Goal: Information Seeking & Learning: Check status

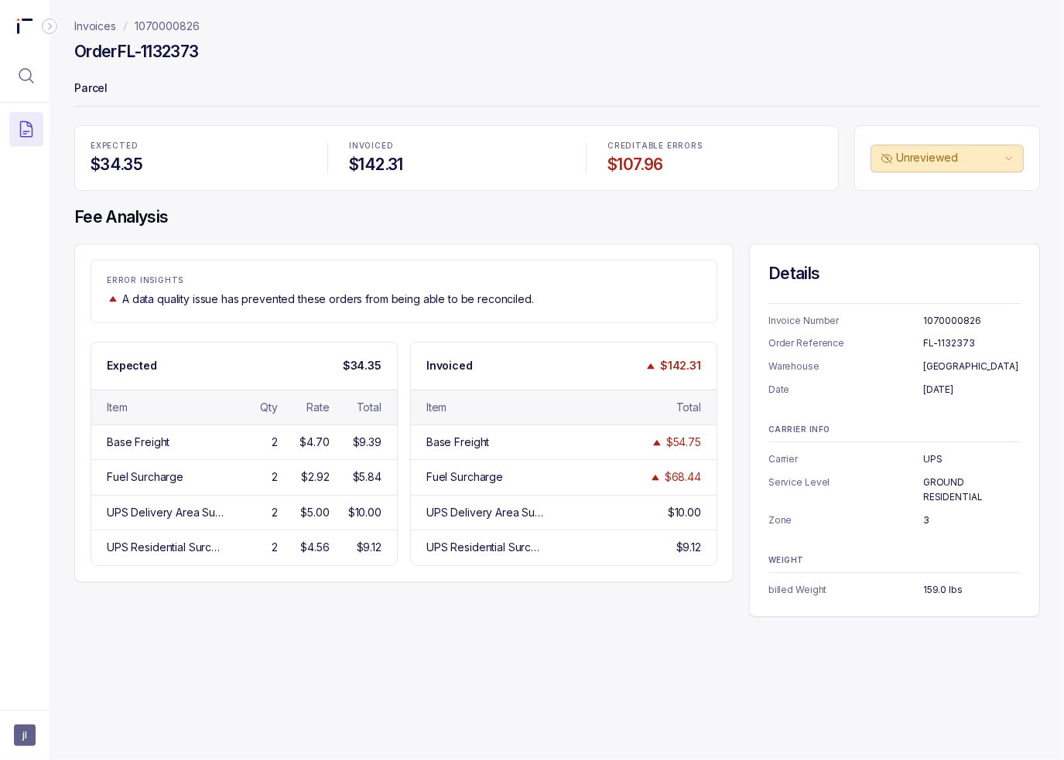
click at [424, 170] on h4 "$142.31" at bounding box center [456, 165] width 215 height 22
click at [292, 236] on div "EXPECTED $34.35 INVOICED $142.31 CREDITABLE ERRORS $107.96 Unreviewed Fee Analy…" at bounding box center [556, 371] width 965 height 492
click at [24, 84] on icon "Menu Icon Button MagnifyingGlassIcon" at bounding box center [26, 76] width 19 height 19
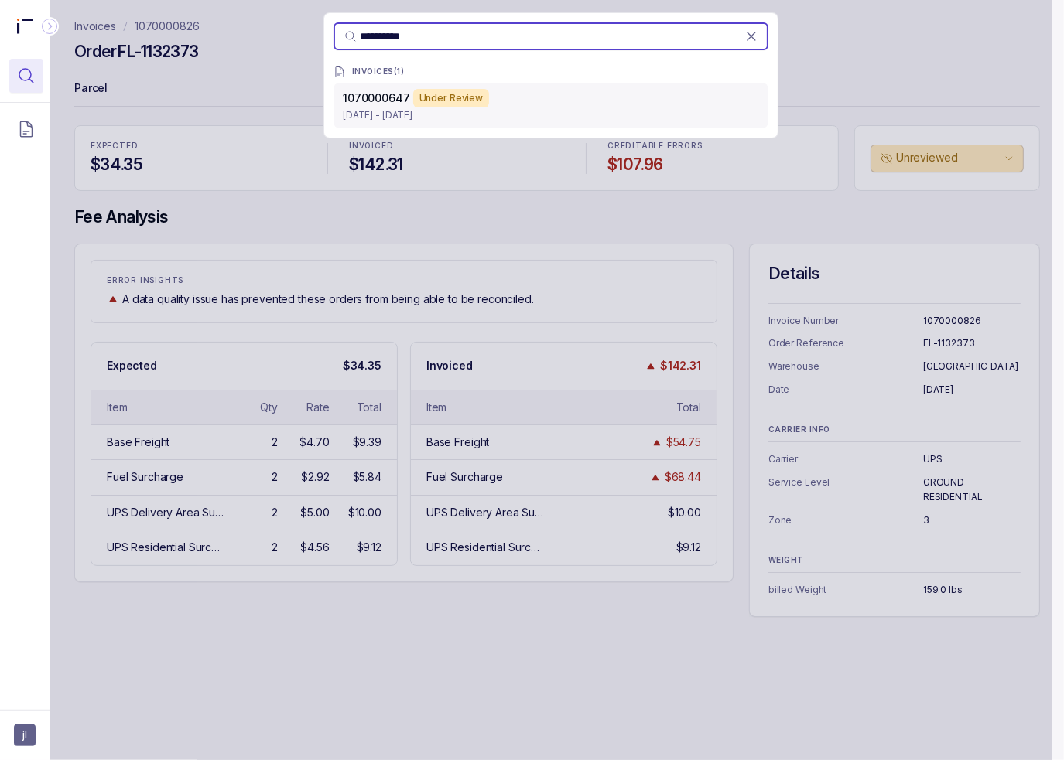
type input "**********"
click at [372, 126] on div "1070000647 Under Review [DATE] - [DATE]" at bounding box center [550, 106] width 435 height 46
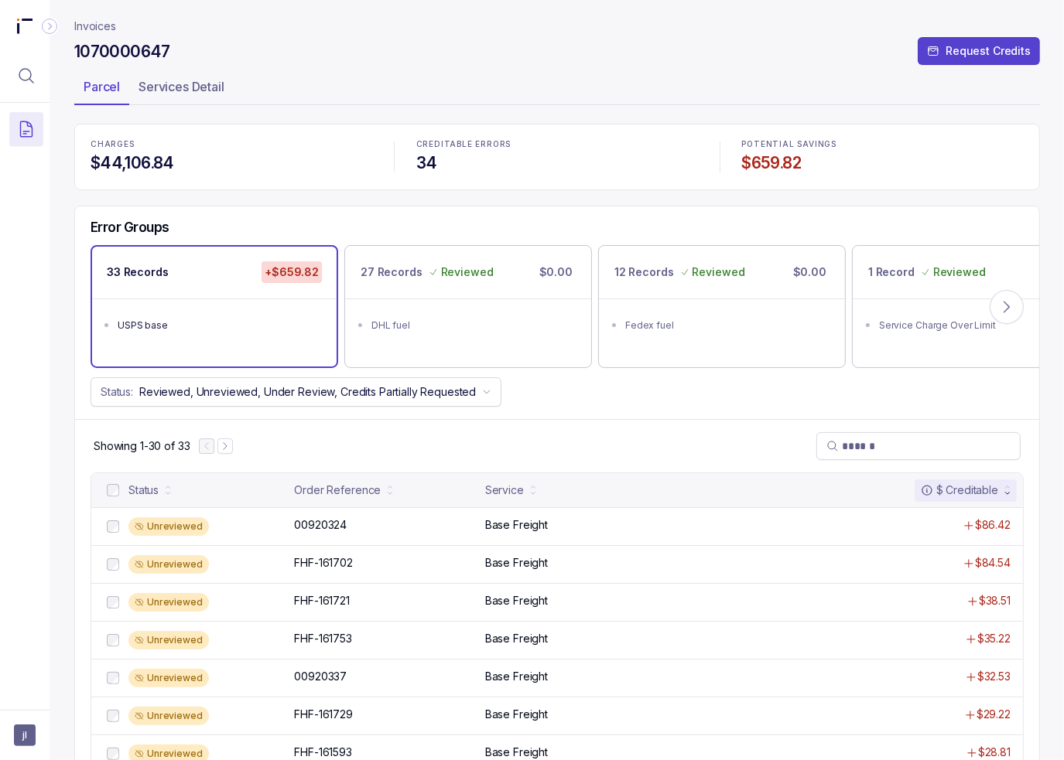
click at [165, 327] on div "USPS base" at bounding box center [219, 325] width 203 height 15
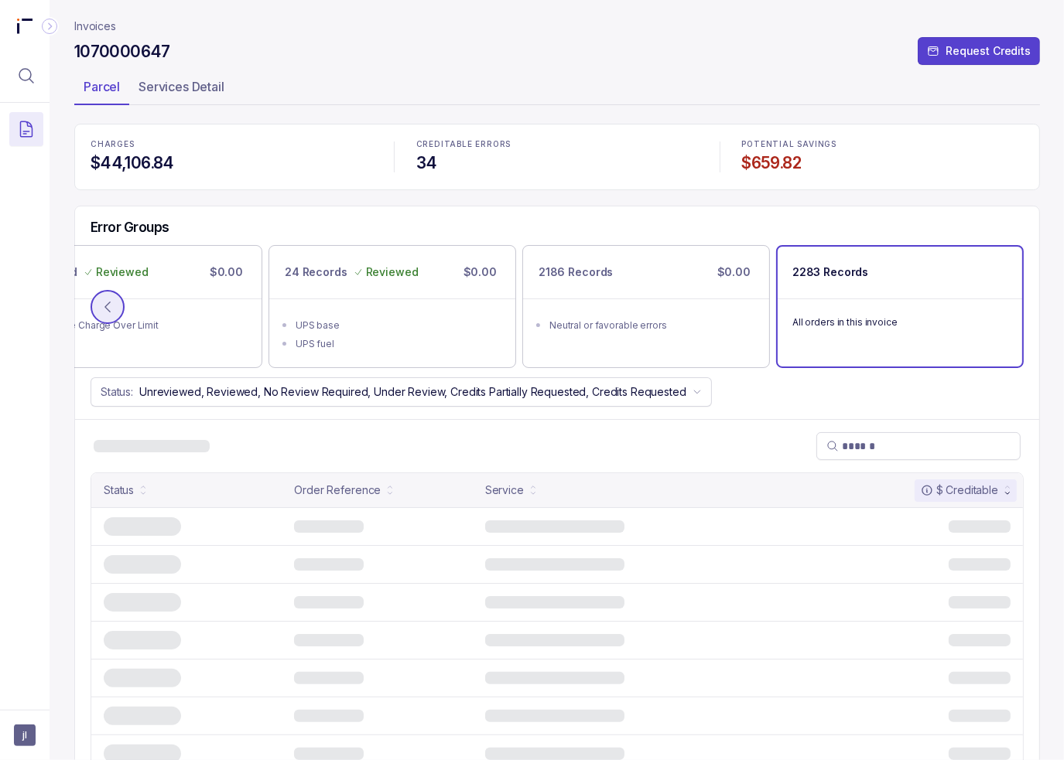
click at [104, 309] on icon at bounding box center [107, 306] width 15 height 15
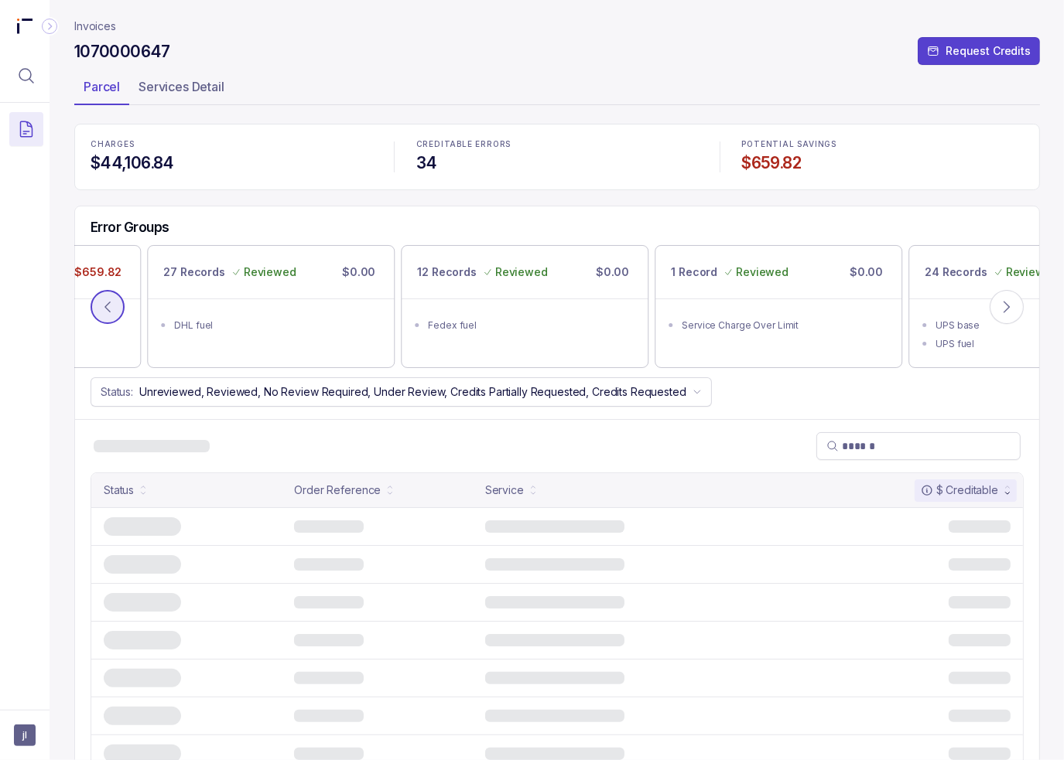
click at [104, 309] on icon at bounding box center [107, 306] width 15 height 15
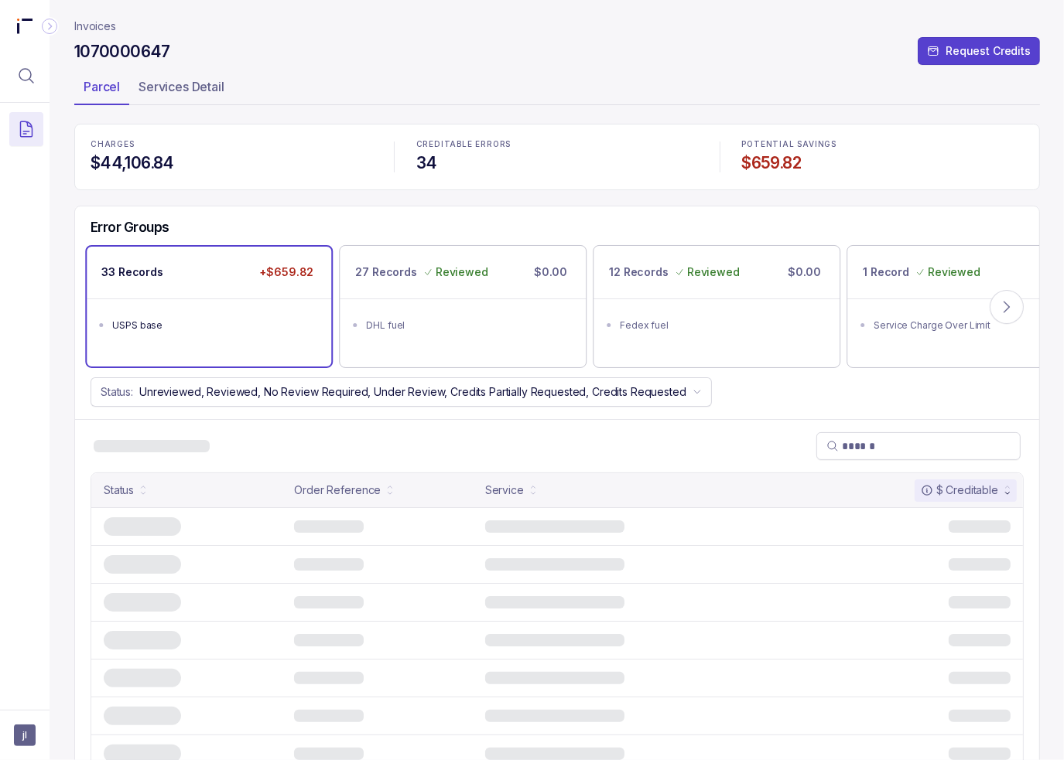
click at [212, 309] on ul "USPS base" at bounding box center [209, 324] width 244 height 50
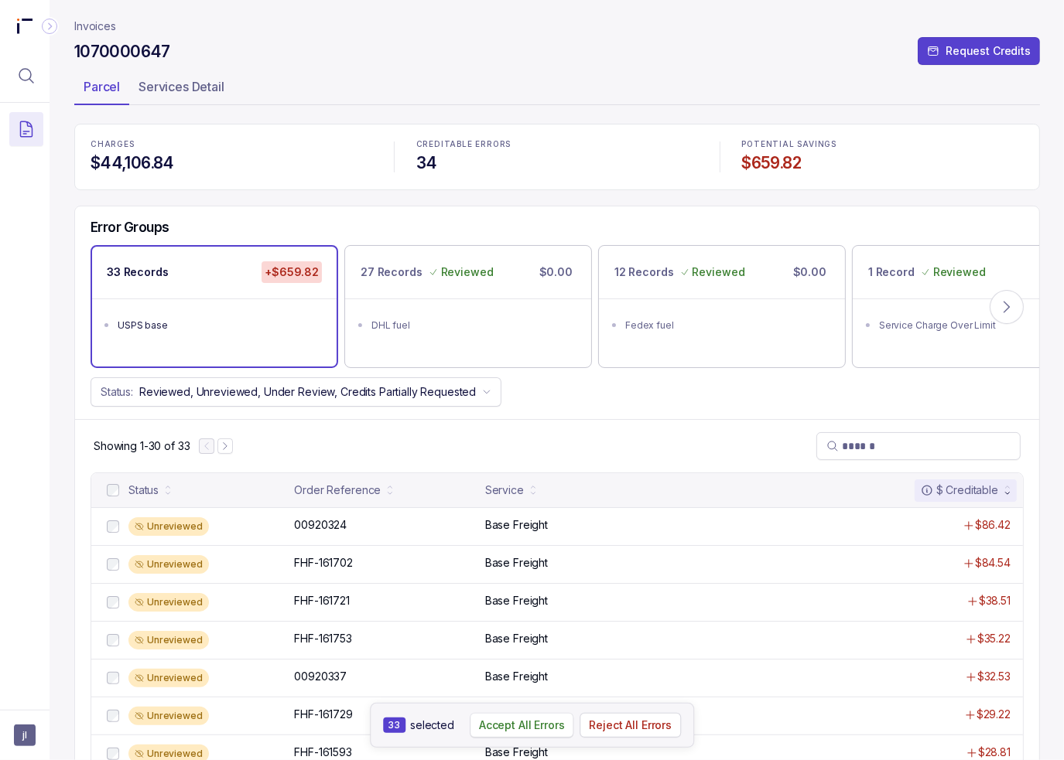
click at [542, 732] on p "Accept All Errors" at bounding box center [522, 725] width 86 height 15
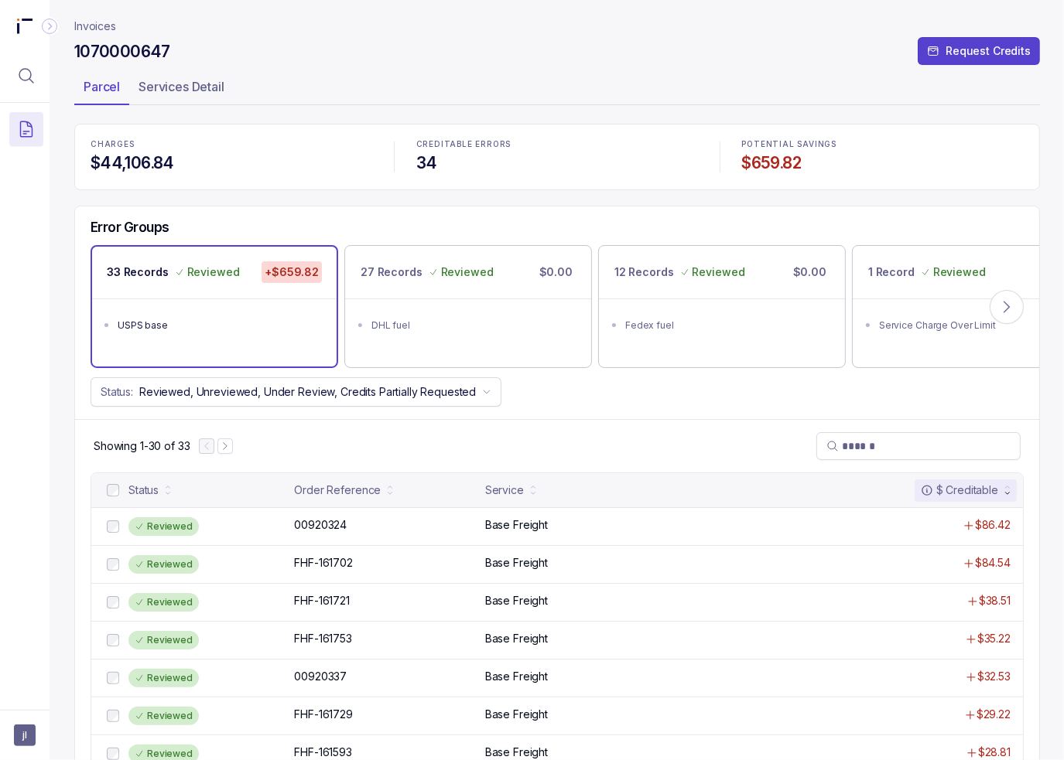
click at [90, 20] on p "Invoices" at bounding box center [95, 26] width 42 height 15
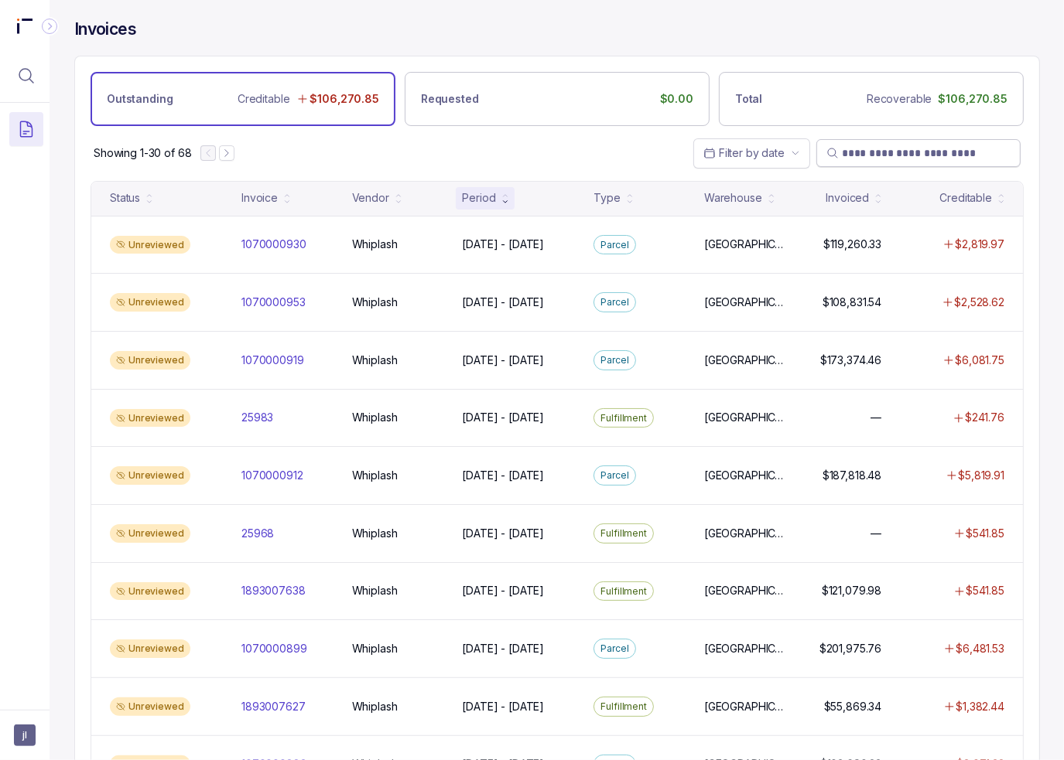
click at [925, 145] on input "search" at bounding box center [926, 152] width 169 height 15
paste input "**********"
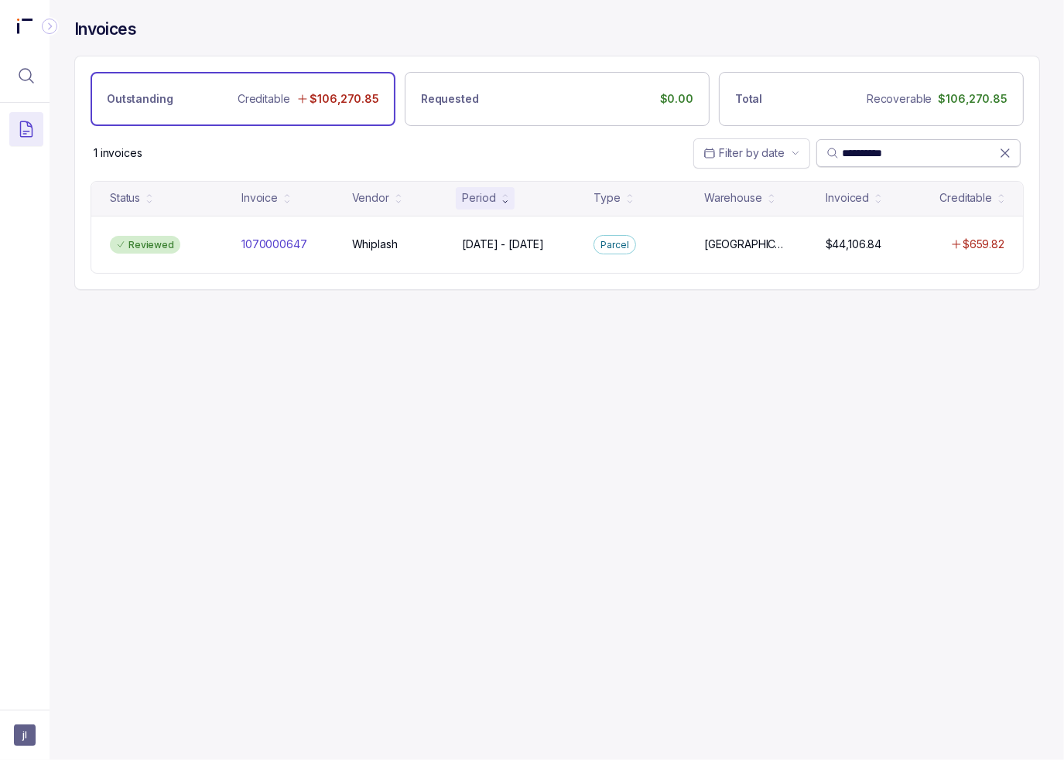
click at [856, 154] on input "**********" at bounding box center [920, 152] width 157 height 15
paste input "search"
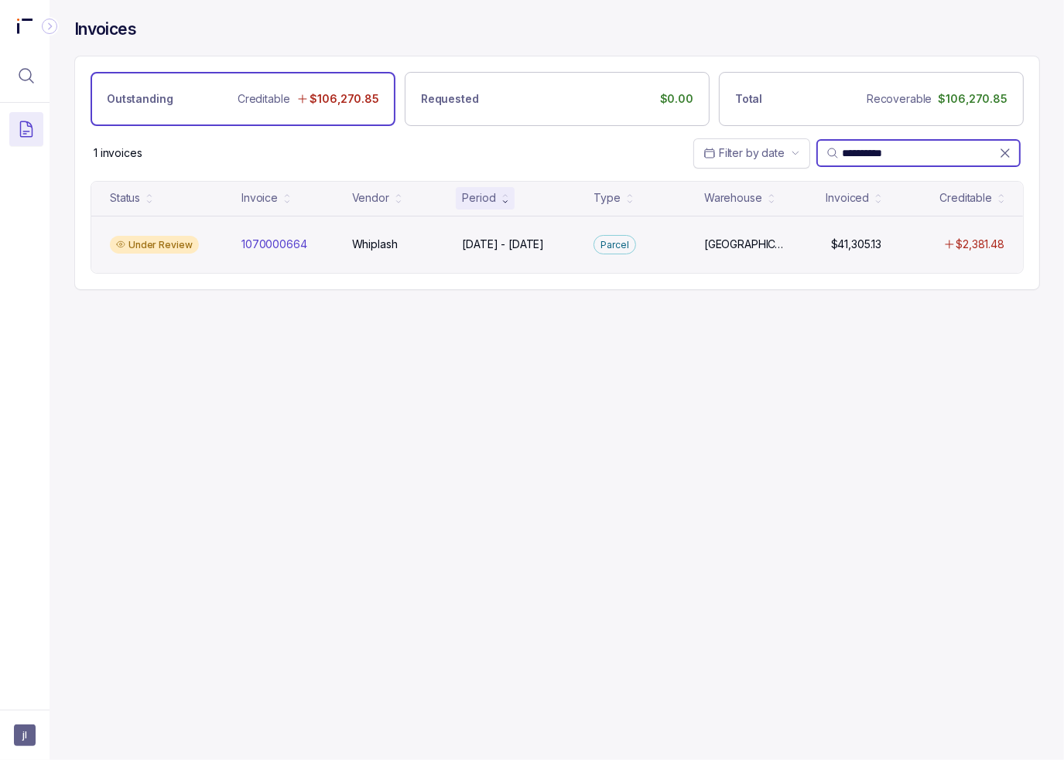
type input "**********"
click at [360, 256] on div "Under Review 1070000664 1070000664 Whiplash Whiplash [DATE] - [DATE] [DATE] - […" at bounding box center [556, 245] width 931 height 58
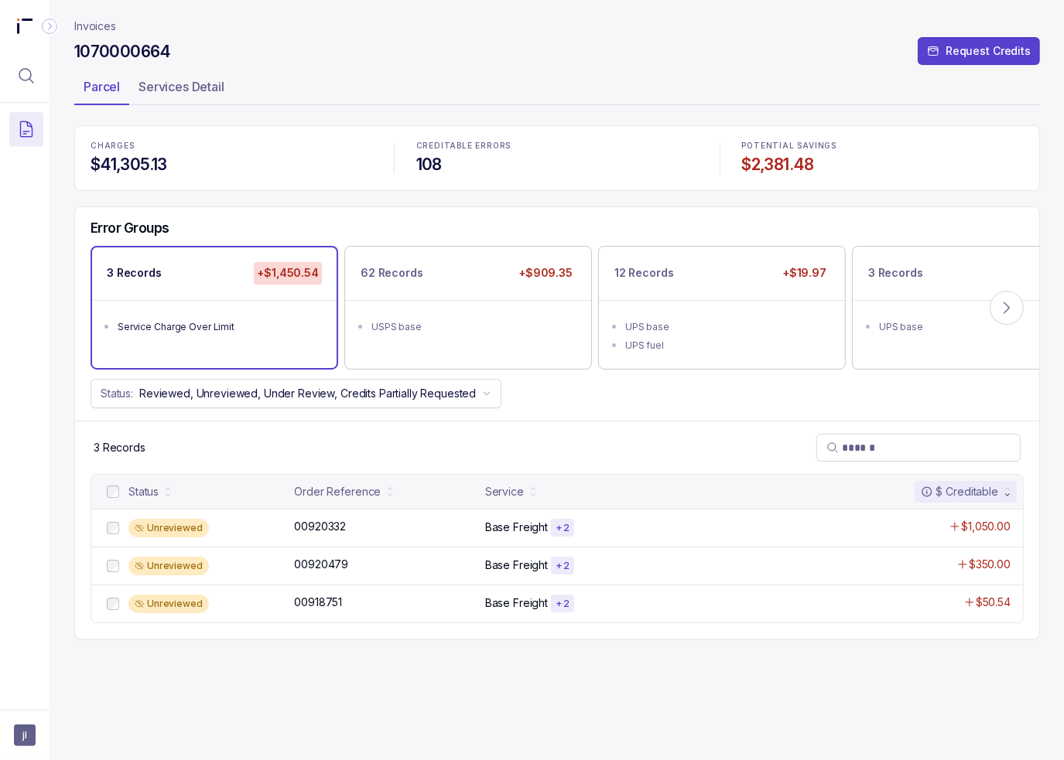
click at [105, 483] on div at bounding box center [113, 492] width 19 height 19
drag, startPoint x: 528, startPoint y: 730, endPoint x: 520, endPoint y: 706, distance: 26.2
click at [528, 730] on p "Accept All Errors" at bounding box center [519, 725] width 86 height 15
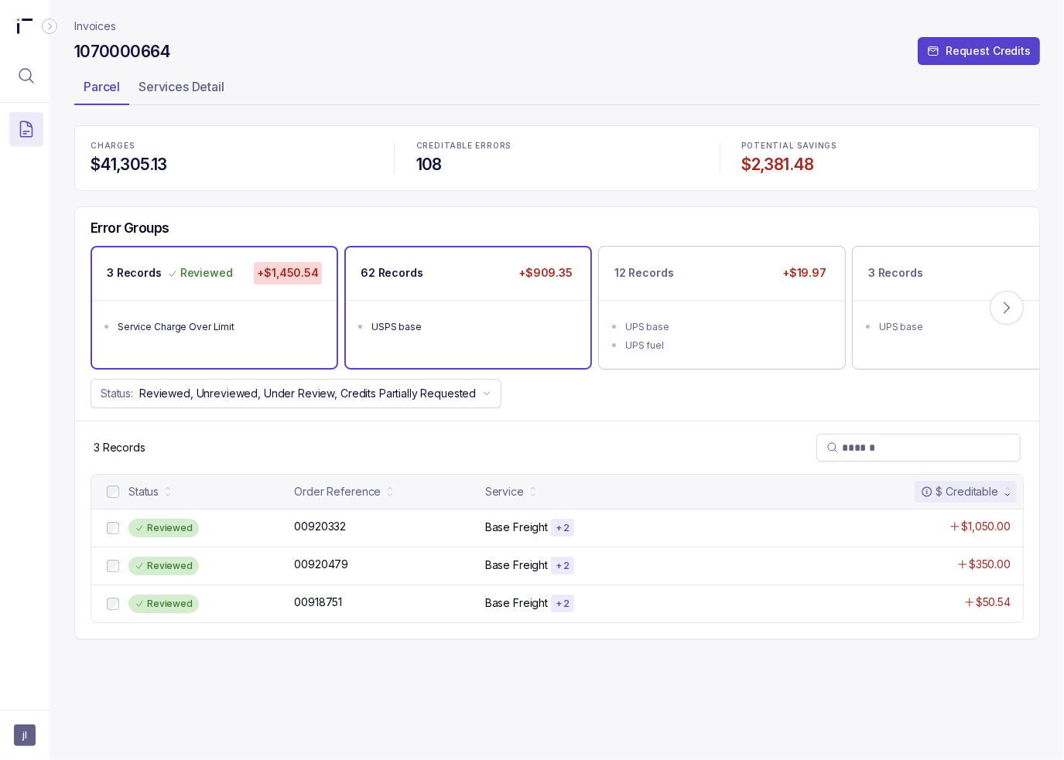
click at [429, 313] on ul "USPS base" at bounding box center [468, 325] width 244 height 50
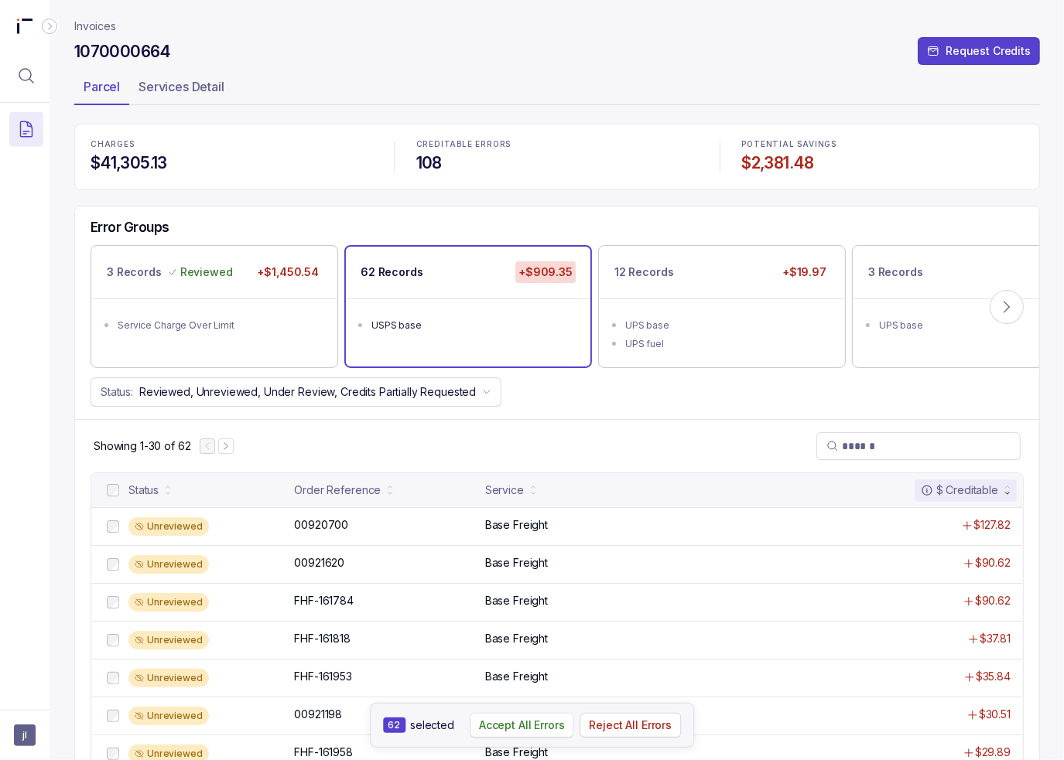
click at [517, 726] on p "Accept All Errors" at bounding box center [522, 725] width 86 height 15
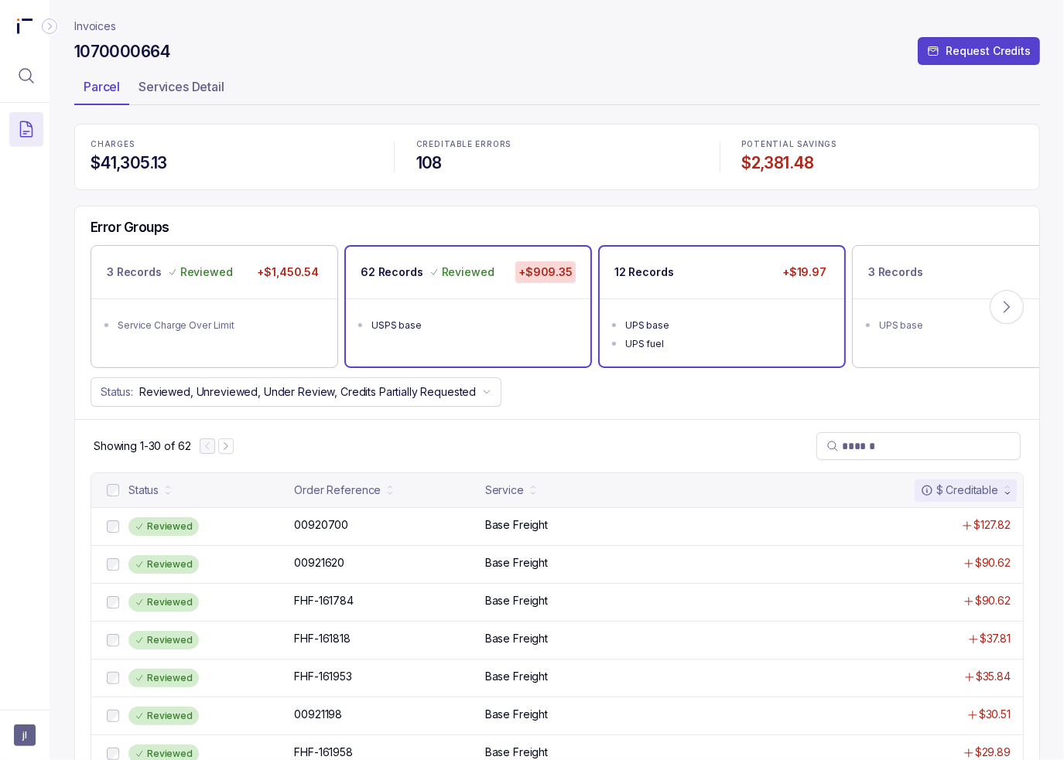
click at [692, 309] on ul "UPS base UPS fuel" at bounding box center [722, 333] width 244 height 68
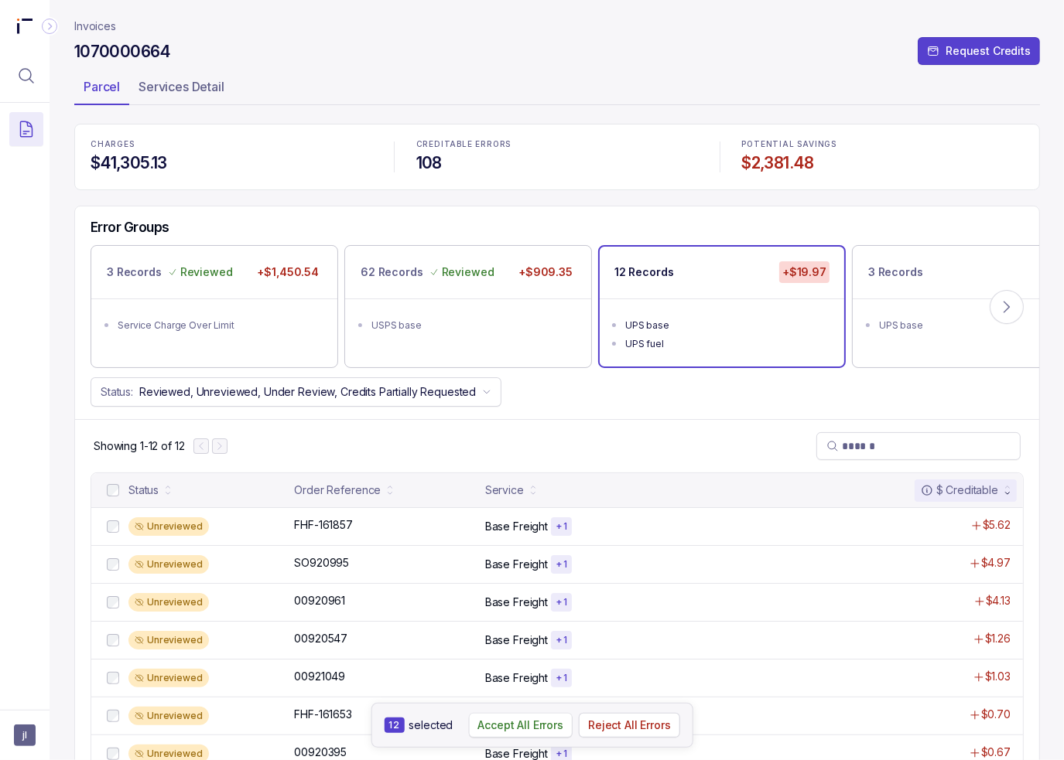
click at [526, 726] on p "Accept All Errors" at bounding box center [520, 725] width 86 height 15
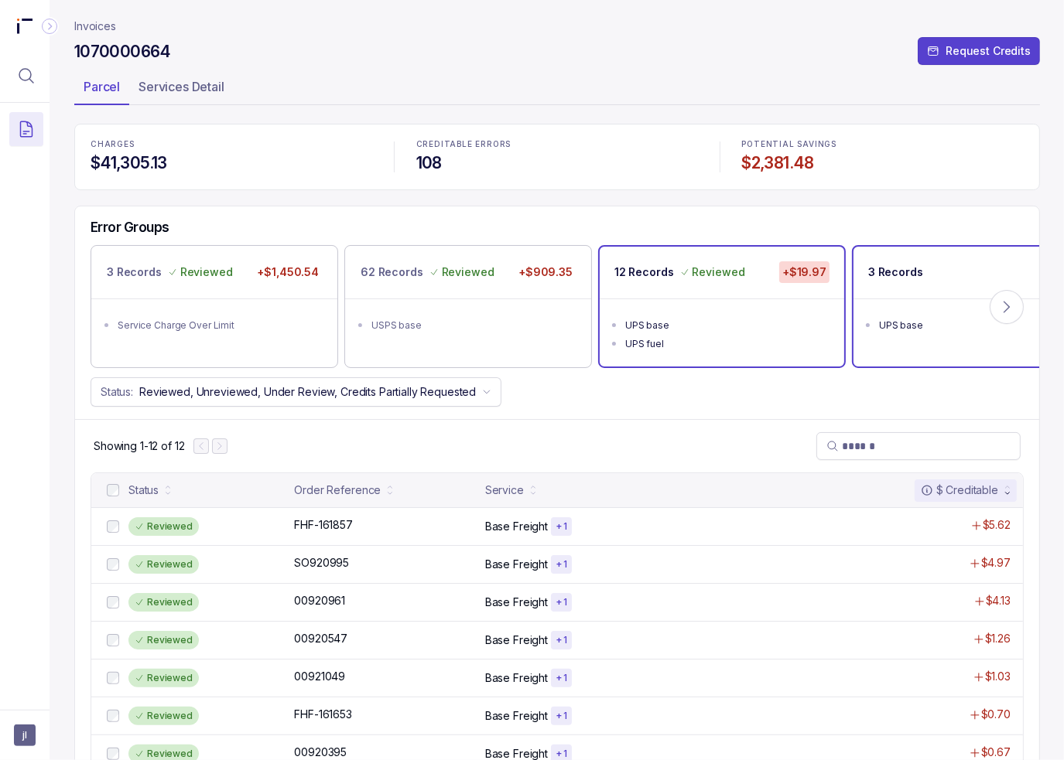
click at [915, 268] on p "3 Records" at bounding box center [895, 272] width 55 height 15
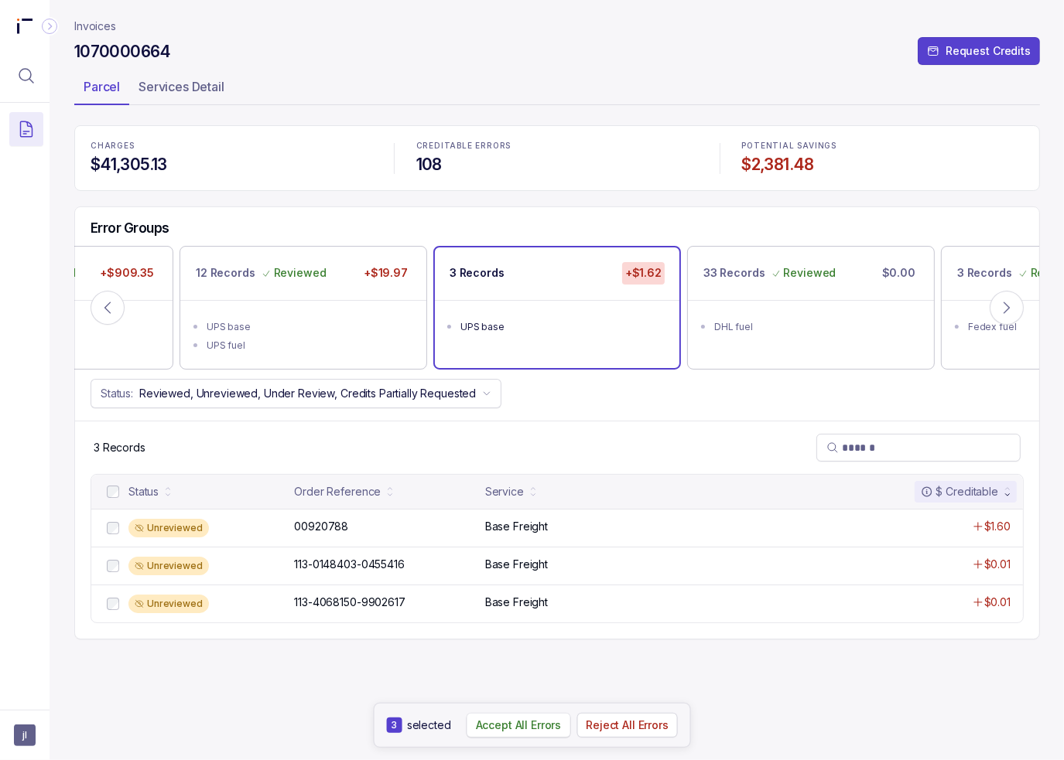
click at [523, 723] on p "Accept All Errors" at bounding box center [519, 725] width 86 height 15
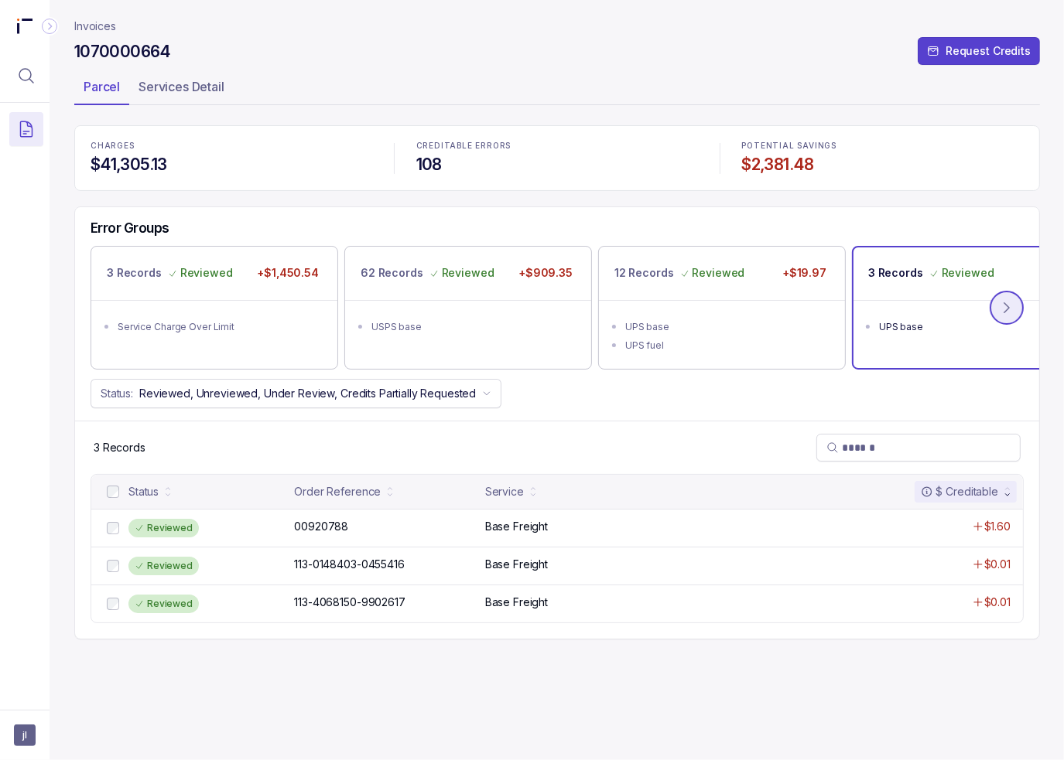
click at [999, 306] on icon at bounding box center [1006, 307] width 15 height 15
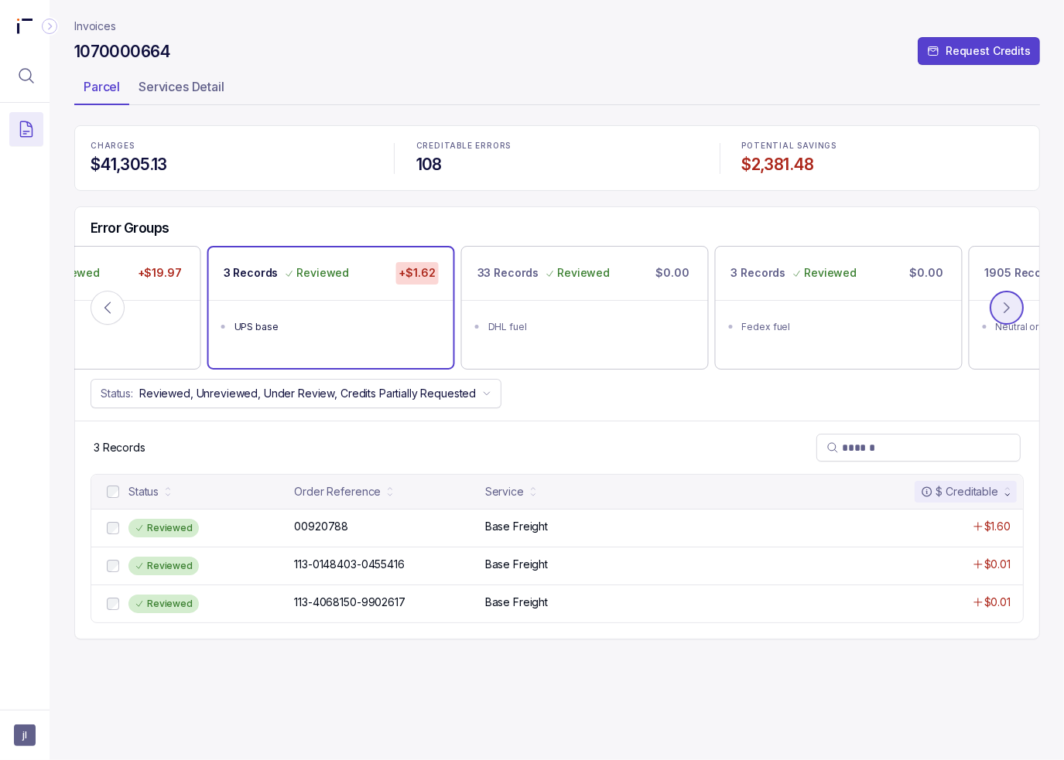
click at [1000, 309] on icon at bounding box center [1006, 307] width 15 height 15
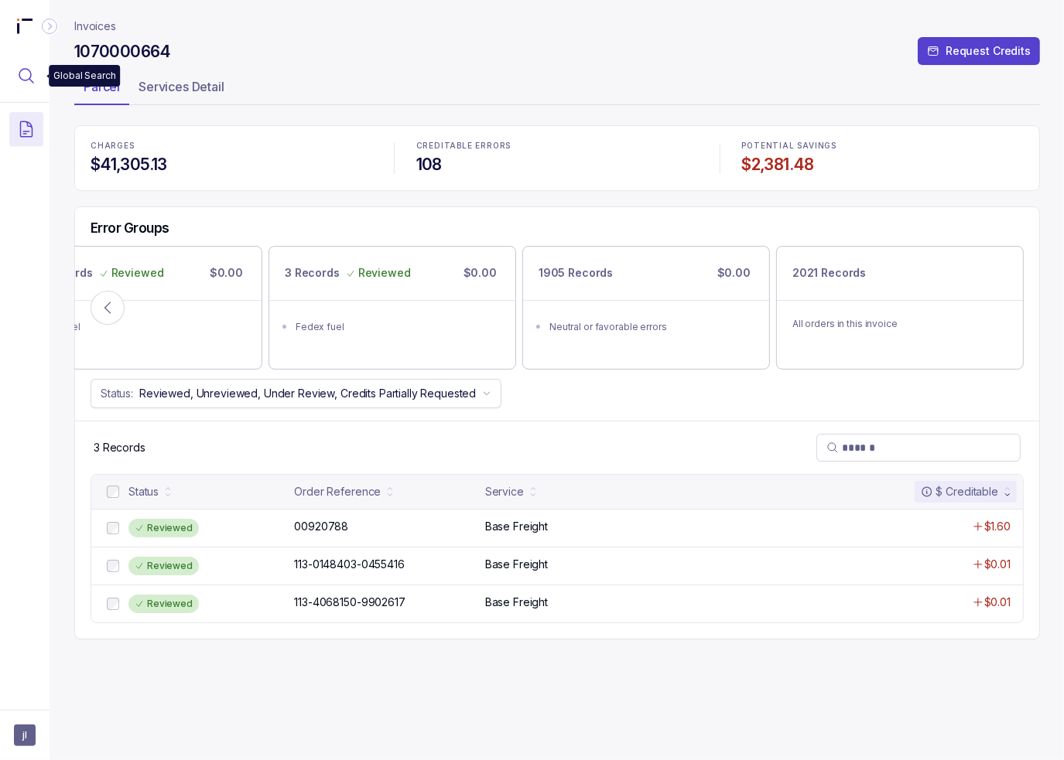
click at [18, 69] on icon "Menu Icon Button MagnifyingGlassIcon" at bounding box center [26, 76] width 19 height 19
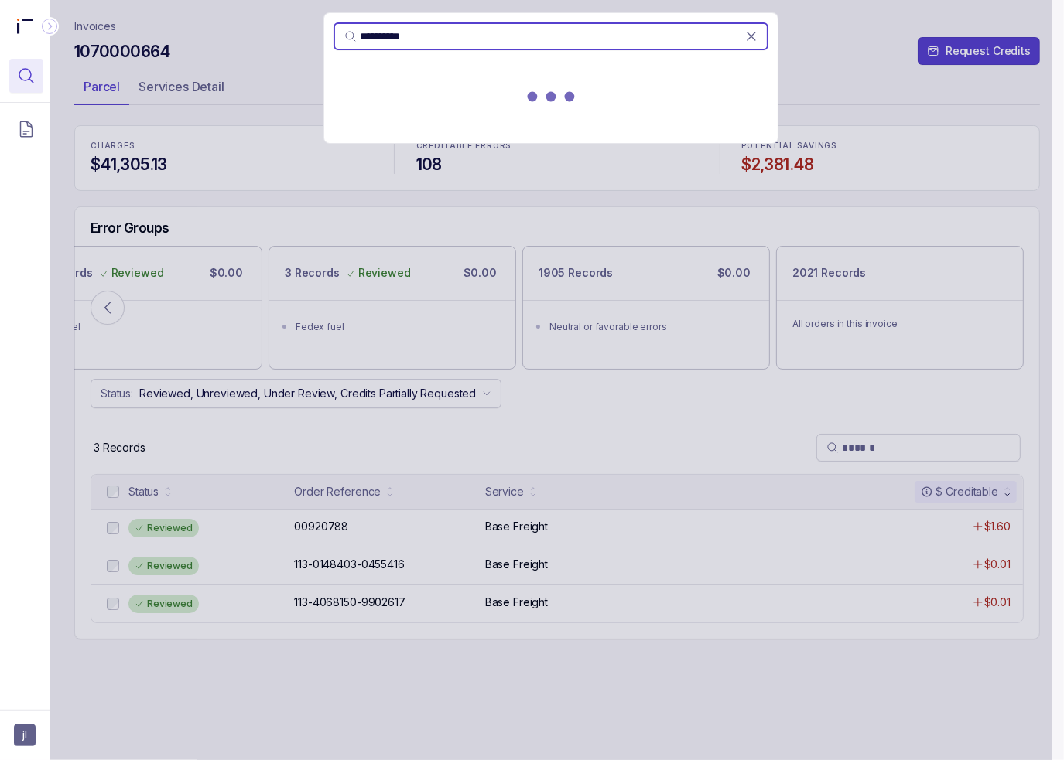
type input "**********"
click at [423, 109] on div at bounding box center [550, 100] width 453 height 68
click at [419, 111] on p "[DATE] - [DATE]" at bounding box center [551, 115] width 416 height 15
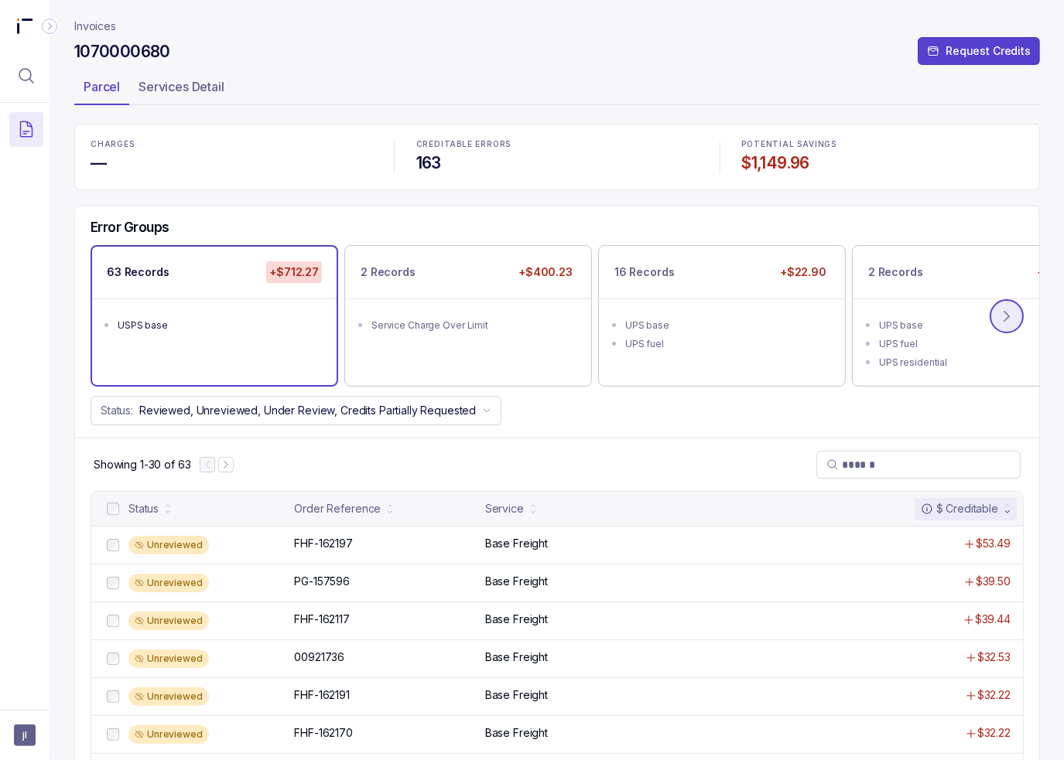
click at [1002, 317] on icon at bounding box center [1006, 316] width 15 height 15
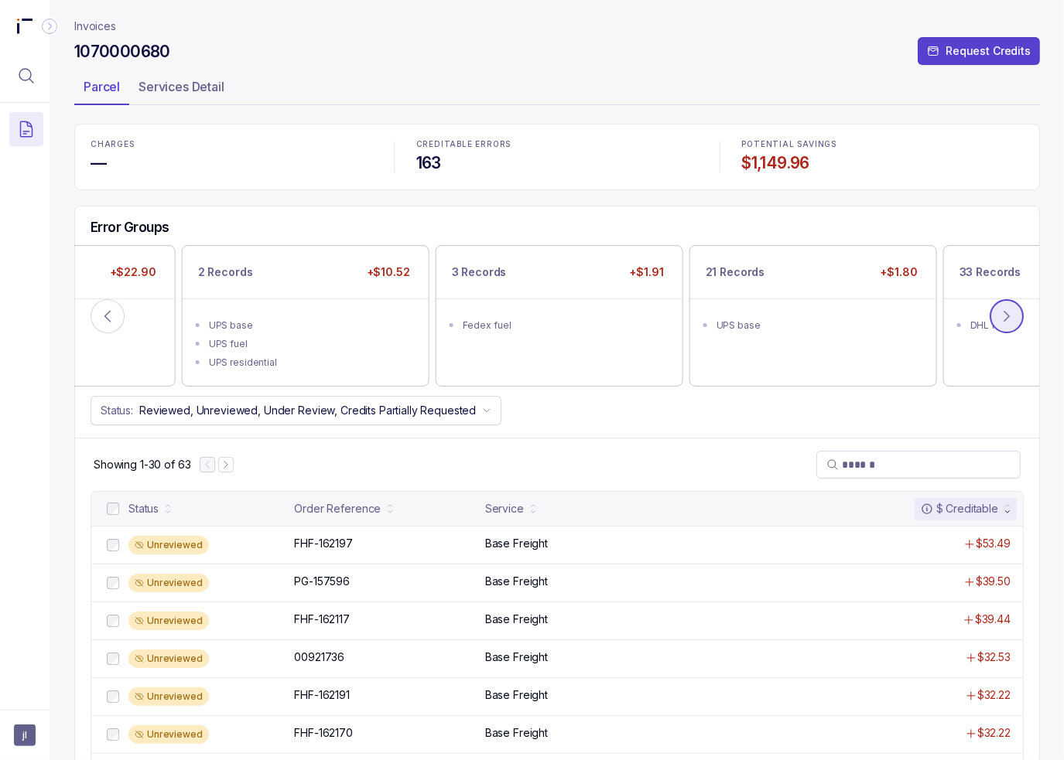
click at [1002, 317] on icon at bounding box center [1006, 316] width 15 height 15
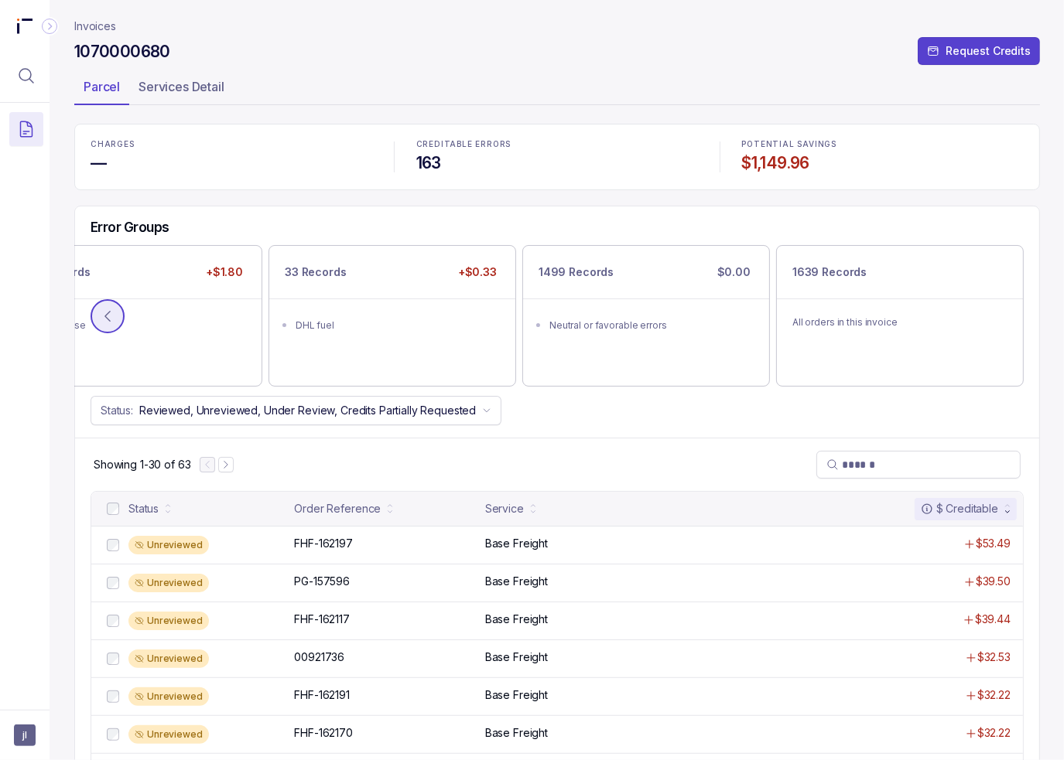
click at [108, 311] on icon at bounding box center [107, 316] width 15 height 15
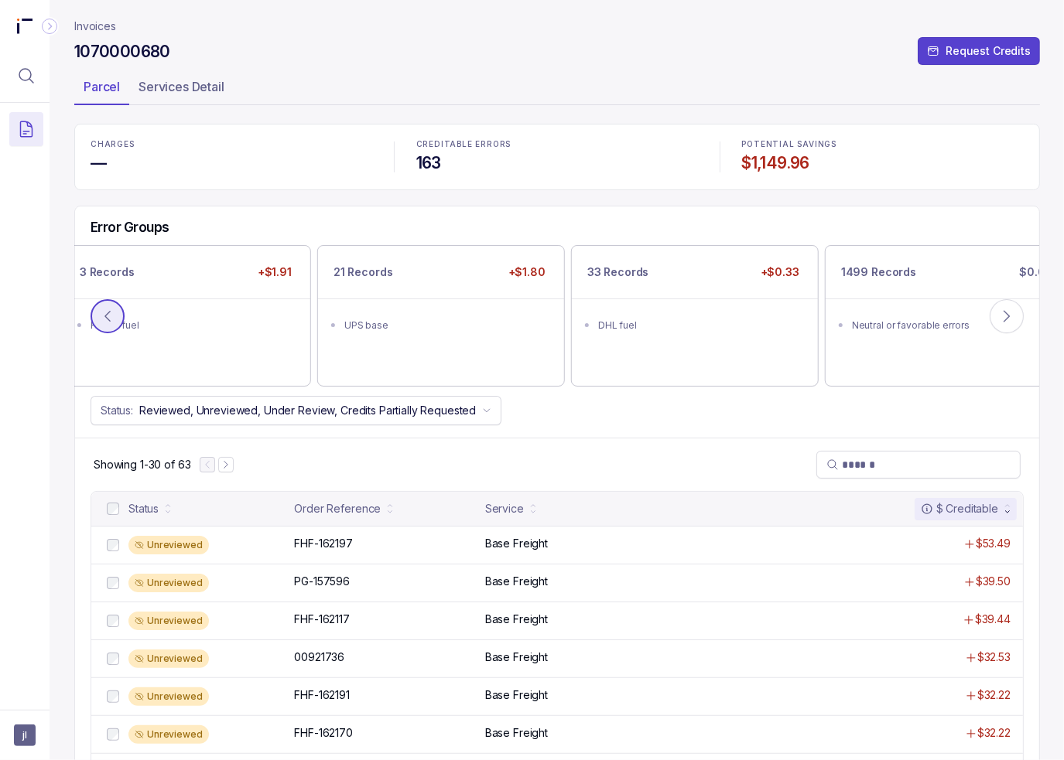
click at [108, 311] on icon at bounding box center [107, 316] width 15 height 15
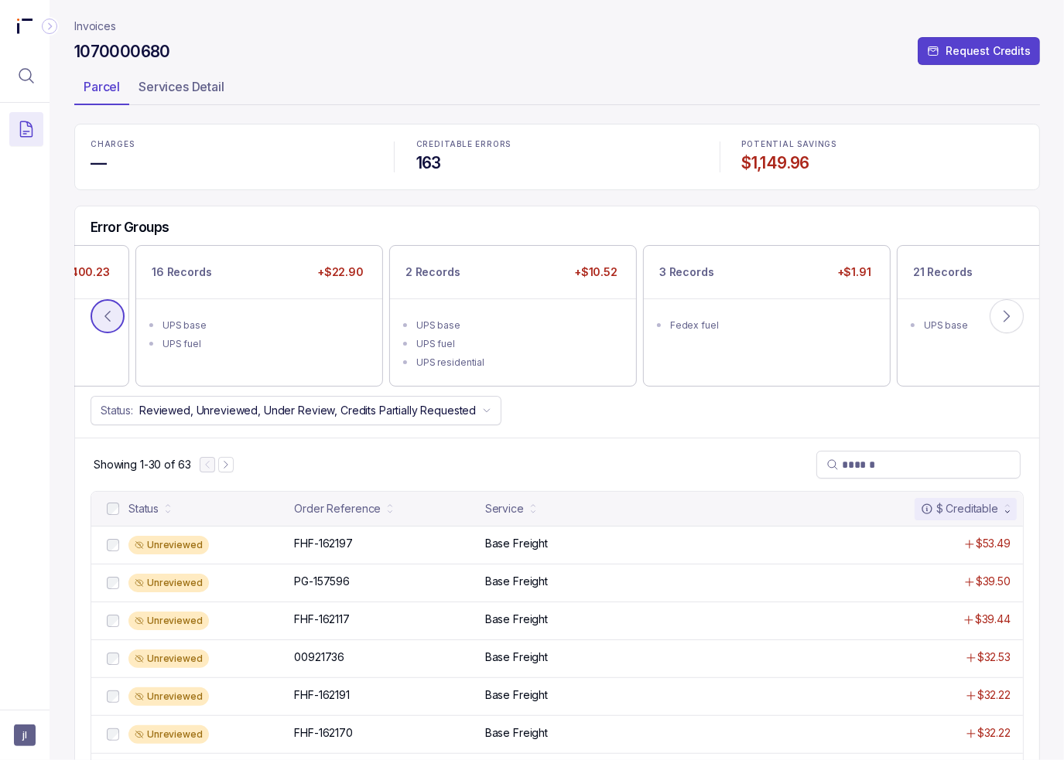
click at [108, 311] on icon at bounding box center [107, 316] width 15 height 15
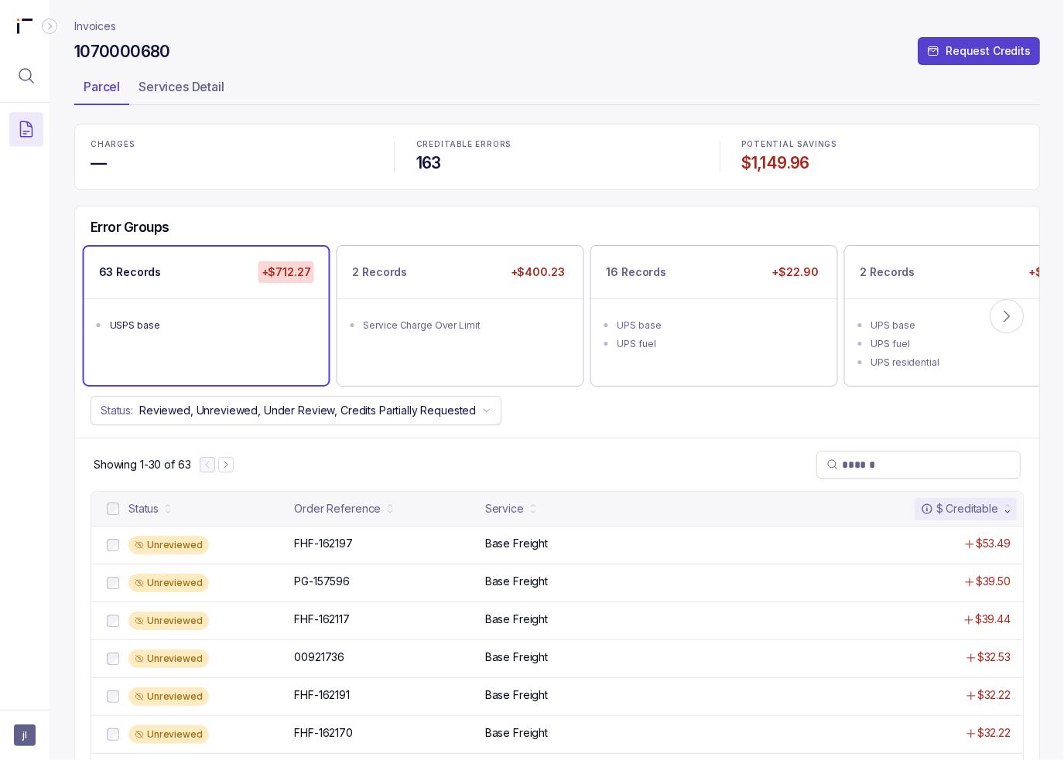
click at [108, 311] on ul "USPS base" at bounding box center [206, 324] width 244 height 50
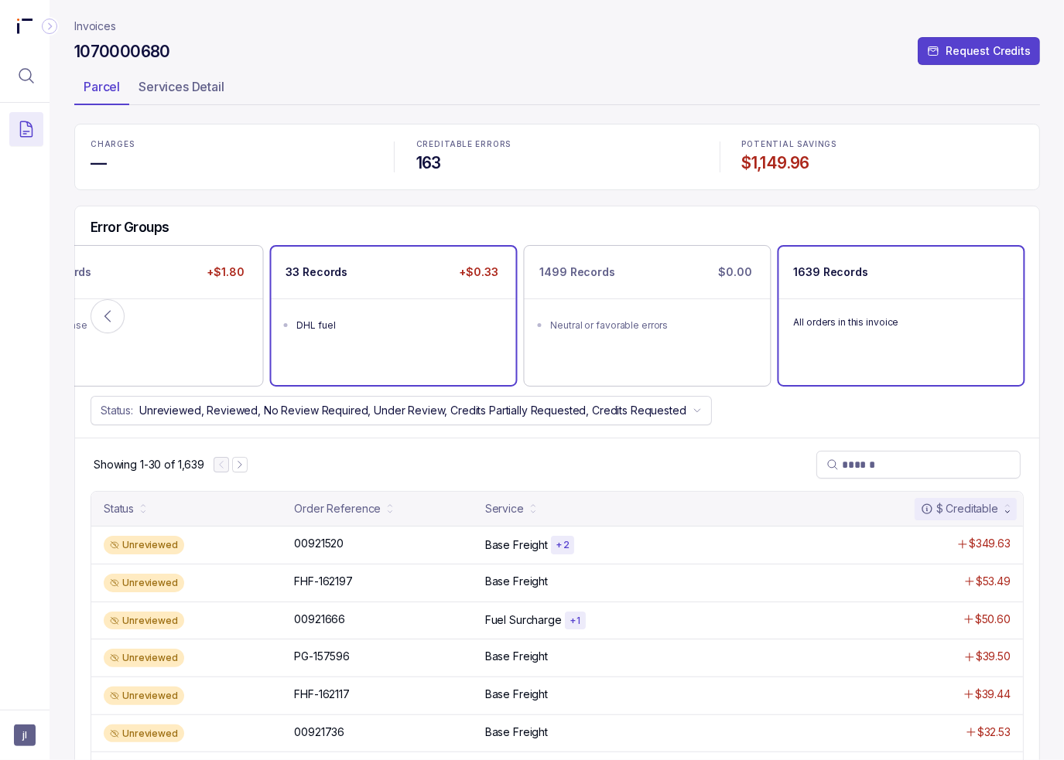
click at [489, 320] on div "DHL fuel" at bounding box center [398, 325] width 203 height 15
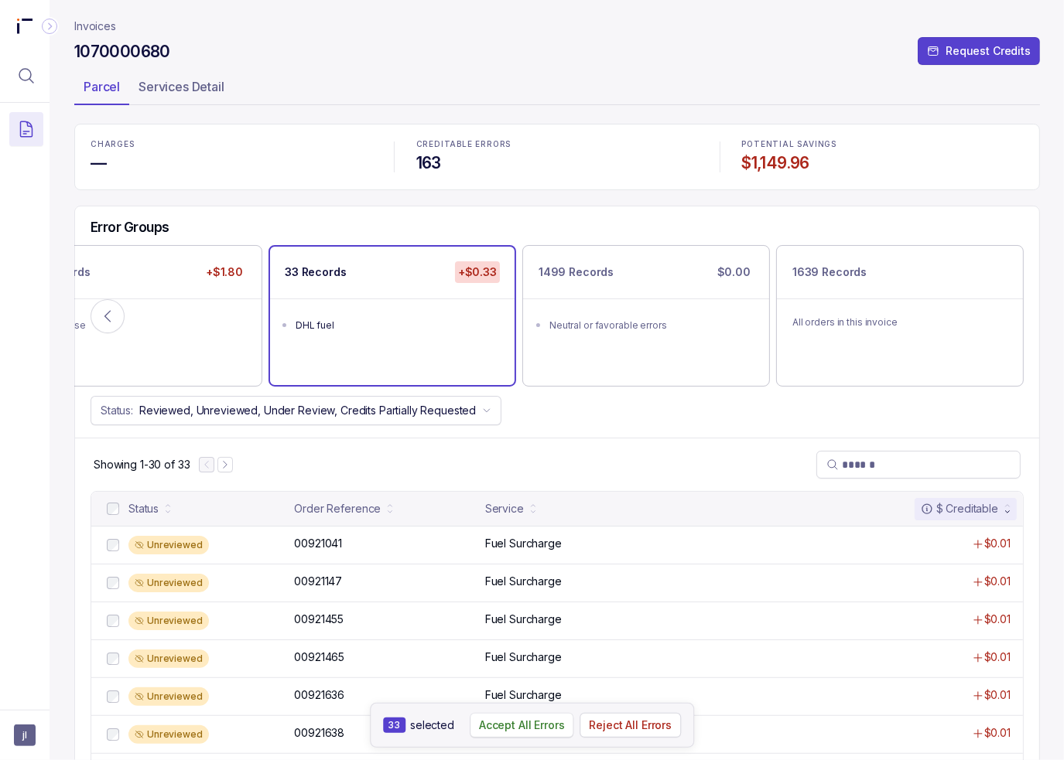
click at [507, 719] on p "Accept All Errors" at bounding box center [522, 725] width 86 height 15
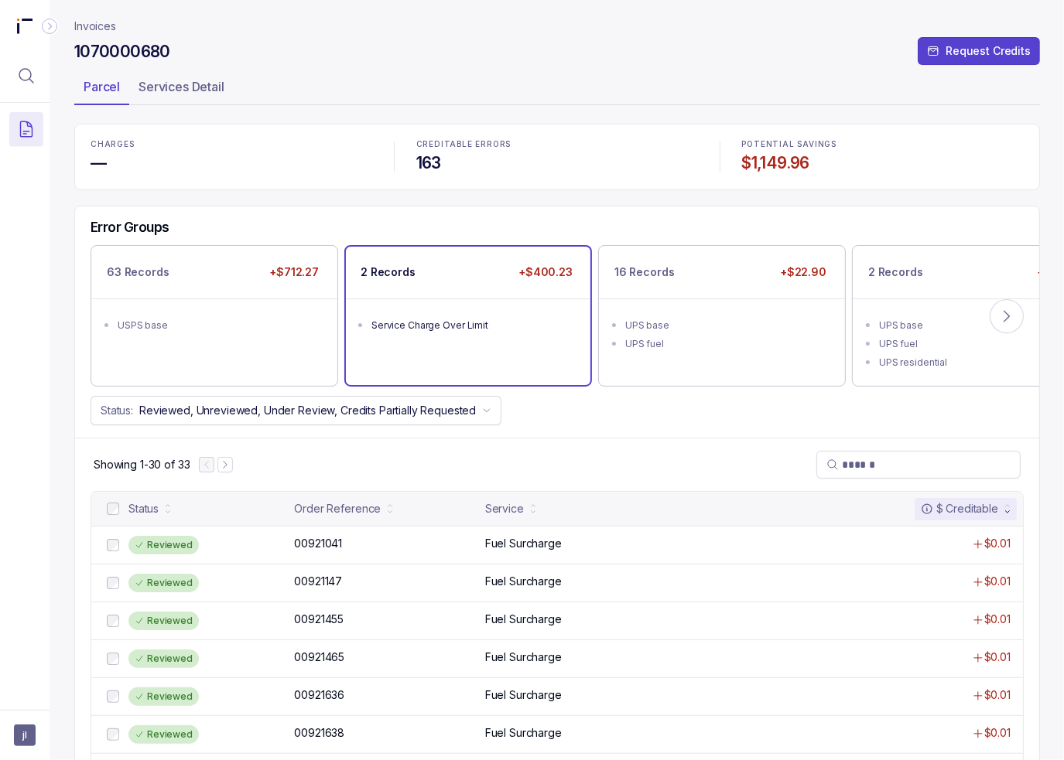
click at [428, 318] on div "Service Charge Over Limit" at bounding box center [472, 325] width 203 height 15
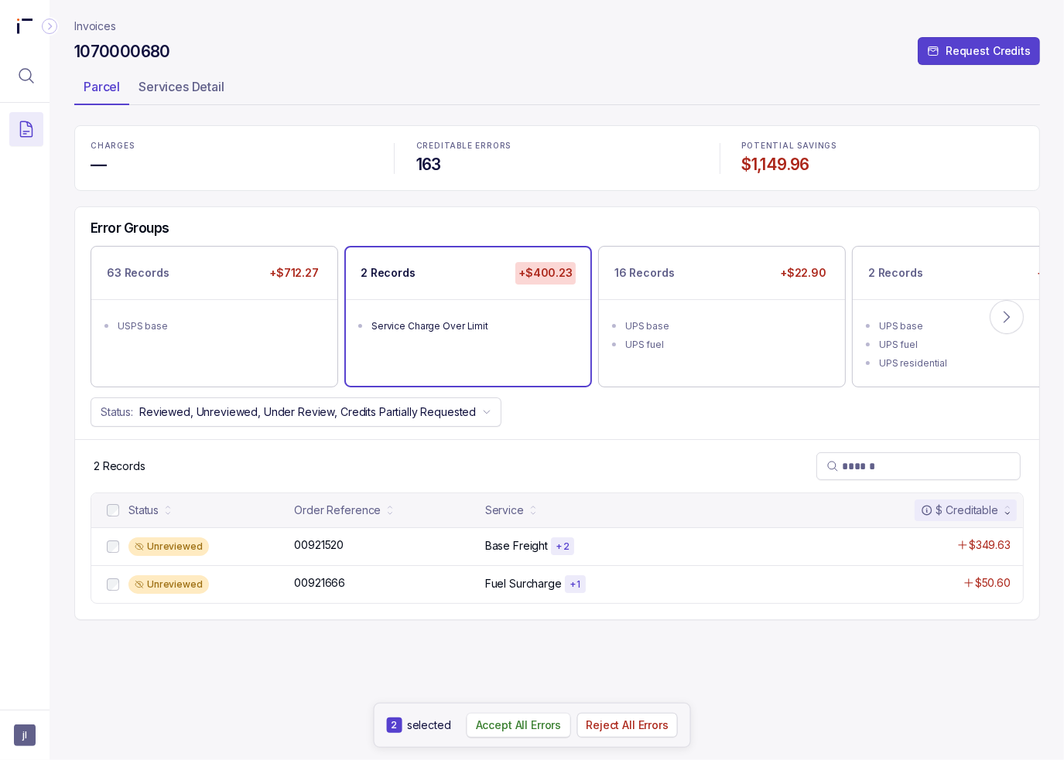
click at [489, 726] on p "Accept All Errors" at bounding box center [519, 725] width 86 height 15
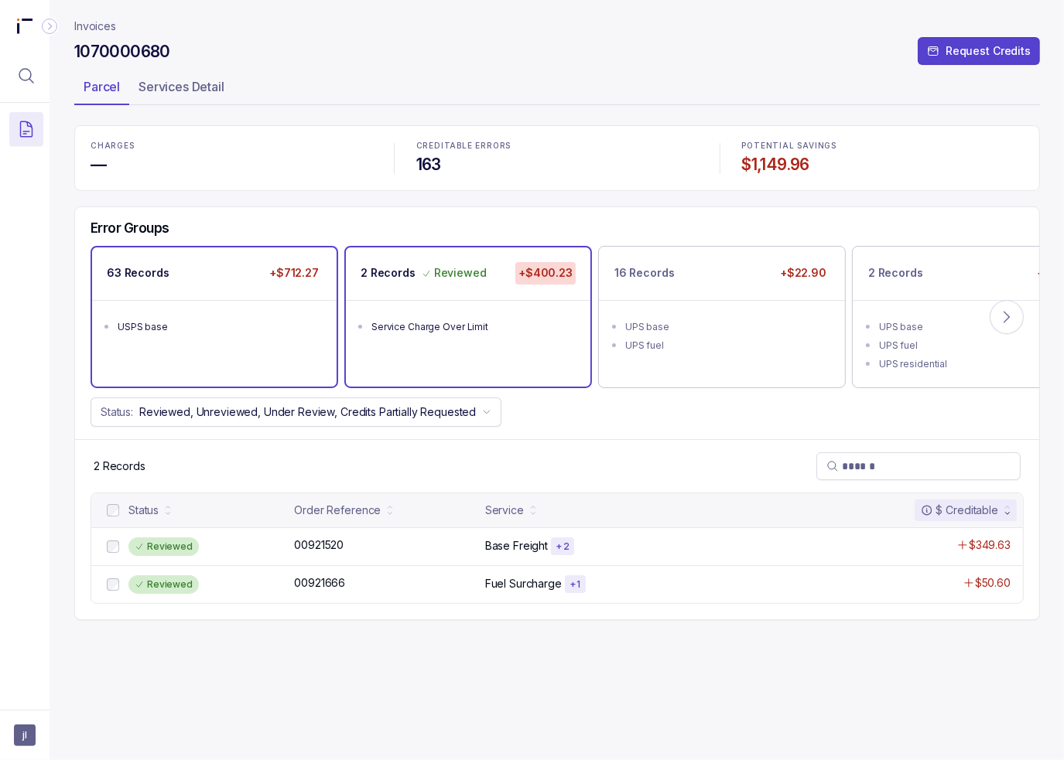
click at [247, 340] on ul "USPS base" at bounding box center [214, 325] width 244 height 50
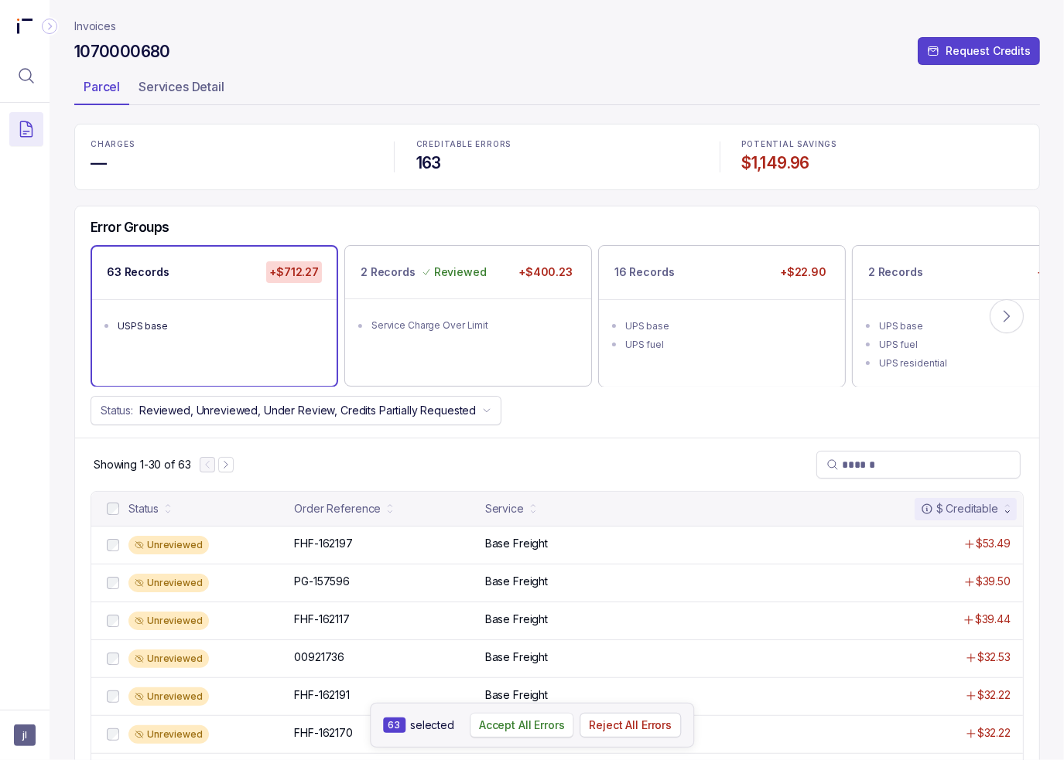
click at [492, 714] on button "Accept All Errors" at bounding box center [522, 725] width 104 height 25
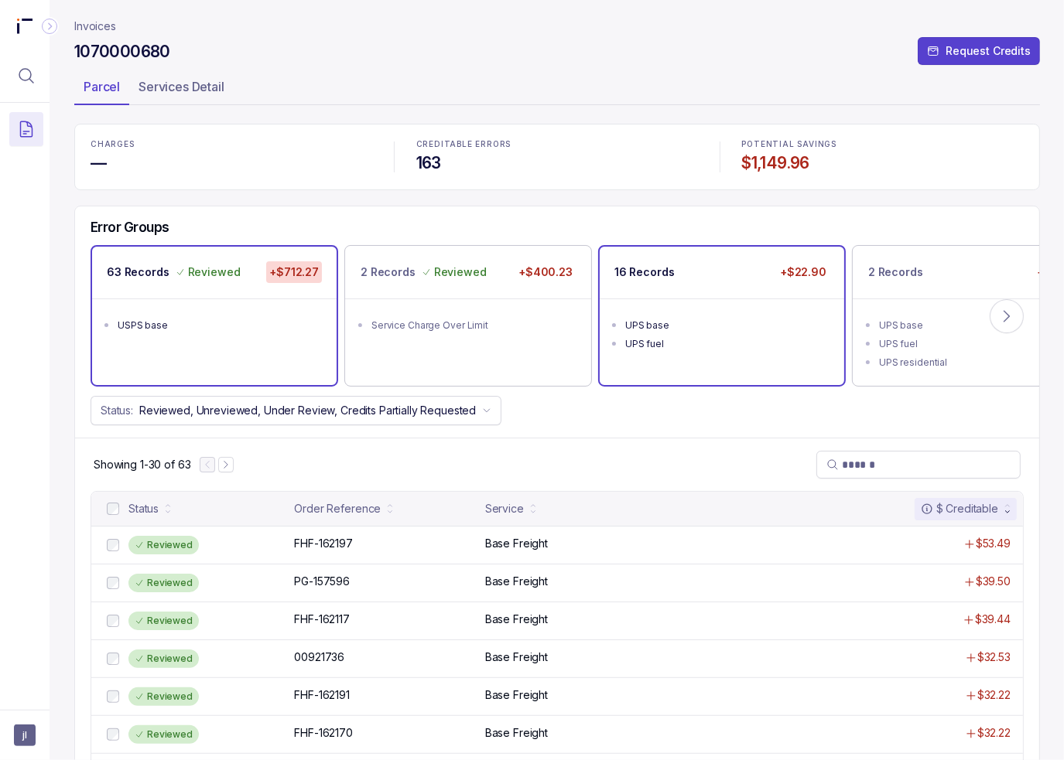
click at [718, 320] on div "UPS base" at bounding box center [726, 325] width 203 height 15
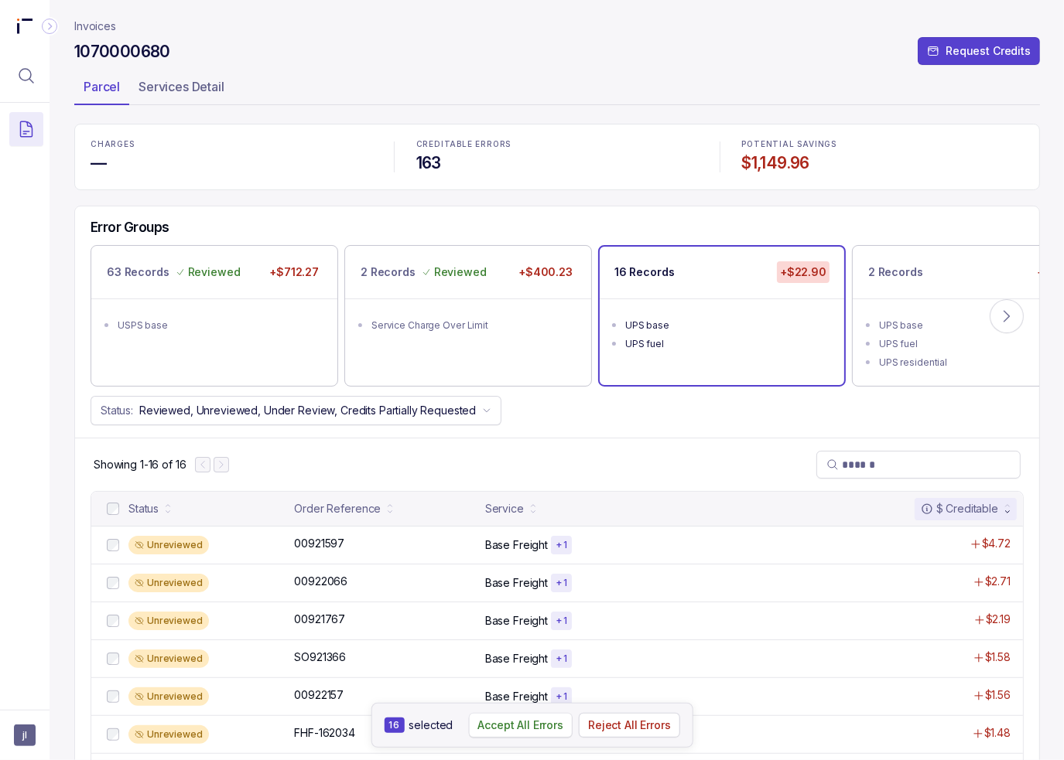
click at [533, 728] on p "Accept All Errors" at bounding box center [520, 725] width 86 height 15
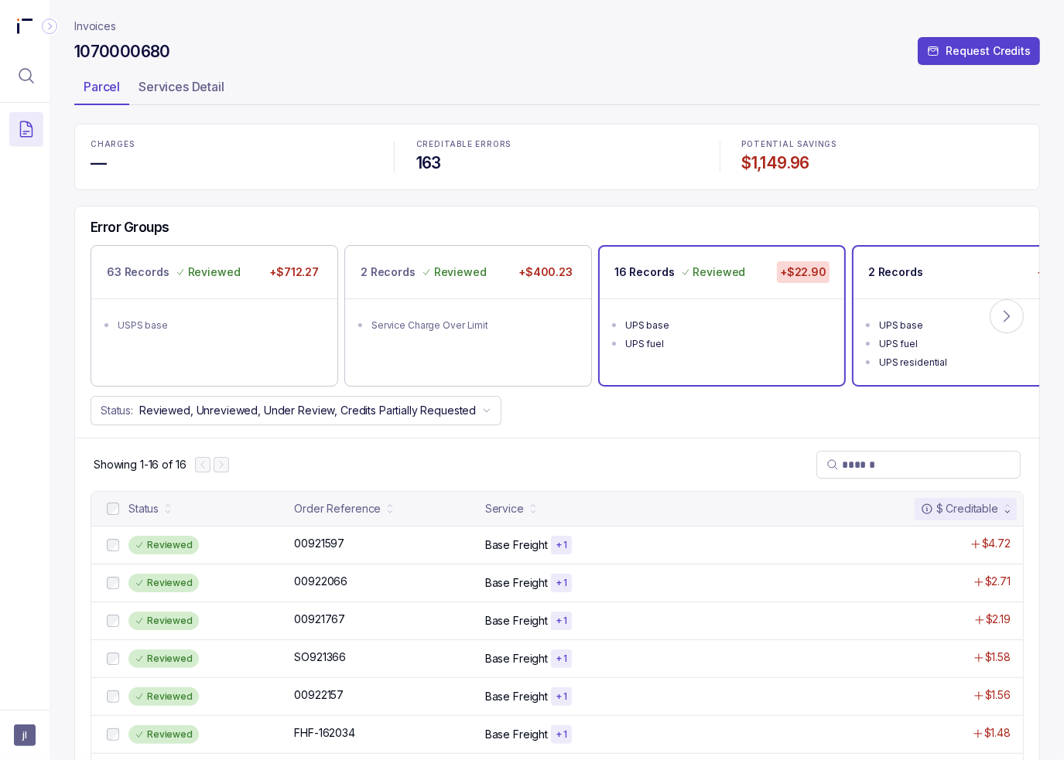
drag, startPoint x: 906, startPoint y: 304, endPoint x: 823, endPoint y: 370, distance: 105.7
click at [907, 305] on ul "UPS base UPS fuel UPS residential" at bounding box center [975, 342] width 244 height 87
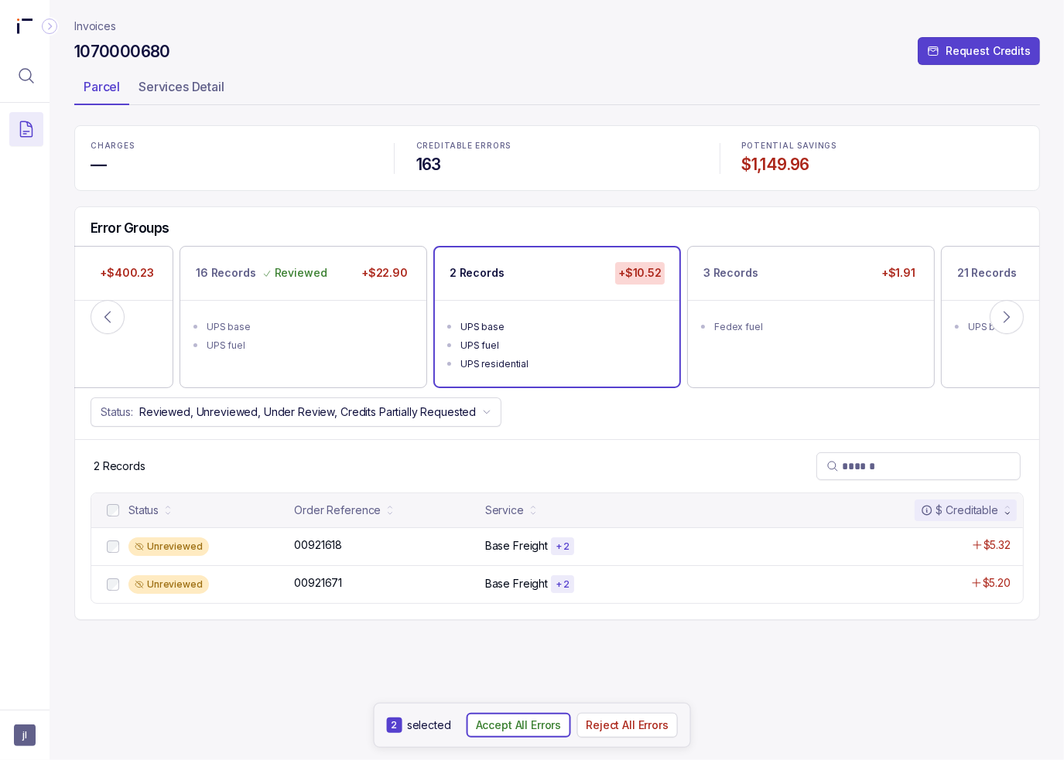
drag, startPoint x: 498, startPoint y: 726, endPoint x: 533, endPoint y: 658, distance: 76.5
click at [499, 726] on p "Accept All Errors" at bounding box center [519, 725] width 86 height 15
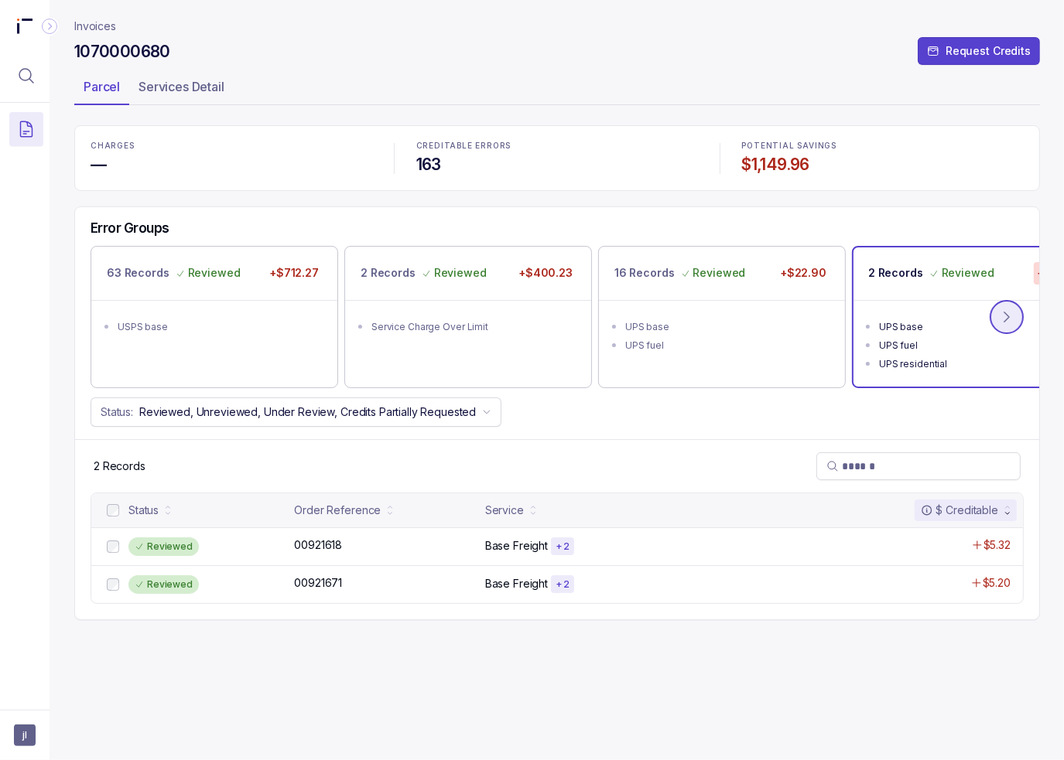
click at [996, 318] on button at bounding box center [1006, 317] width 34 height 34
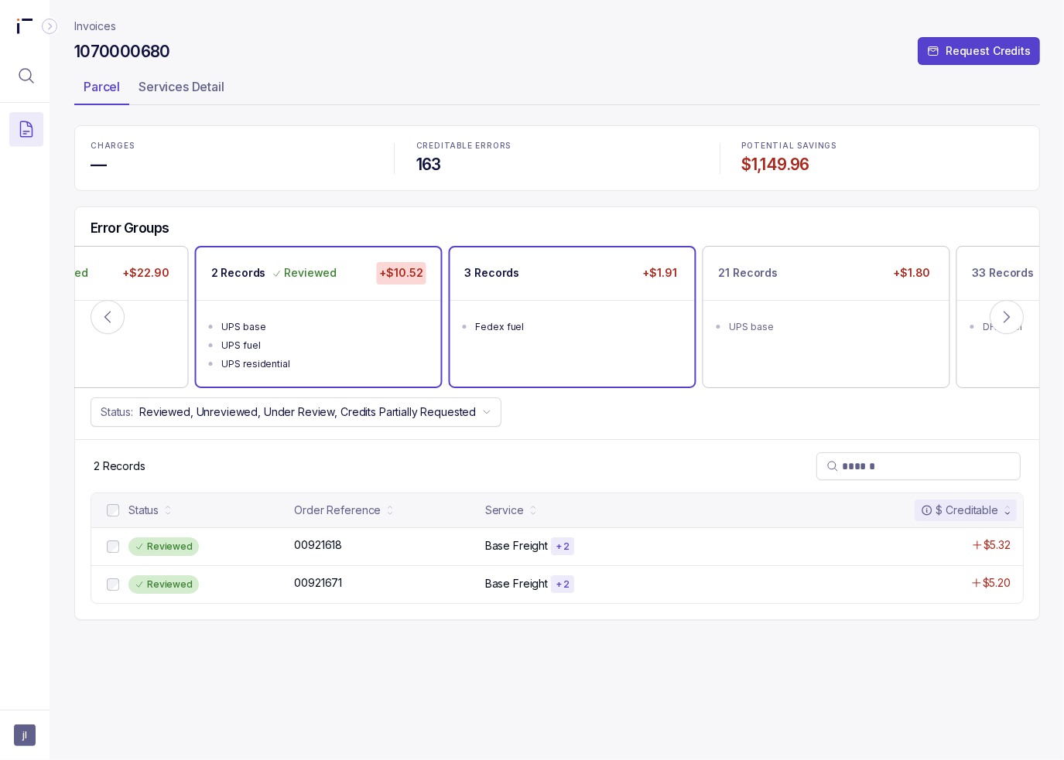
click at [557, 300] on ul "Fedex fuel" at bounding box center [572, 325] width 244 height 50
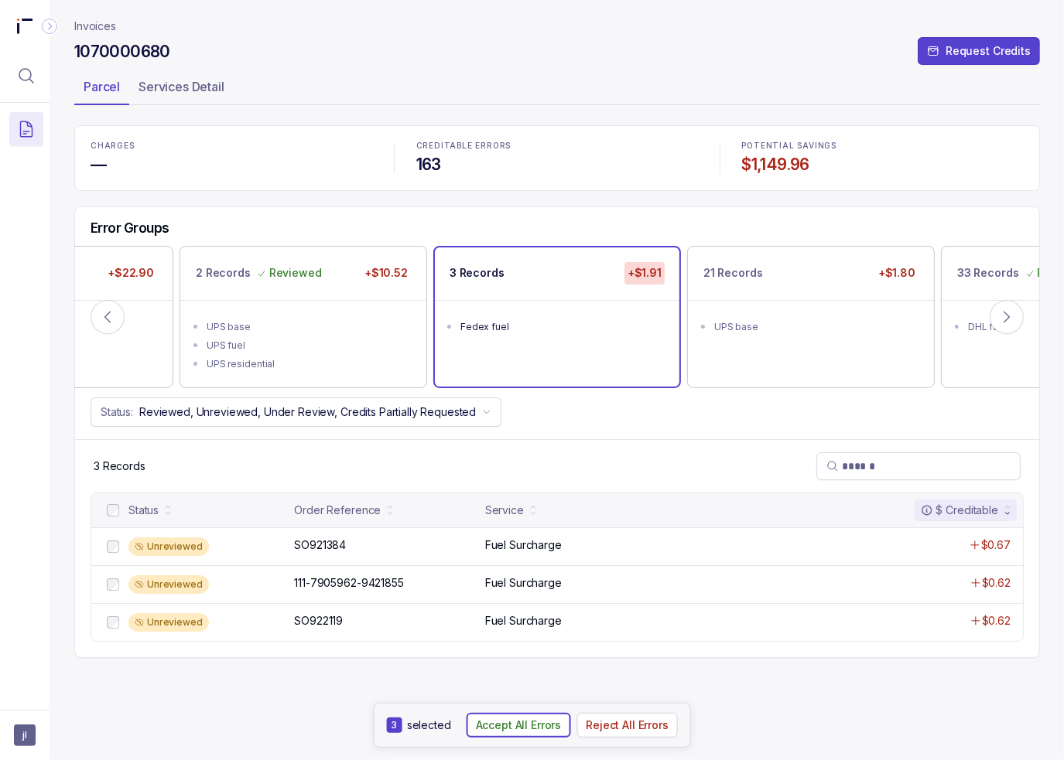
click at [528, 721] on p "Accept All Errors" at bounding box center [519, 725] width 86 height 15
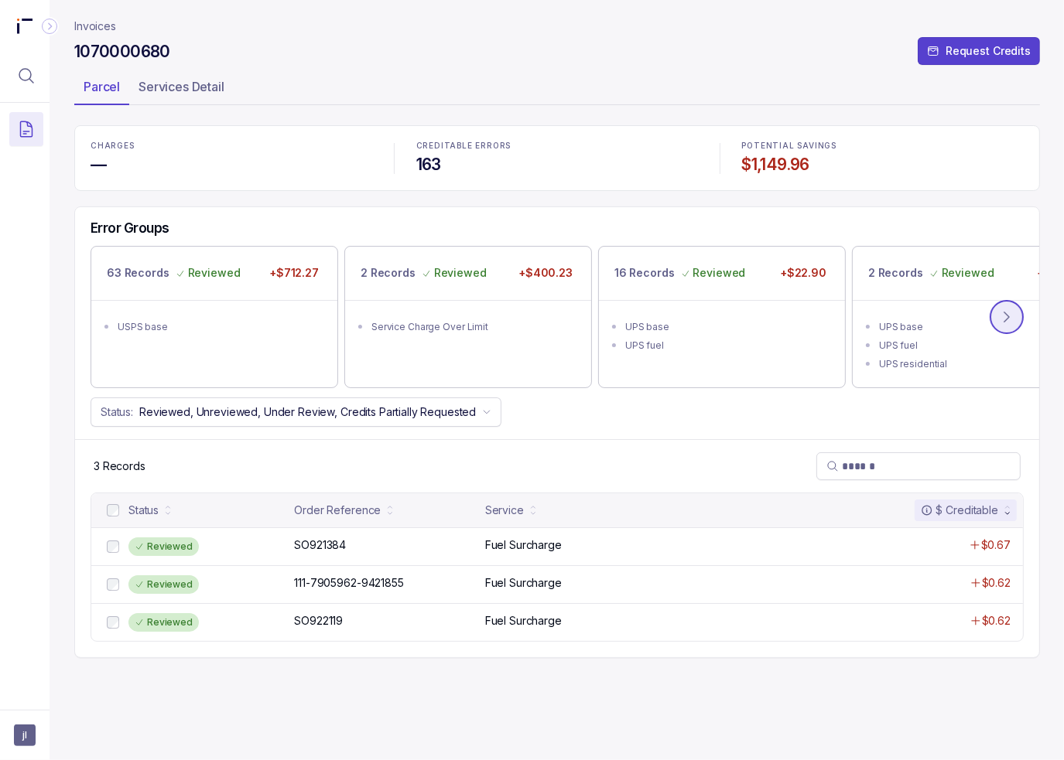
click at [1009, 316] on icon at bounding box center [1006, 318] width 5 height 10
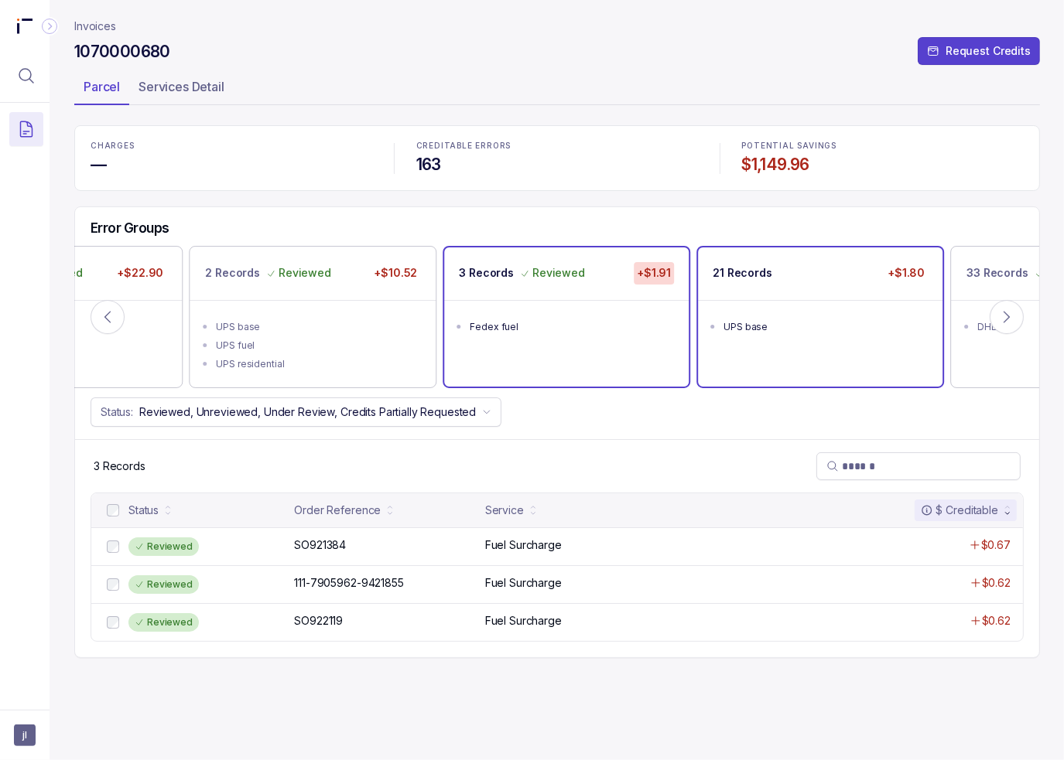
click at [805, 300] on ul "UPS base" at bounding box center [820, 325] width 244 height 50
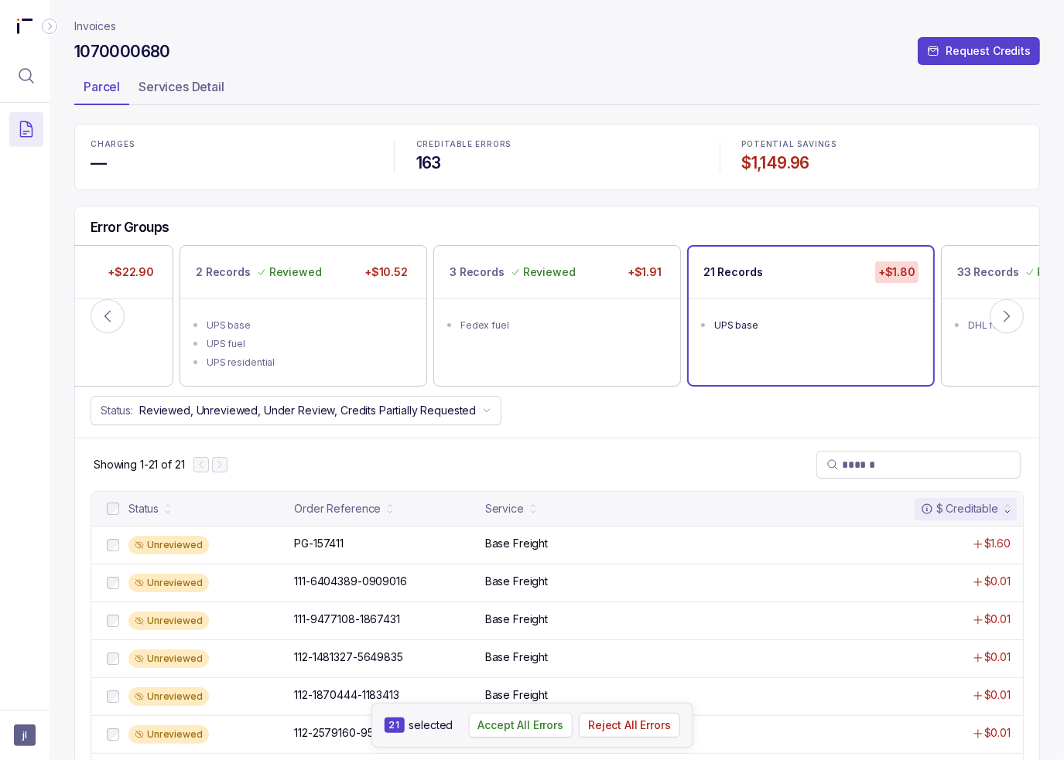
click at [523, 726] on p "Accept All Errors" at bounding box center [520, 725] width 86 height 15
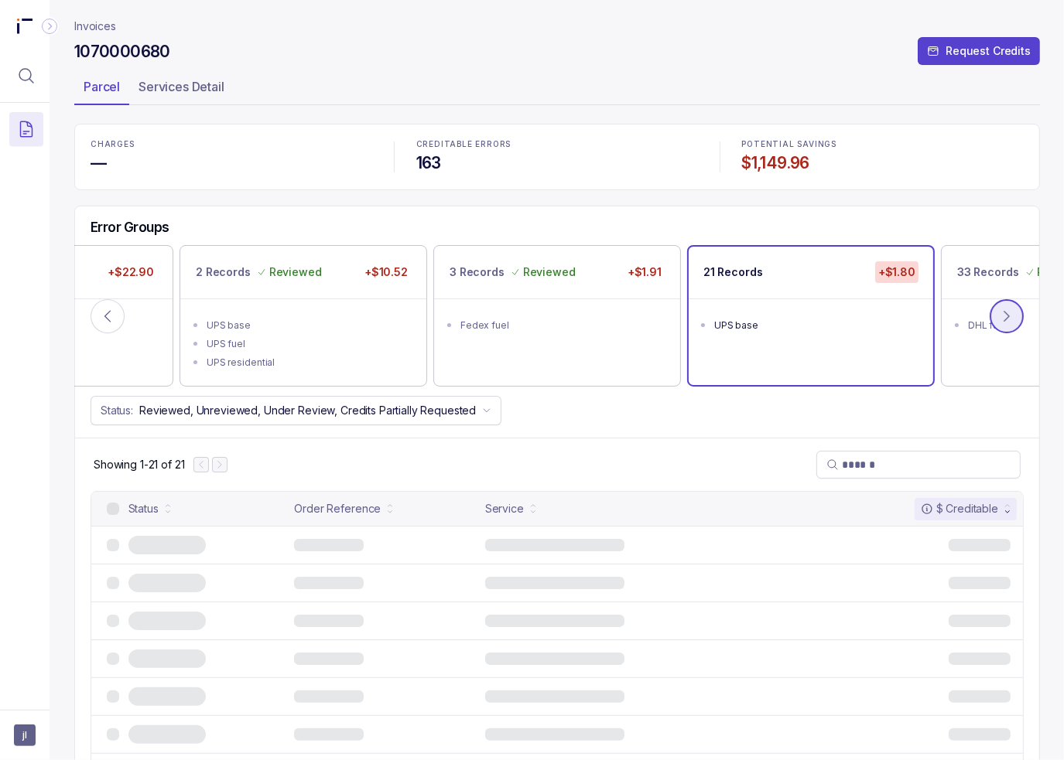
click at [1003, 313] on icon at bounding box center [1006, 316] width 15 height 15
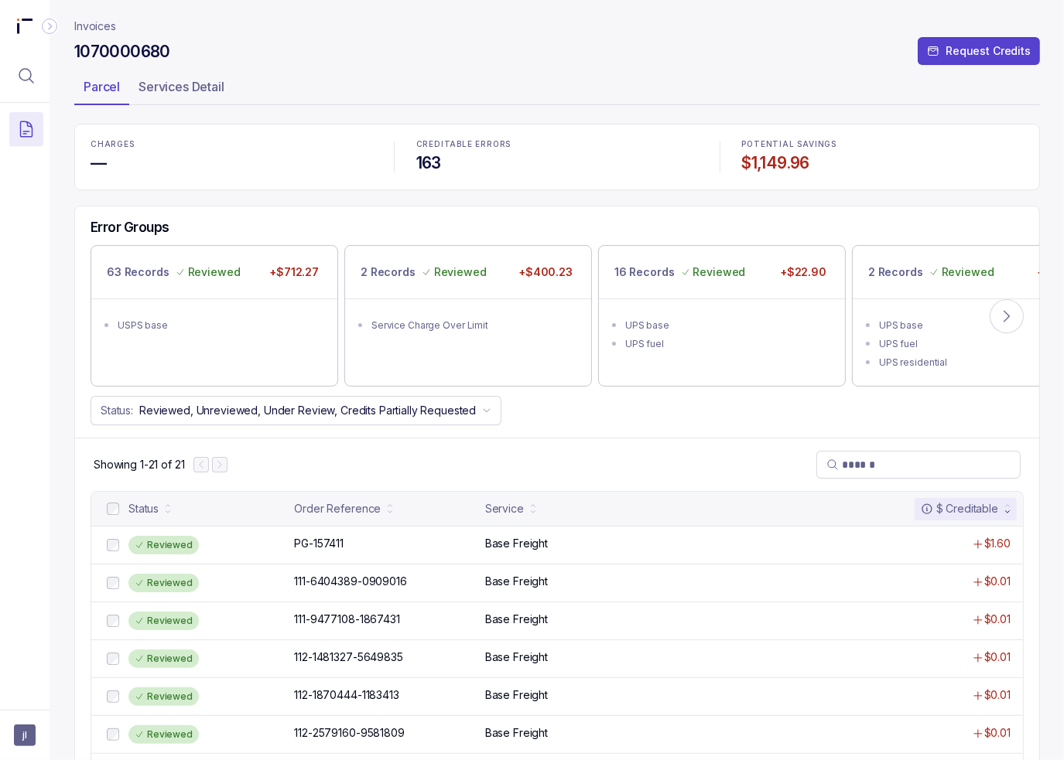
click at [95, 26] on p "Invoices" at bounding box center [95, 26] width 42 height 15
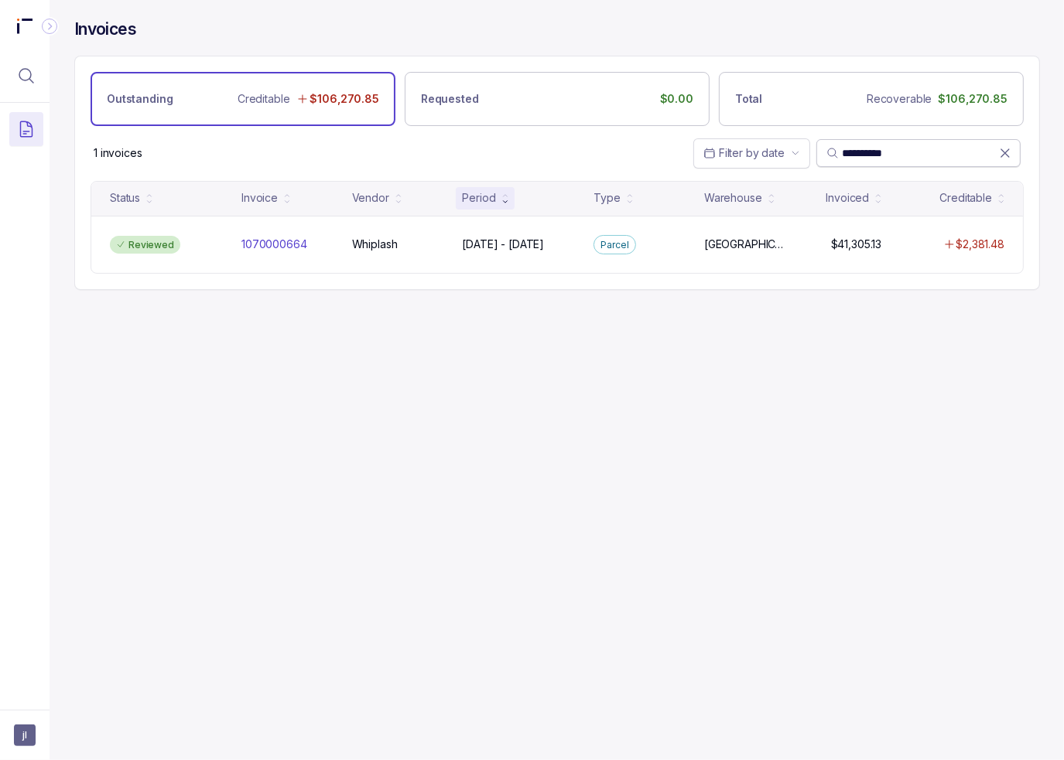
click at [858, 148] on input "**********" at bounding box center [920, 152] width 157 height 15
paste input "search"
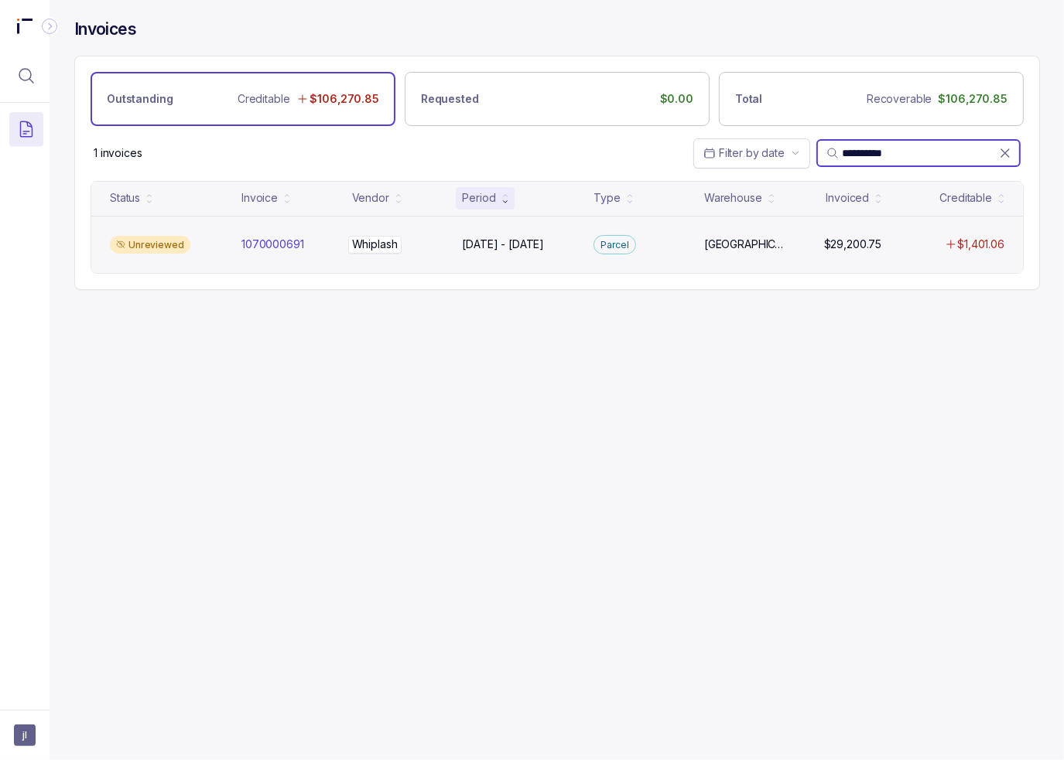
type input "**********"
click at [378, 247] on p "Whiplash" at bounding box center [374, 244] width 53 height 17
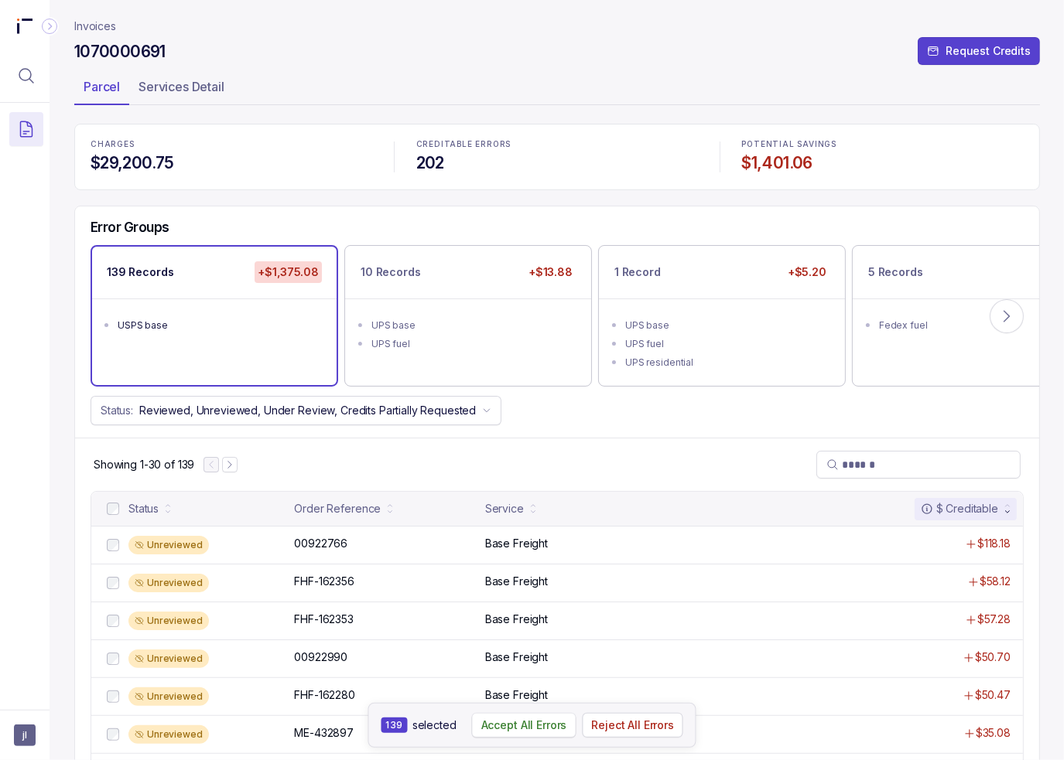
click at [525, 730] on p "Accept All Errors" at bounding box center [524, 725] width 86 height 15
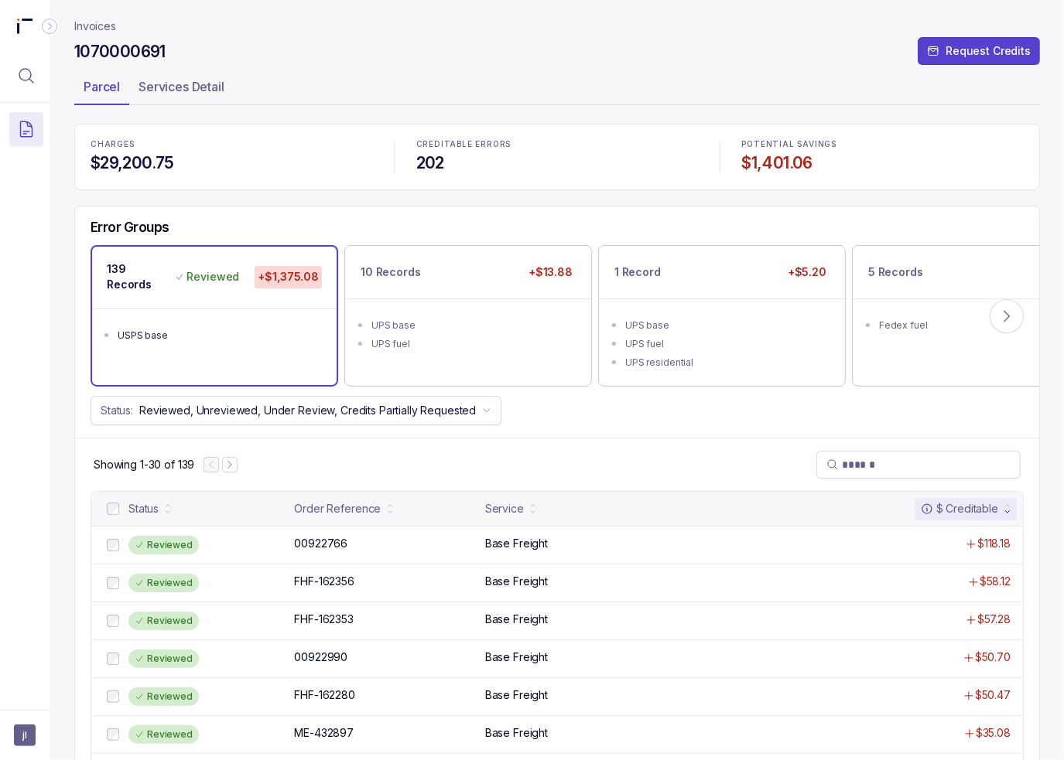
click at [96, 51] on h4 "1070000691" at bounding box center [119, 52] width 91 height 22
copy h4 "1070000691"
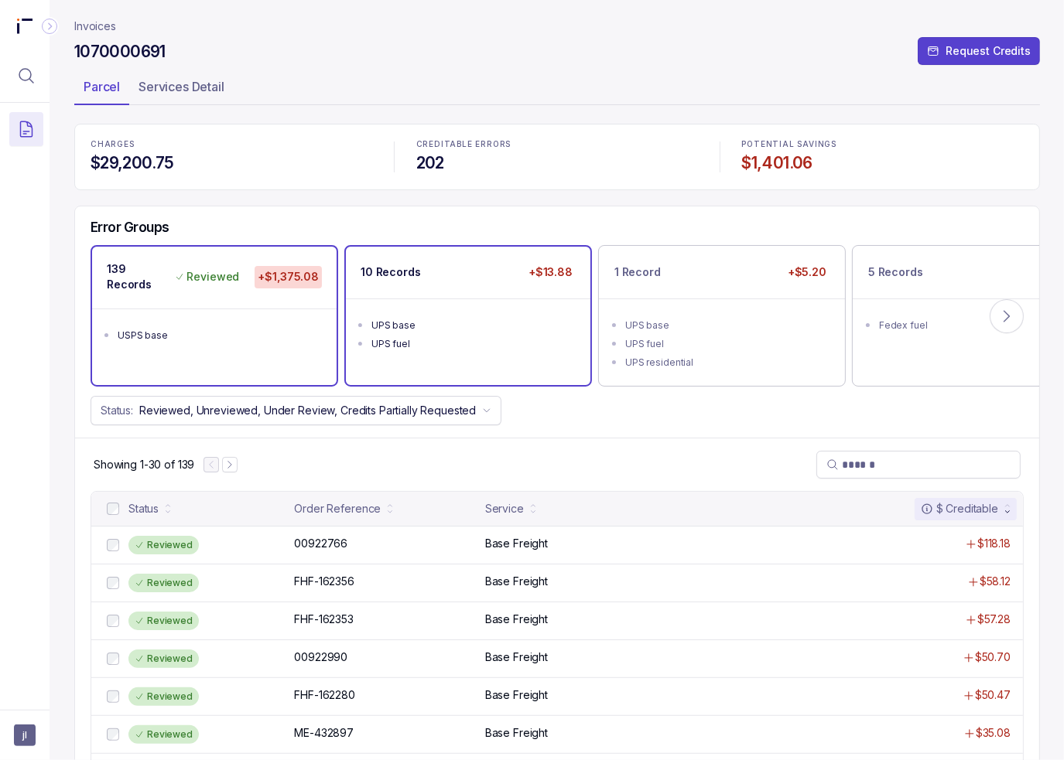
click at [436, 306] on ul "UPS base UPS fuel" at bounding box center [468, 333] width 244 height 68
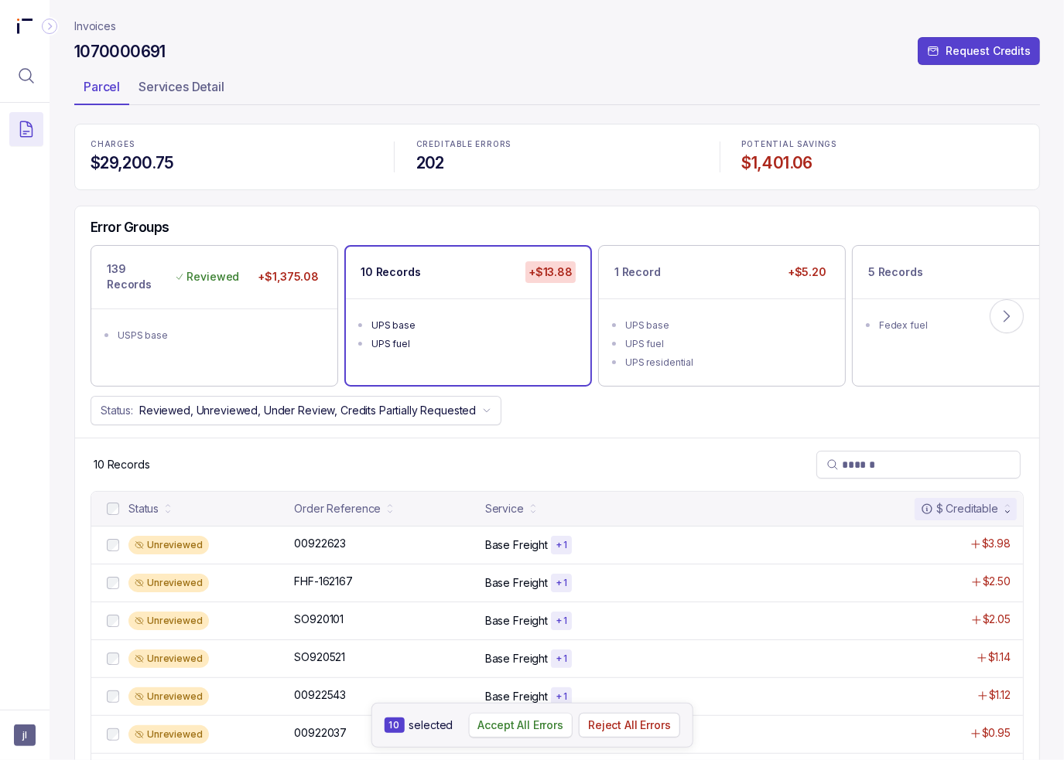
click at [517, 736] on button "Accept All Errors" at bounding box center [520, 725] width 104 height 25
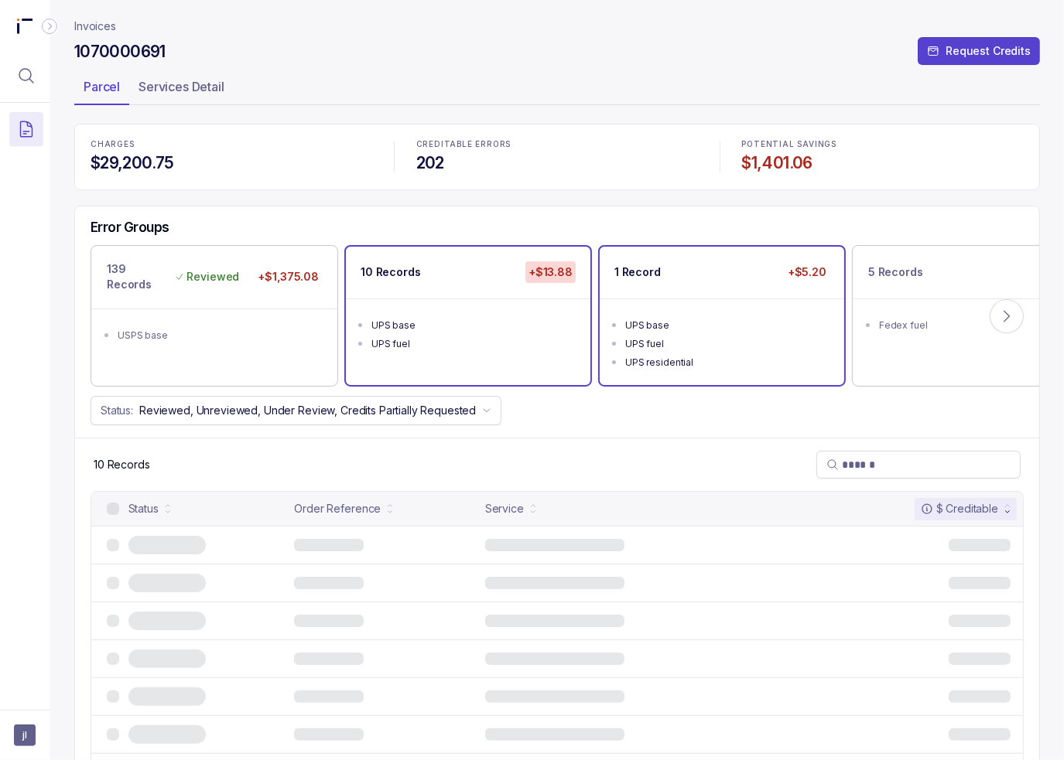
click at [687, 321] on div "UPS base" at bounding box center [726, 325] width 203 height 15
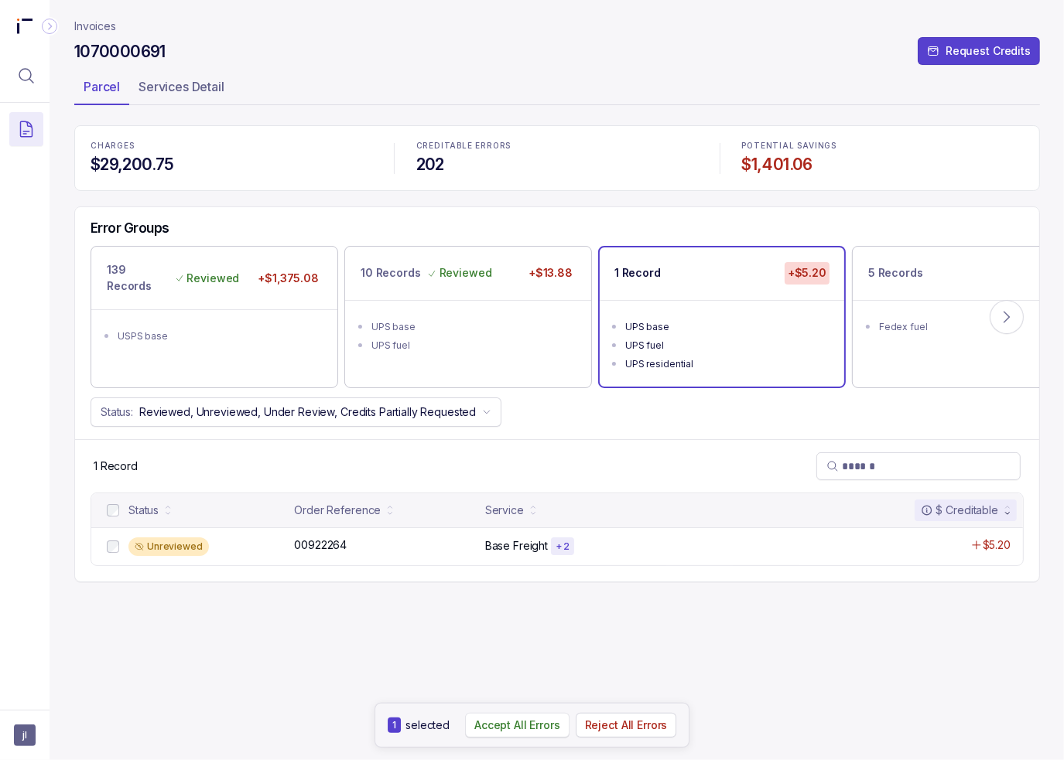
click at [497, 725] on p "Accept All Errors" at bounding box center [517, 725] width 86 height 15
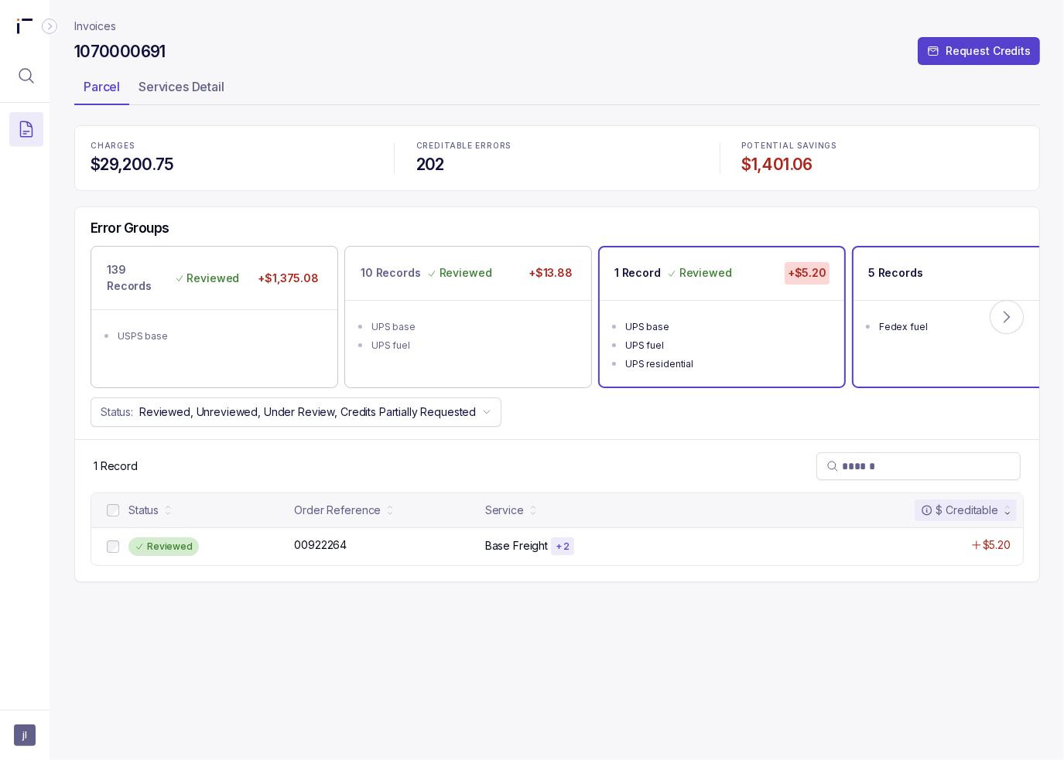
click at [897, 306] on ul "Fedex fuel" at bounding box center [975, 325] width 244 height 50
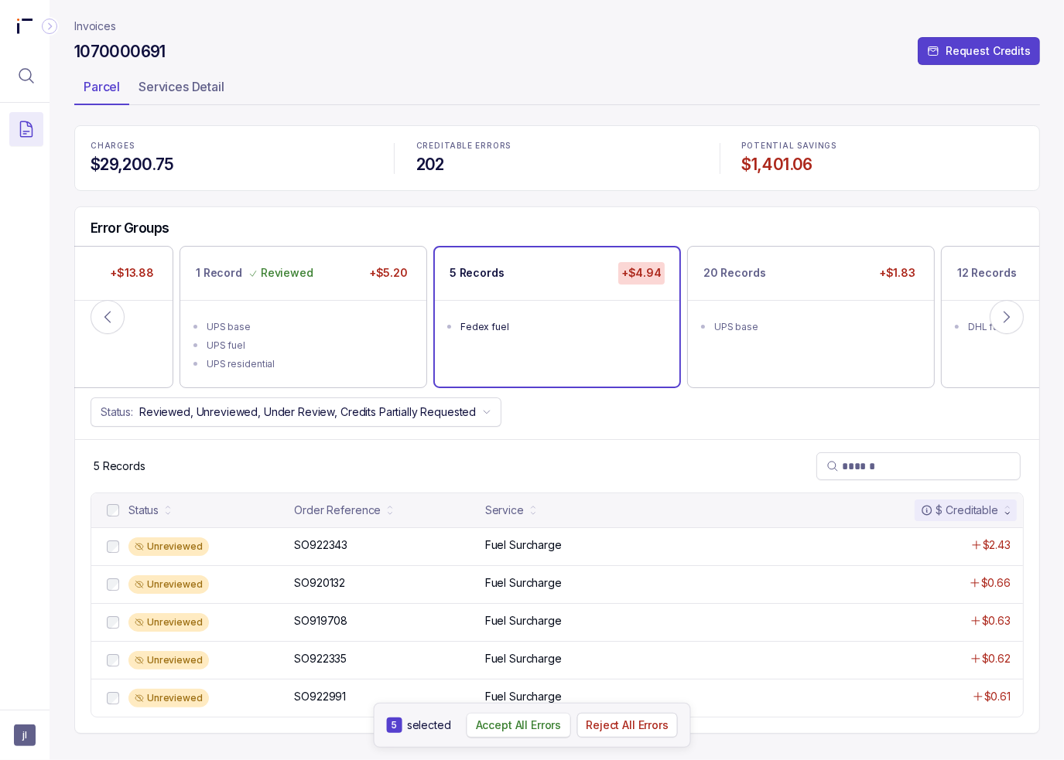
click at [514, 730] on p "Accept All Errors" at bounding box center [519, 725] width 86 height 15
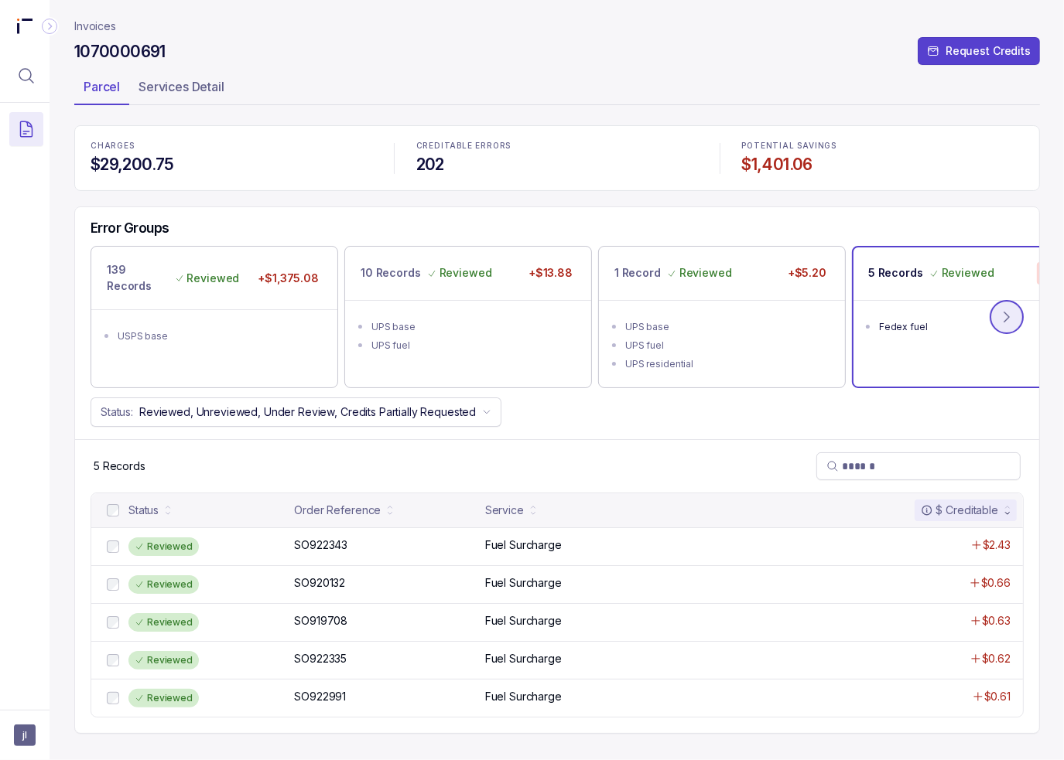
click at [1013, 322] on icon at bounding box center [1006, 316] width 15 height 15
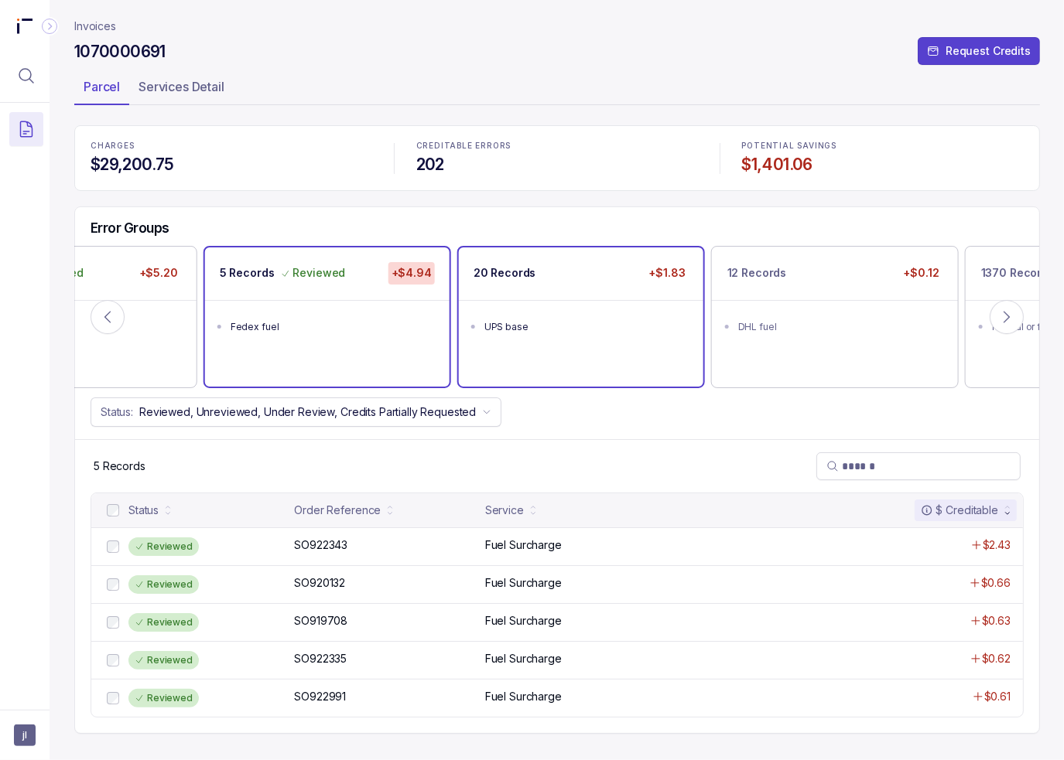
click at [619, 335] on ul "UPS base" at bounding box center [581, 325] width 244 height 50
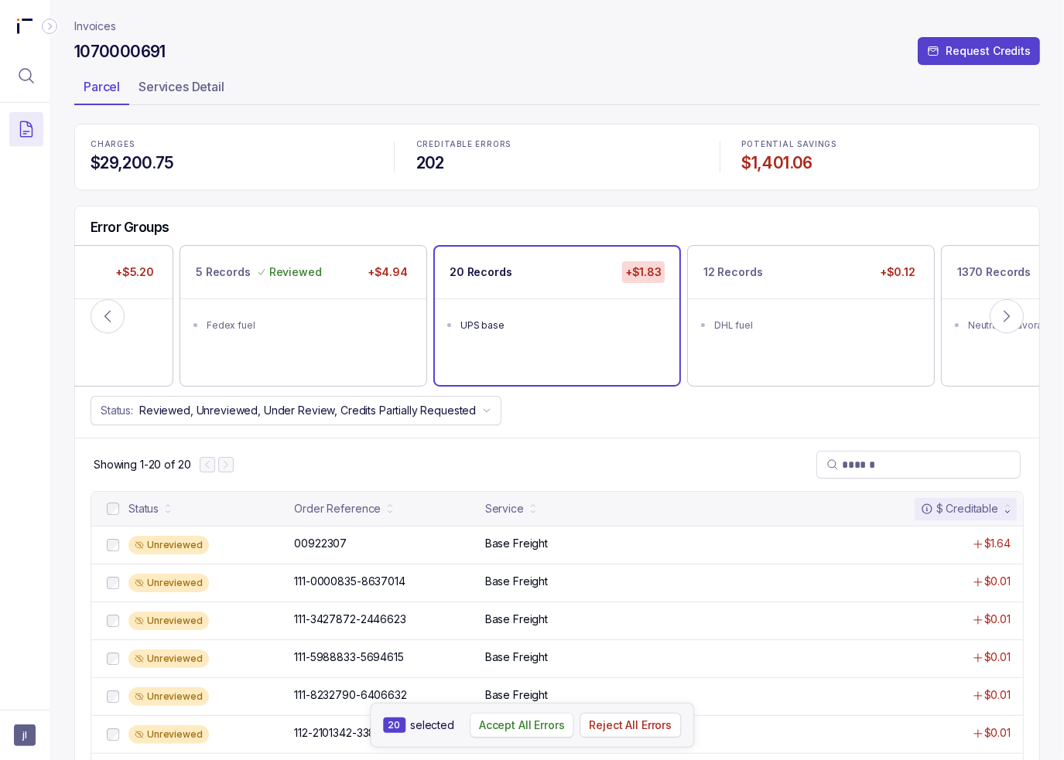
click at [538, 723] on p "Accept All Errors" at bounding box center [522, 725] width 86 height 15
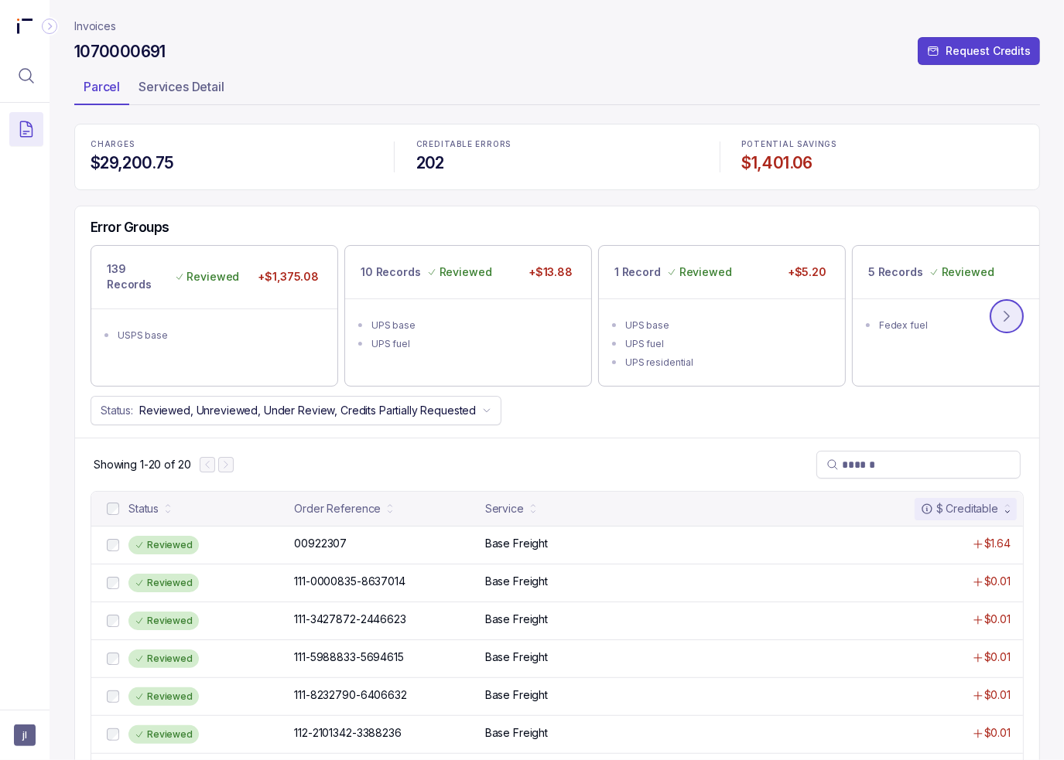
click at [992, 312] on button at bounding box center [1006, 316] width 34 height 34
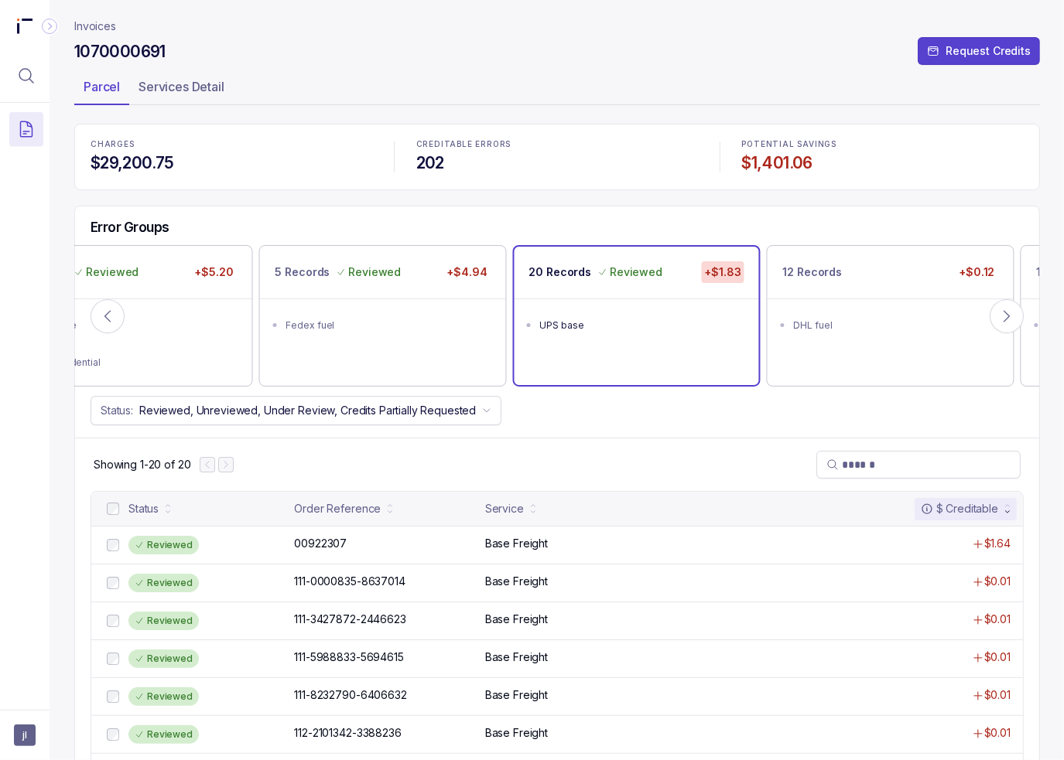
click at [631, 318] on div "UPS base" at bounding box center [641, 325] width 203 height 15
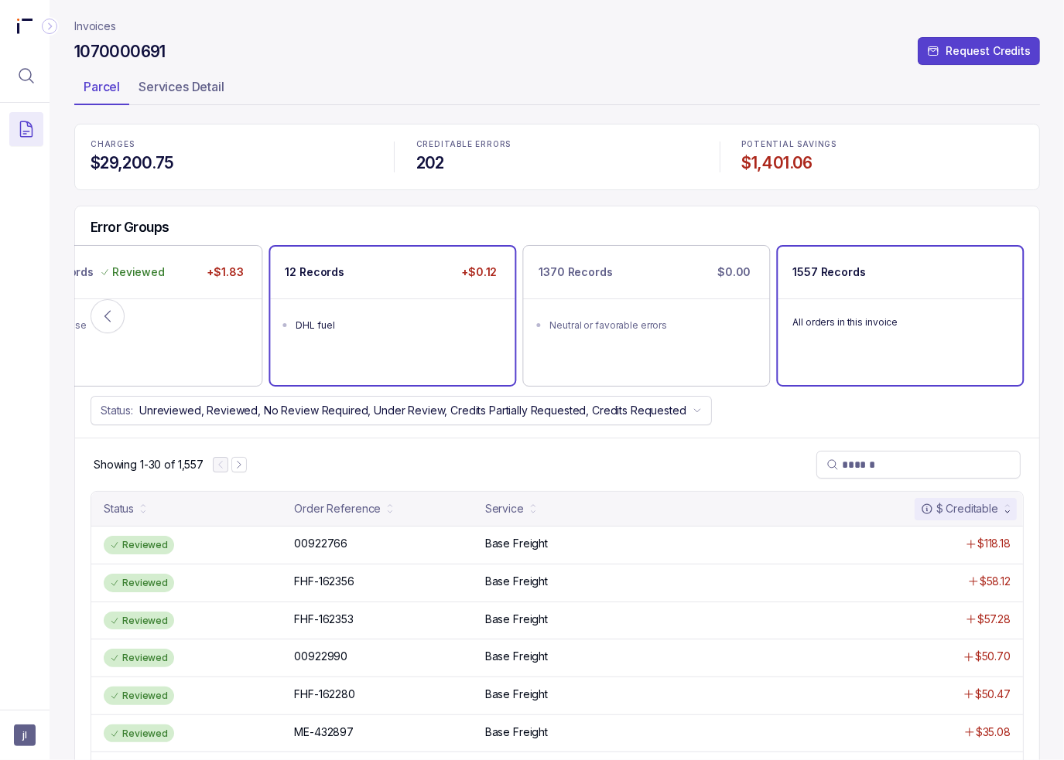
click at [343, 312] on ul "DHL fuel" at bounding box center [392, 324] width 244 height 50
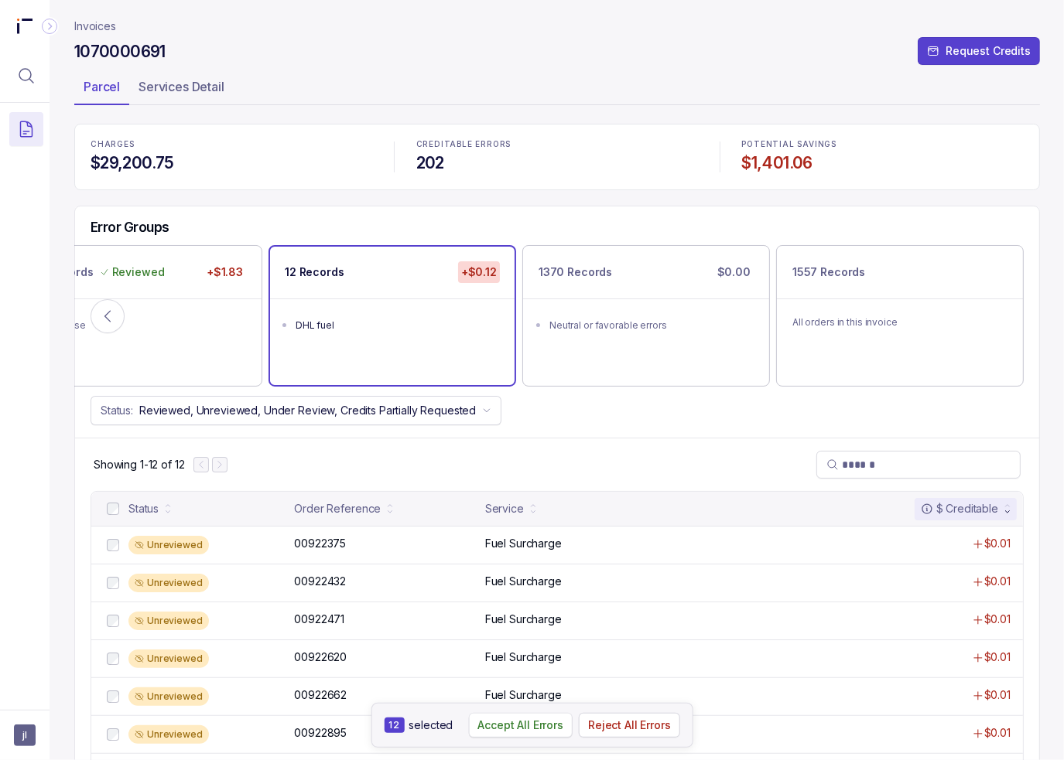
click at [521, 730] on p "Accept All Errors" at bounding box center [520, 725] width 86 height 15
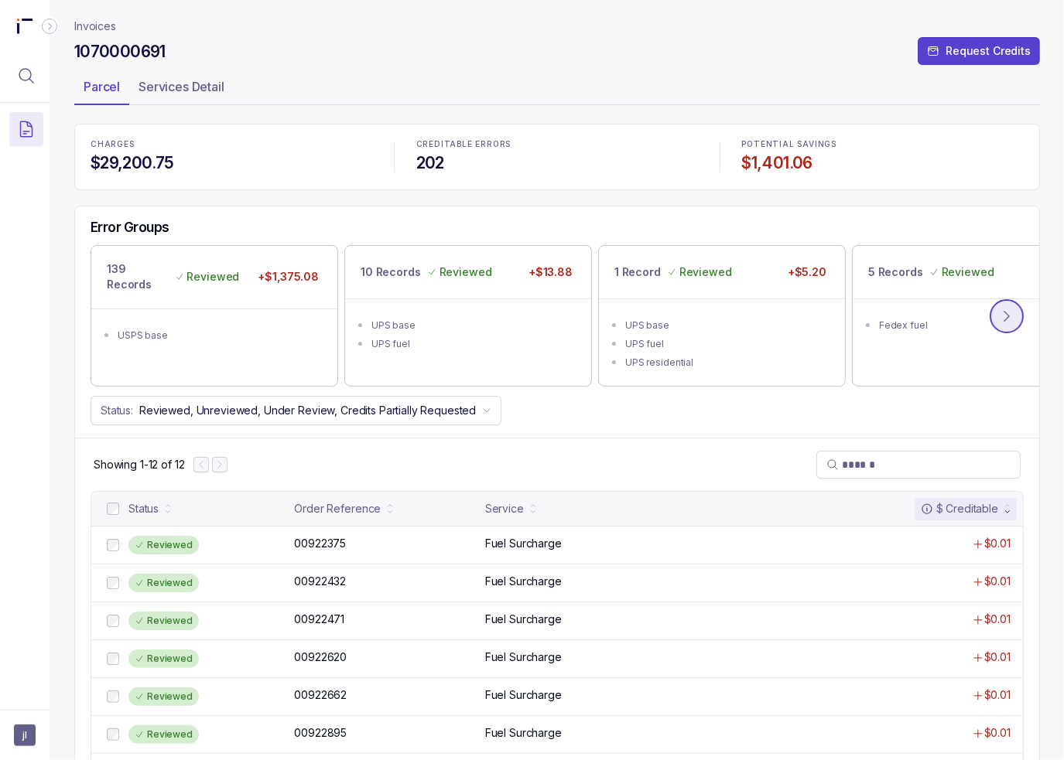
click at [1002, 316] on icon at bounding box center [1006, 316] width 15 height 15
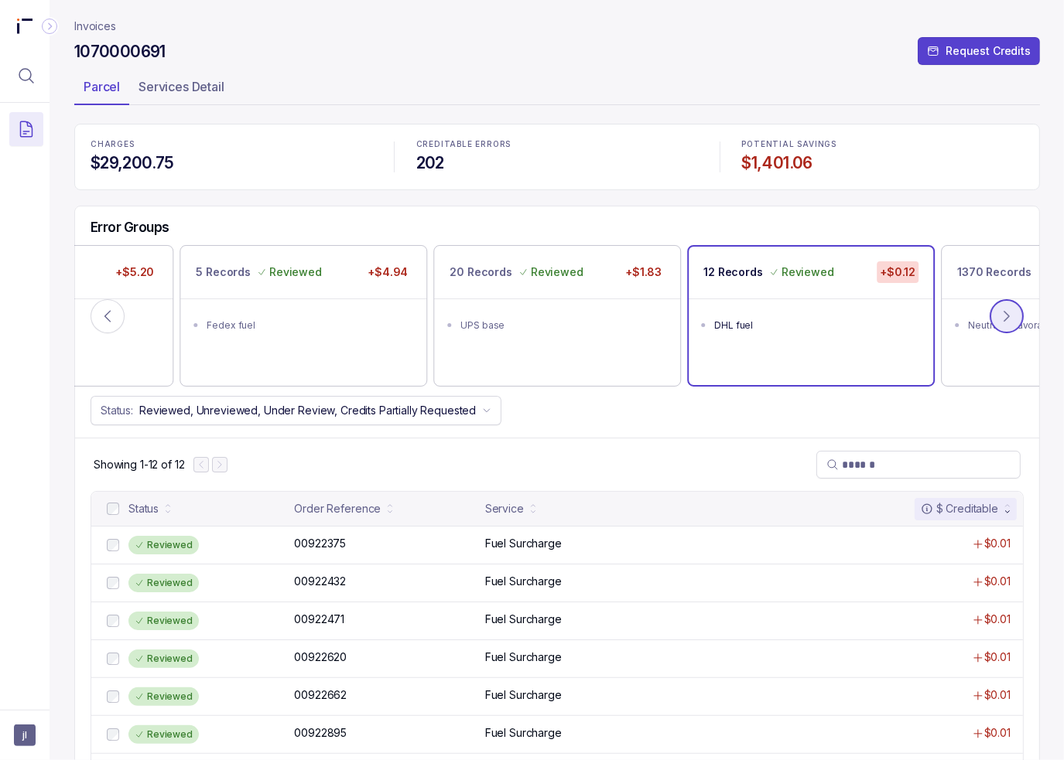
click at [1002, 316] on icon at bounding box center [1006, 316] width 15 height 15
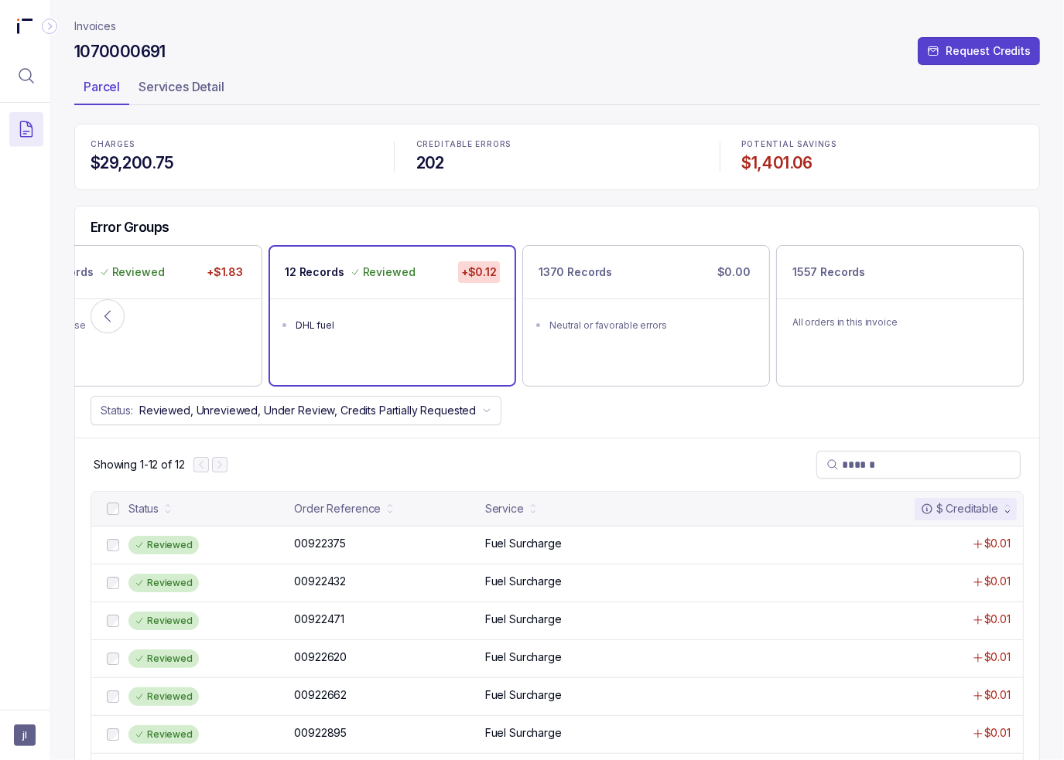
click at [101, 27] on p "Invoices" at bounding box center [95, 26] width 42 height 15
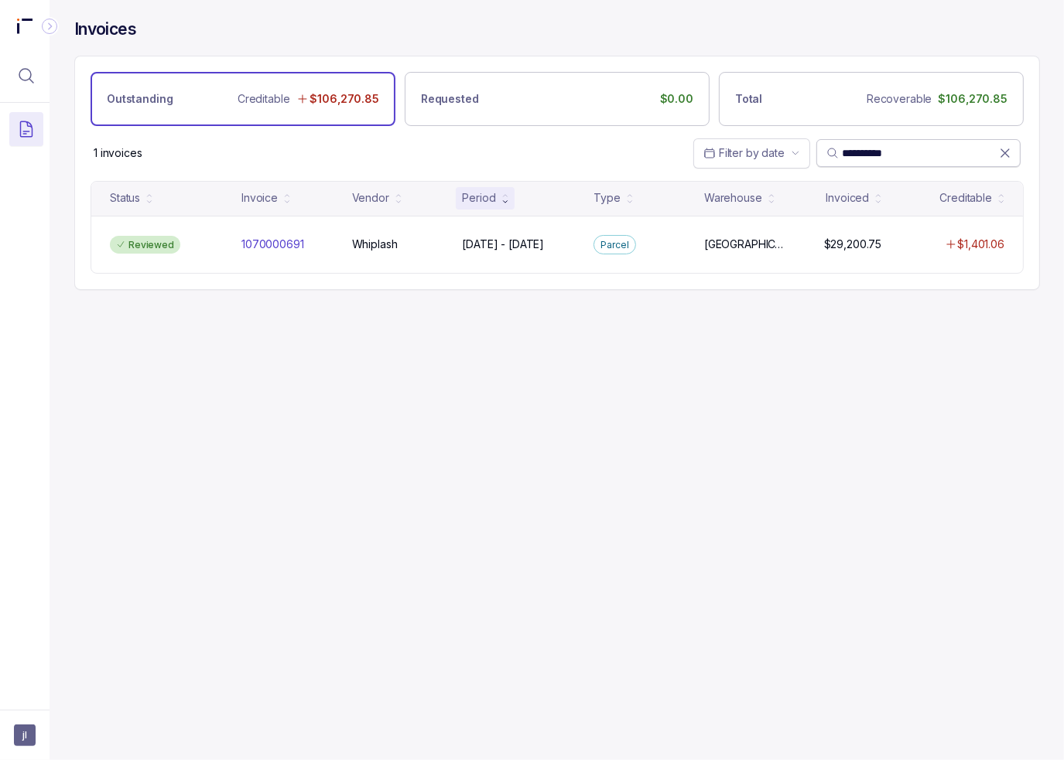
click at [853, 147] on input "**********" at bounding box center [920, 152] width 157 height 15
paste input "search"
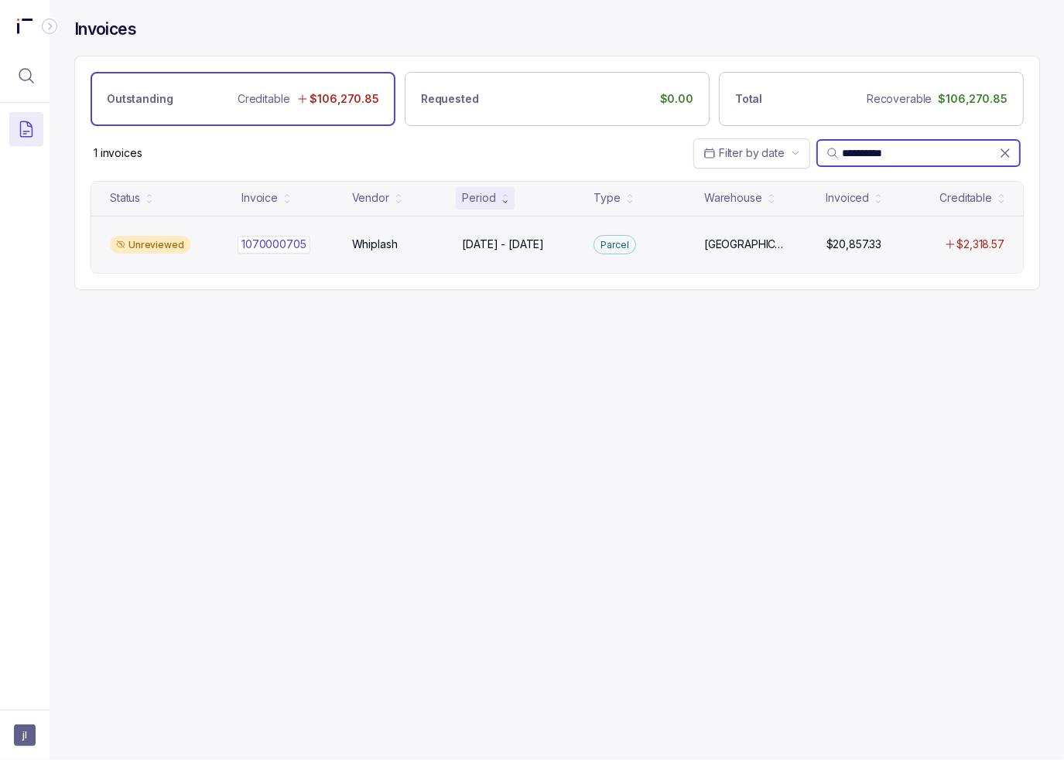
type input "**********"
click at [256, 247] on div "1070000705 1070000705" at bounding box center [273, 244] width 65 height 15
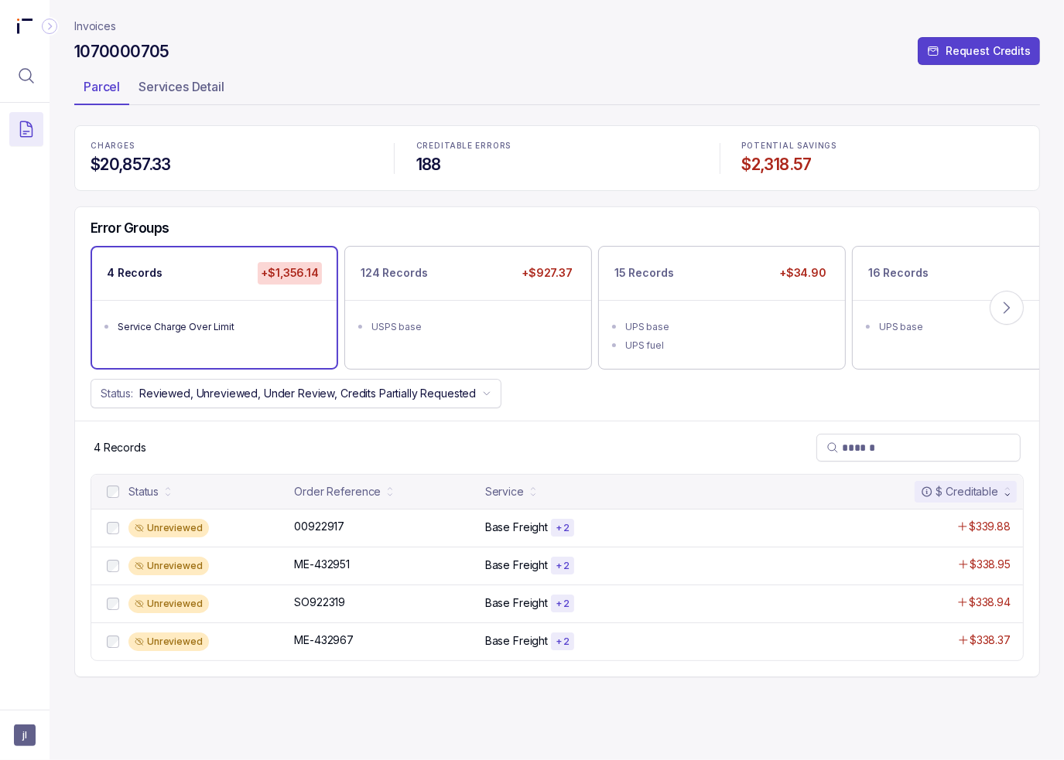
click at [94, 17] on header "Invoices 1070000705 Request Credits Parcel Services Detail" at bounding box center [556, 62] width 965 height 125
click at [102, 24] on p "Invoices" at bounding box center [95, 26] width 42 height 15
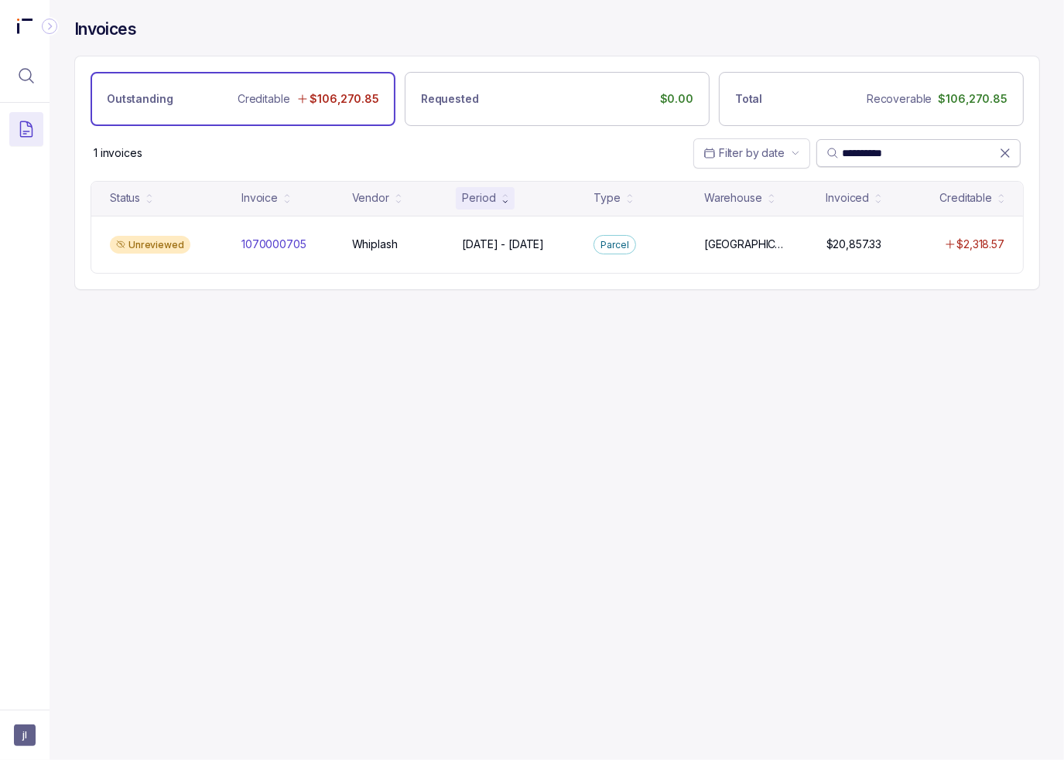
click at [1013, 151] on span "**********" at bounding box center [918, 153] width 204 height 28
click at [1006, 152] on icon at bounding box center [1005, 153] width 8 height 8
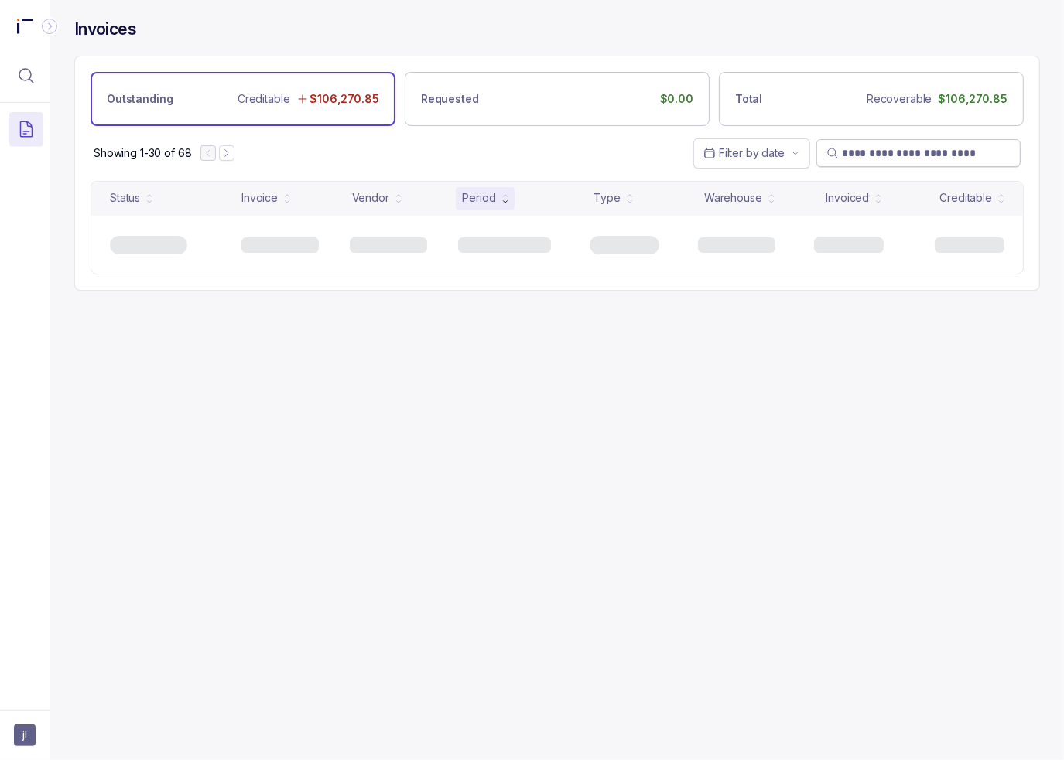
click at [1037, 159] on div "Showing 1-30 of 68 Filter by date" at bounding box center [557, 153] width 964 height 54
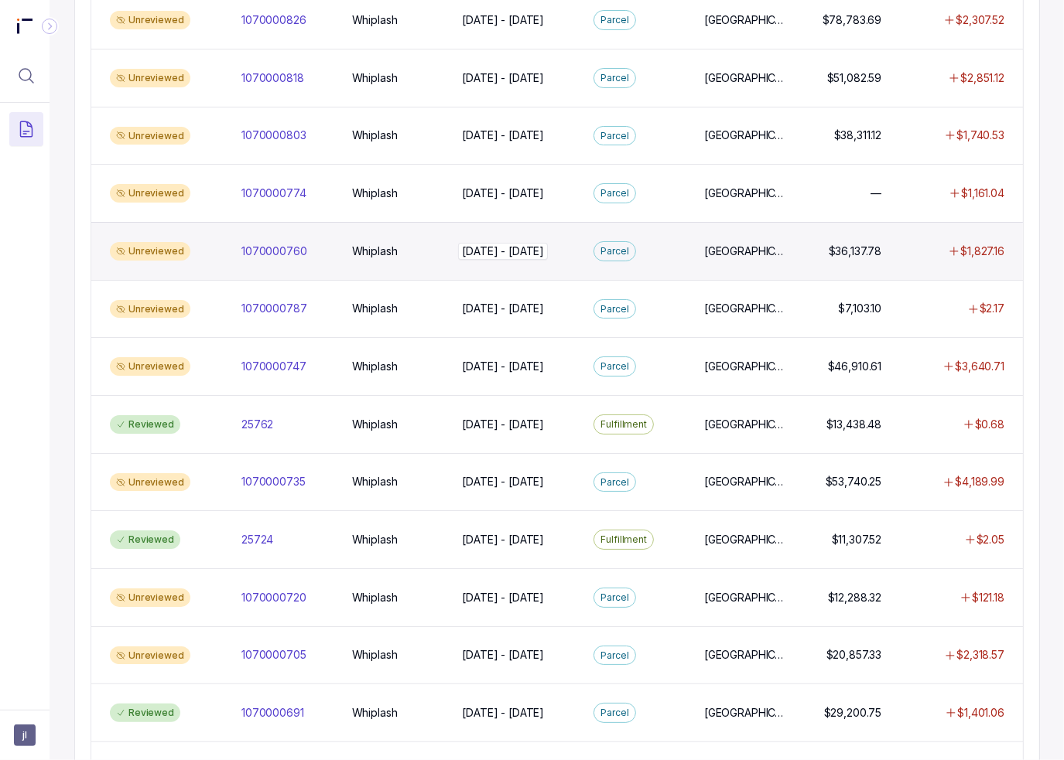
scroll to position [1208, 0]
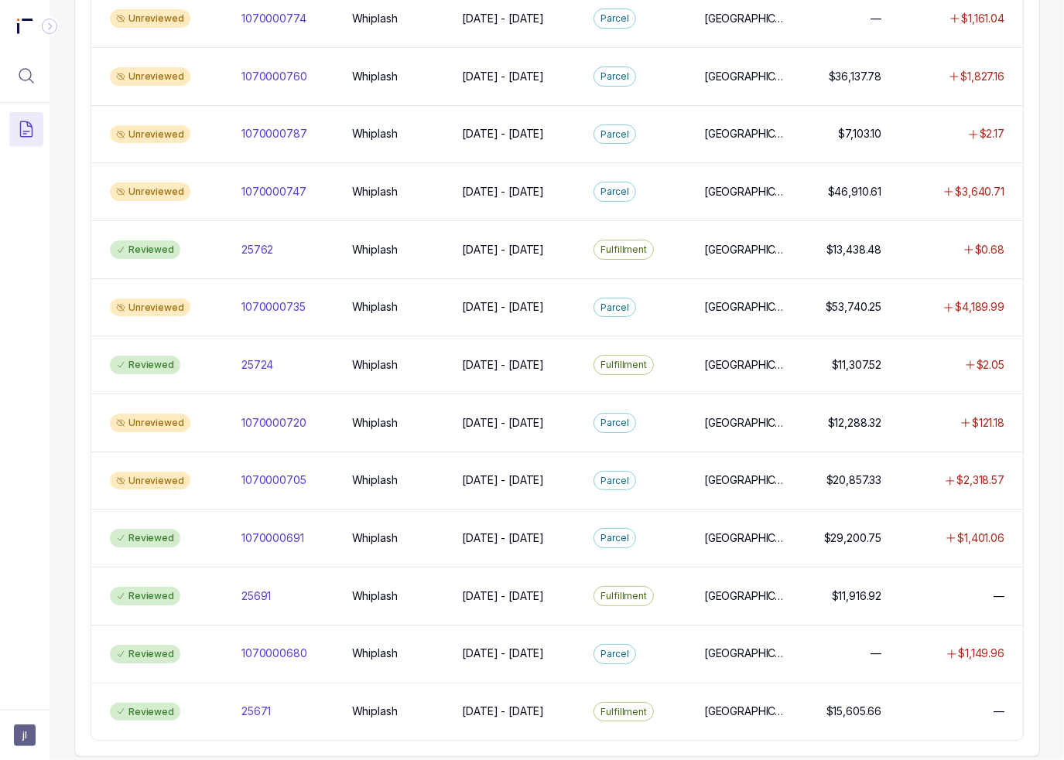
click at [53, 321] on div "Invoices Outstanding Creditable $106,270.85 Requested $0.00 Total Recoverable $…" at bounding box center [557, 380] width 1014 height 760
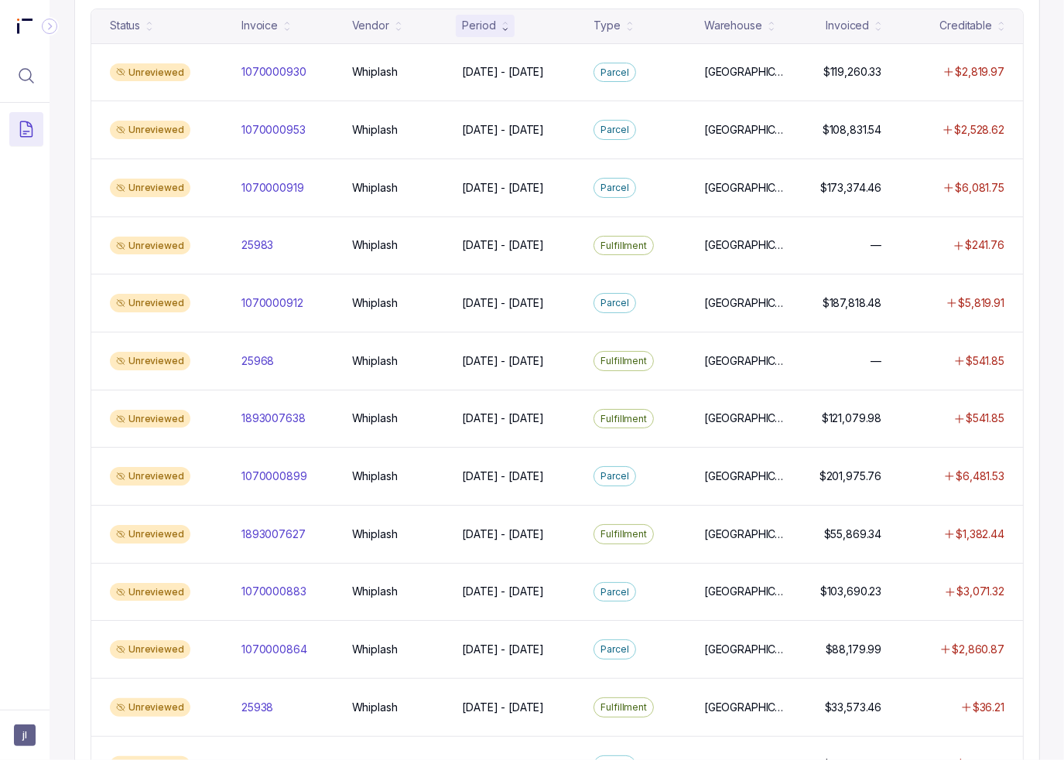
scroll to position [0, 0]
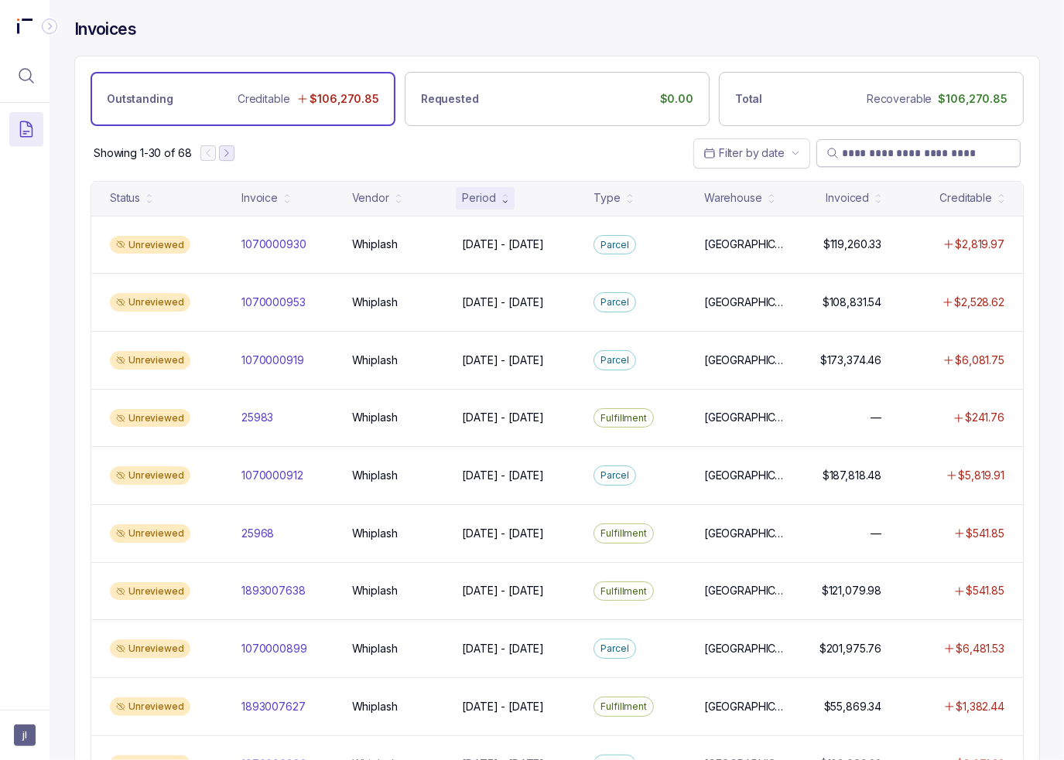
click at [225, 155] on icon "Next Page" at bounding box center [226, 153] width 11 height 11
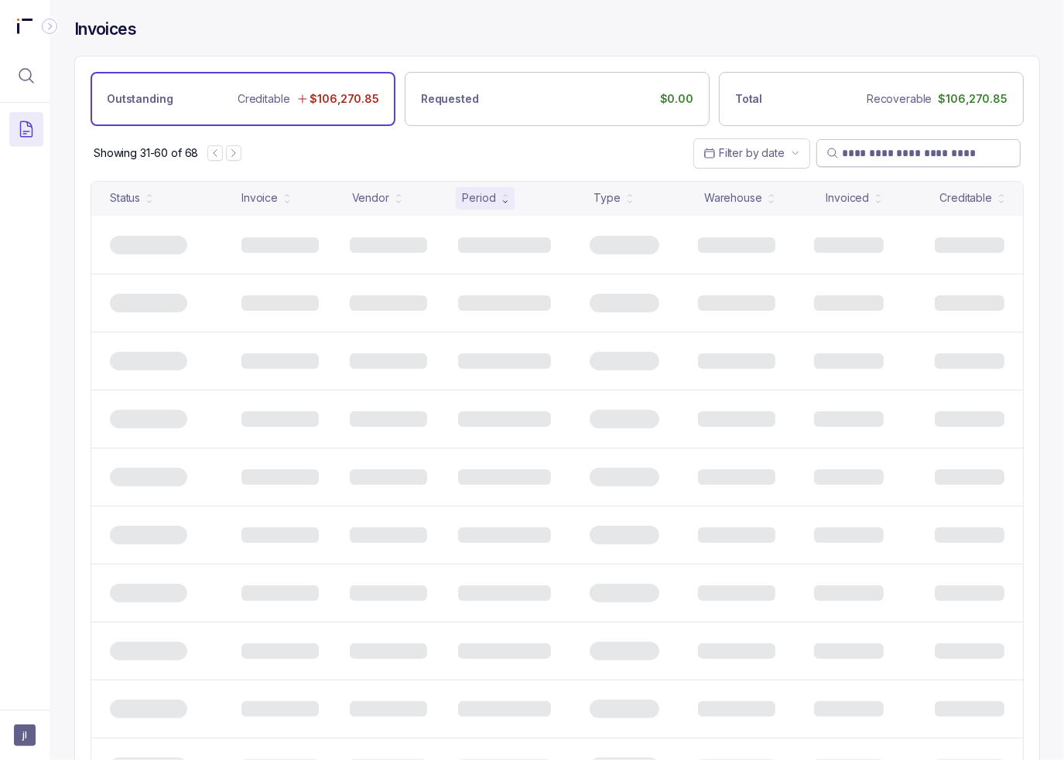
click at [359, 162] on div "Showing 31-60 of 68 Filter by date" at bounding box center [557, 153] width 964 height 54
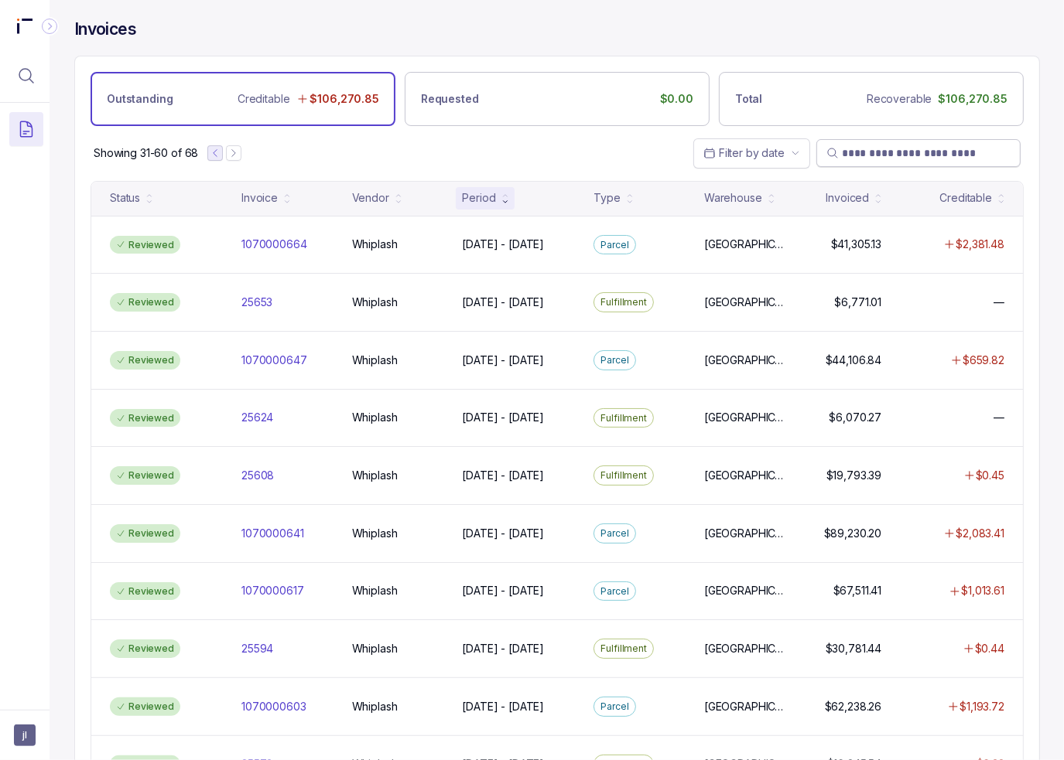
click at [215, 152] on icon "Previous Page" at bounding box center [215, 153] width 11 height 11
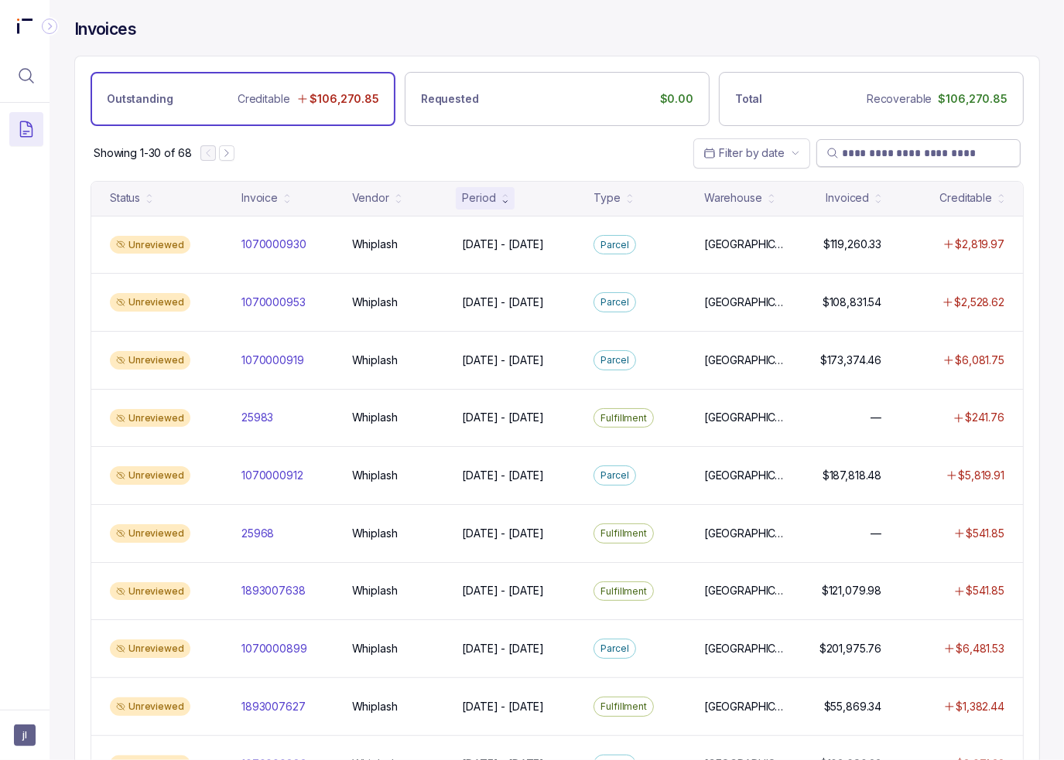
click at [402, 160] on div "Showing 1-30 of 68 Filter by date" at bounding box center [557, 153] width 964 height 54
drag, startPoint x: 326, startPoint y: 159, endPoint x: 316, endPoint y: 160, distance: 10.1
click at [325, 159] on div "Showing 1-30 of 68 Filter by date" at bounding box center [557, 153] width 964 height 54
click at [430, 149] on div "Showing 1-30 of 68 Filter by date" at bounding box center [557, 153] width 964 height 54
click at [648, 51] on div "Invoices" at bounding box center [556, 37] width 965 height 37
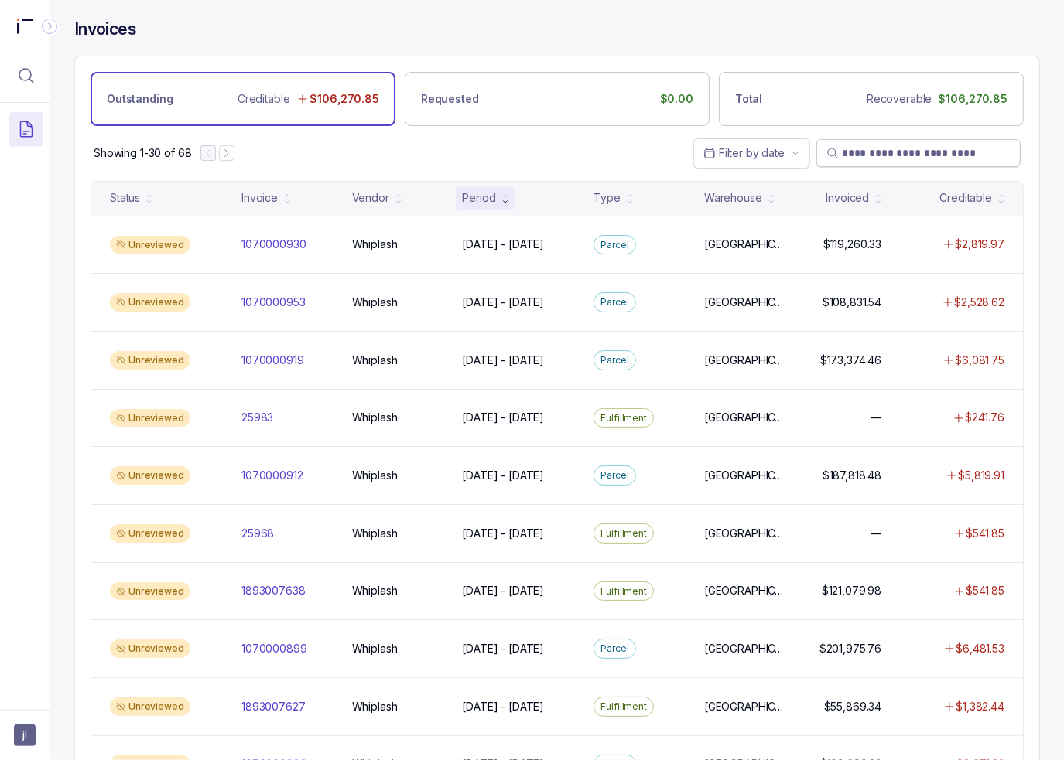
click at [415, 139] on div "Showing 1-30 of 68 Filter by date" at bounding box center [557, 153] width 964 height 54
click at [350, 163] on div "Showing 1-30 of 68 Filter by date" at bounding box center [557, 153] width 964 height 54
click at [15, 86] on button "Menu Icon Button MagnifyingGlassIcon" at bounding box center [26, 76] width 34 height 34
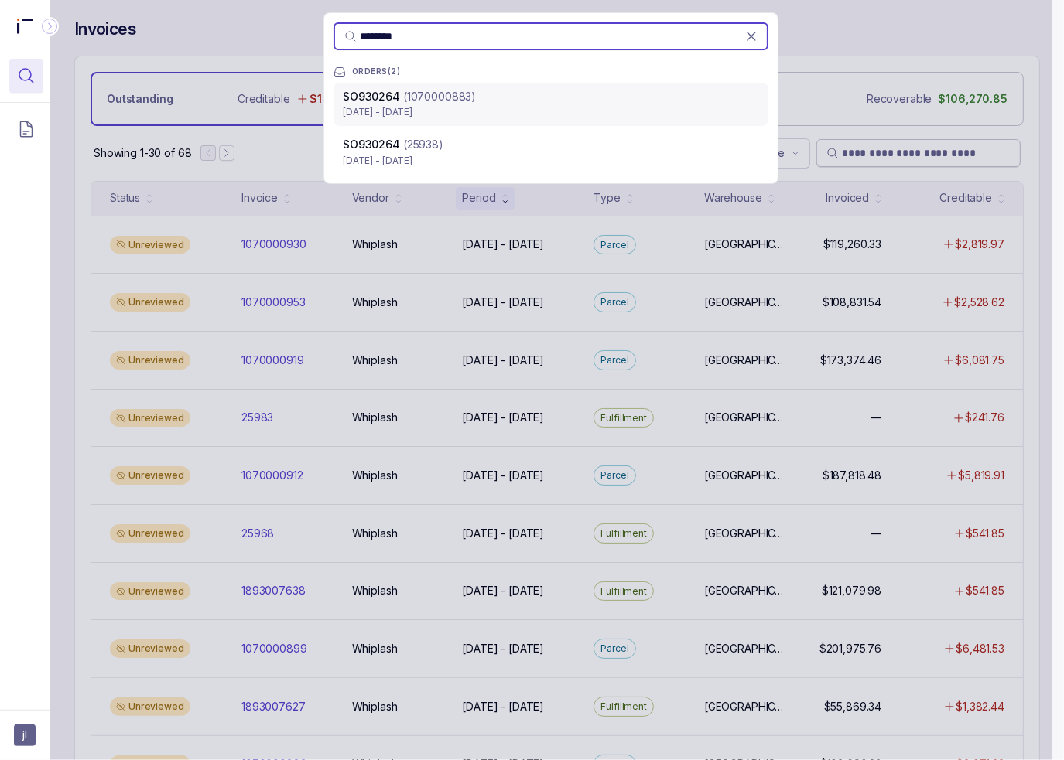
type input "********"
click at [504, 120] on div "SO930264 (1070000883) [DATE] - [DATE]" at bounding box center [550, 104] width 435 height 43
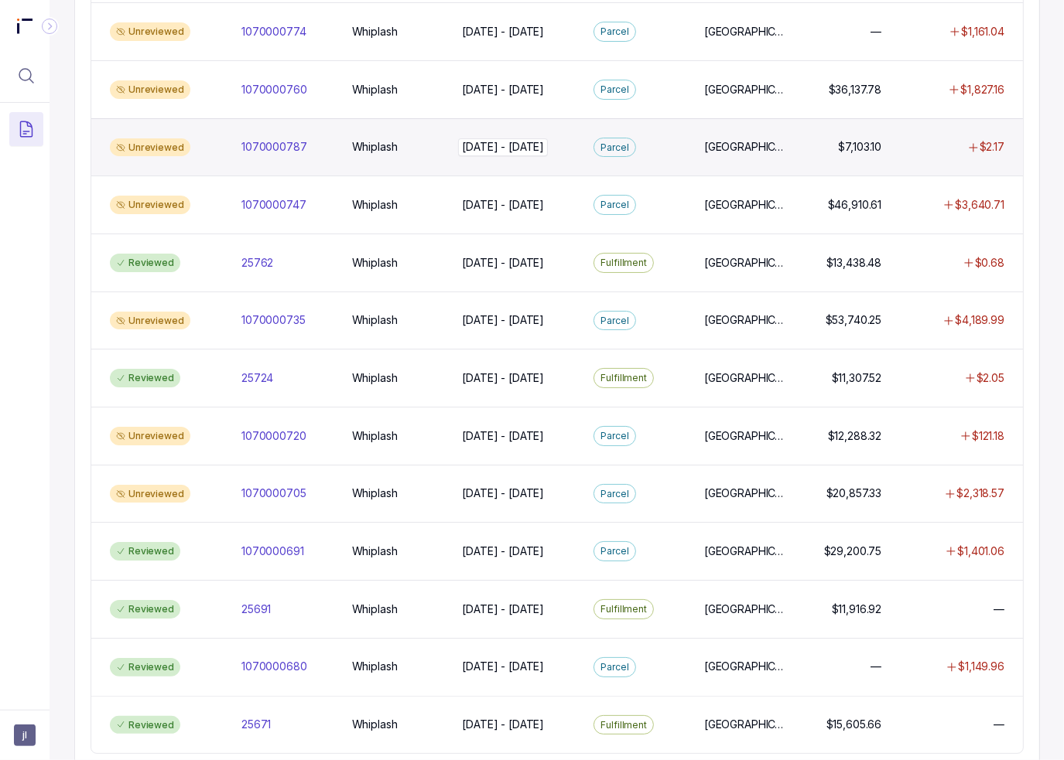
scroll to position [1208, 0]
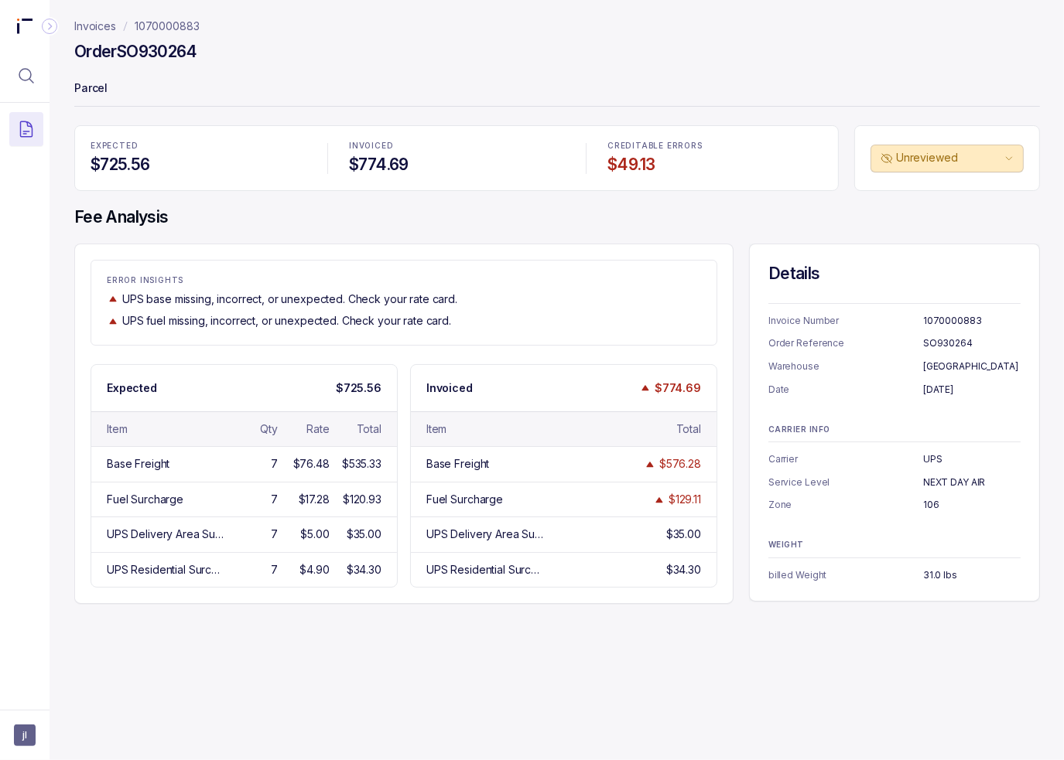
click at [68, 303] on div "Invoices 1070000883 Order SO930264 Parcel EXPECTED $725.56 INVOICED $774.69 CRE…" at bounding box center [551, 380] width 1003 height 760
drag, startPoint x: 214, startPoint y: 46, endPoint x: 121, endPoint y: 56, distance: 93.3
click at [121, 56] on div "Order SO930264" at bounding box center [556, 54] width 965 height 28
copy h4 "SO930264"
click at [32, 73] on icon "Menu Icon Button MagnifyingGlassIcon" at bounding box center [26, 76] width 19 height 19
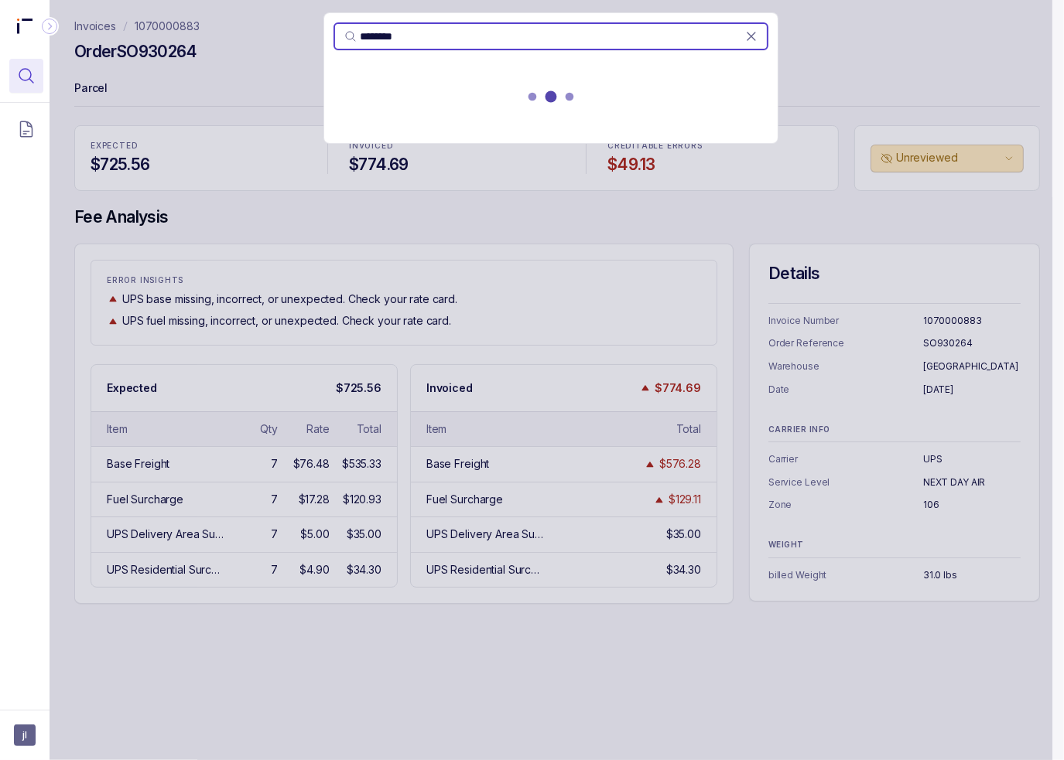
type input "********"
click at [397, 114] on div at bounding box center [550, 100] width 453 height 68
click at [397, 114] on p "[DATE] - [DATE]" at bounding box center [551, 111] width 416 height 15
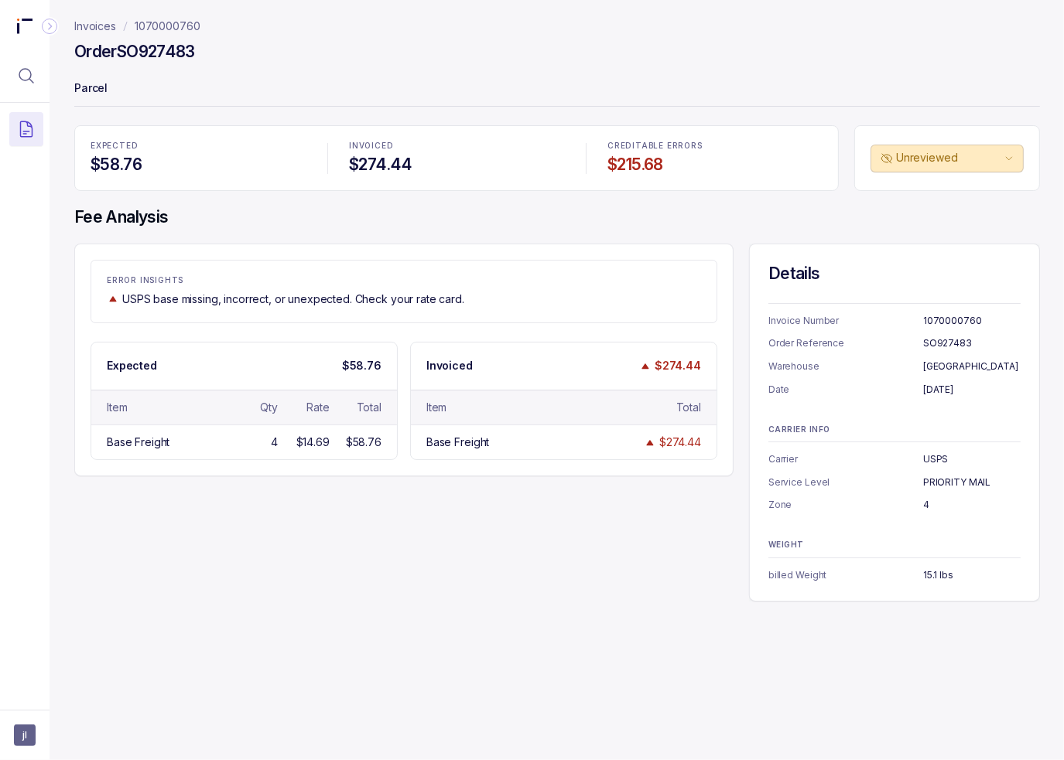
click at [313, 200] on div "EXPECTED $58.76 INVOICED $274.44 CREDITABLE ERRORS $215.68 Unreviewed Fee Analy…" at bounding box center [556, 363] width 965 height 477
click at [272, 552] on div "ERROR INSIGHTS USPS base missing, incorrect, or unexpected. Check your rate car…" at bounding box center [556, 423] width 965 height 358
click at [244, 531] on div "ERROR INSIGHTS USPS base missing, incorrect, or unexpected. Check your rate car…" at bounding box center [556, 423] width 965 height 358
click at [358, 559] on div "ERROR INSIGHTS USPS base missing, incorrect, or unexpected. Check your rate car…" at bounding box center [556, 423] width 965 height 358
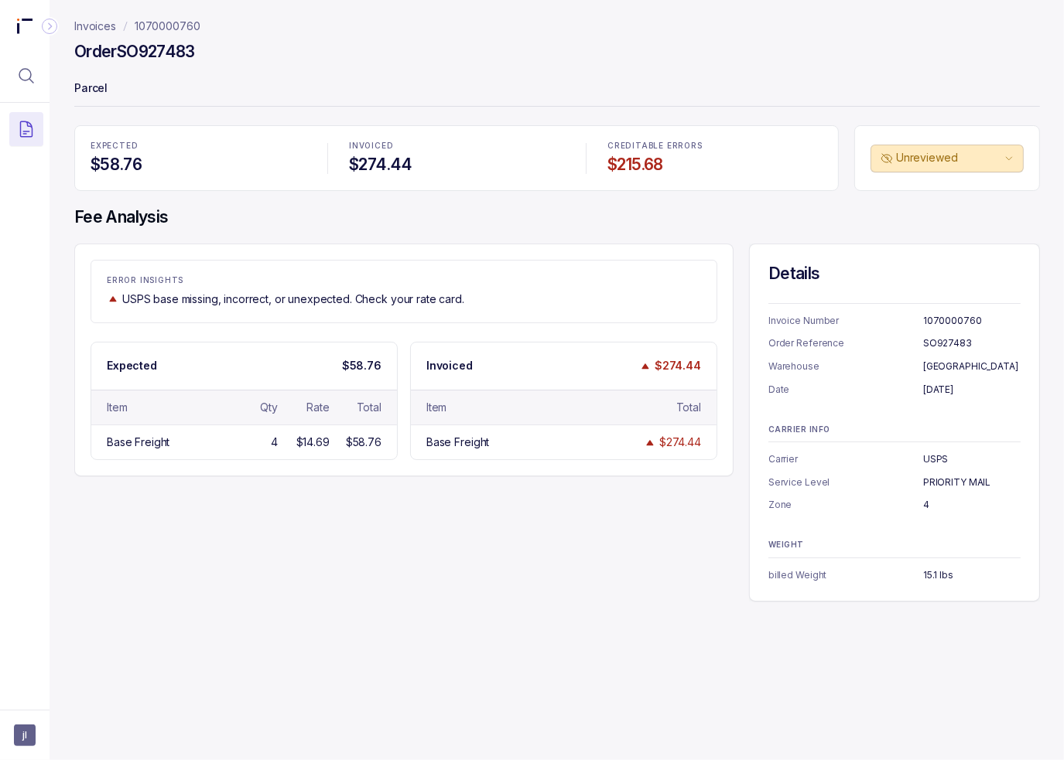
click at [200, 84] on p "Parcel" at bounding box center [556, 89] width 965 height 31
click at [147, 56] on h4 "Order SO927483" at bounding box center [134, 52] width 121 height 22
copy h4 "SO927483"
click at [989, 652] on div "Invoices 1070000760 Order SO927483 Parcel EXPECTED $58.76 INVOICED $274.44 CRED…" at bounding box center [551, 380] width 1003 height 760
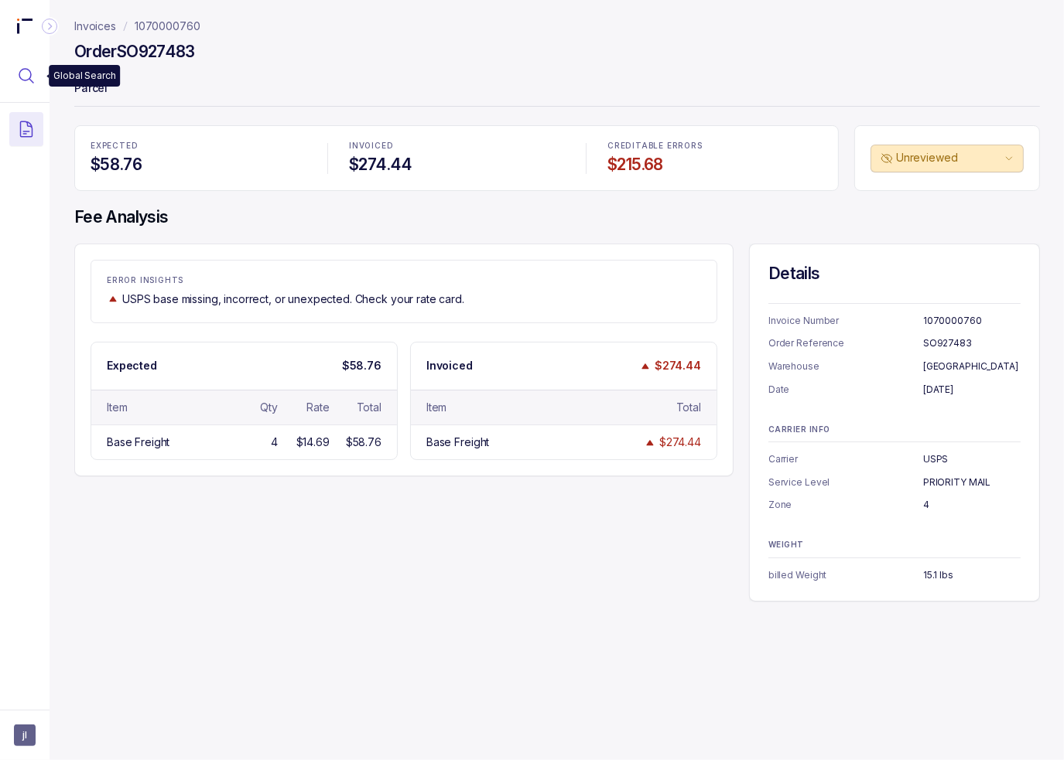
click at [15, 80] on button "Menu Icon Button MagnifyingGlassIcon" at bounding box center [26, 76] width 34 height 34
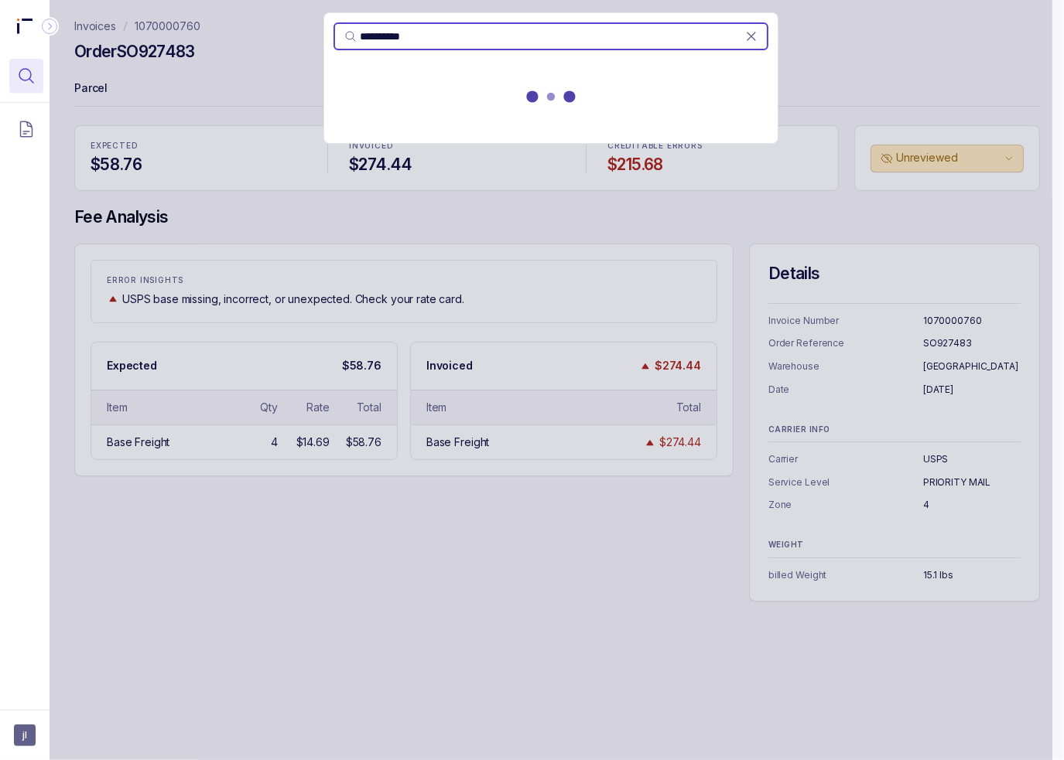
type input "**********"
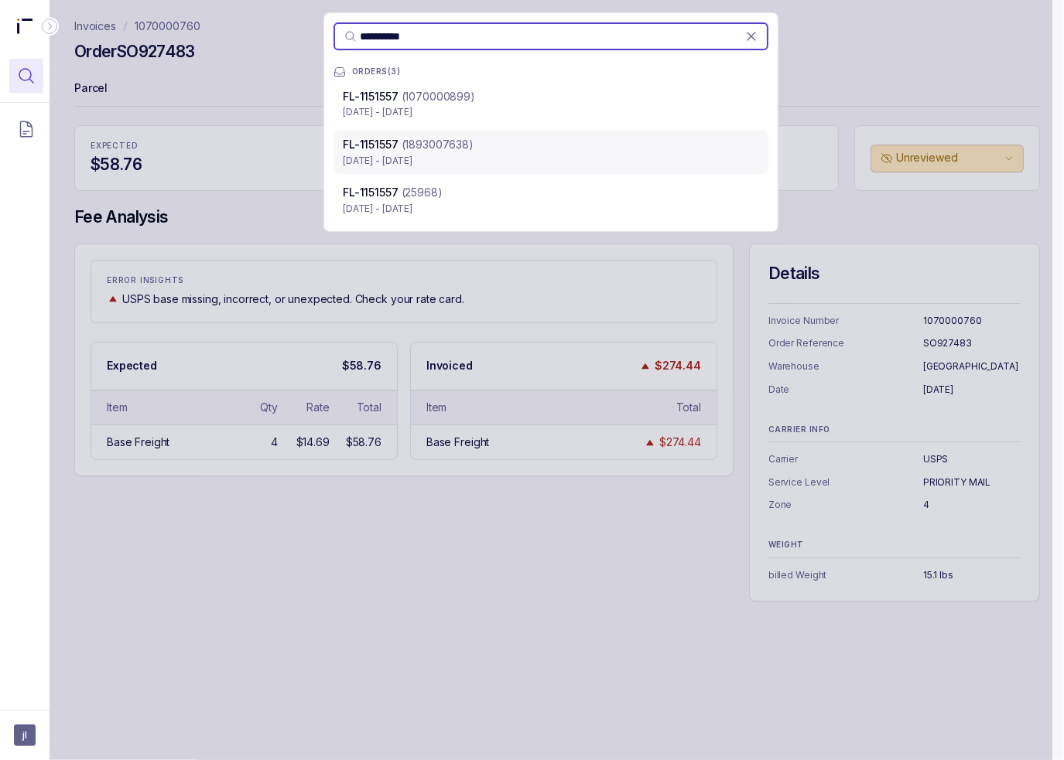
click at [562, 153] on p "[DATE] - [DATE]" at bounding box center [551, 160] width 416 height 15
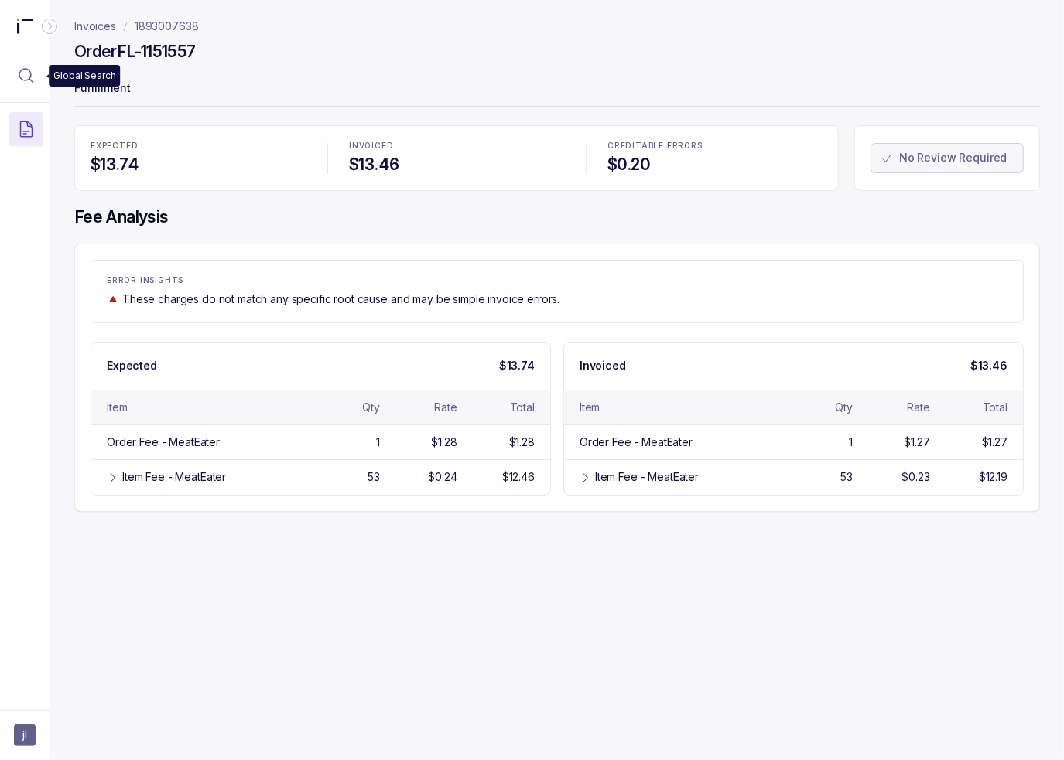
click at [37, 80] on button "Menu Icon Button MagnifyingGlassIcon" at bounding box center [26, 76] width 34 height 34
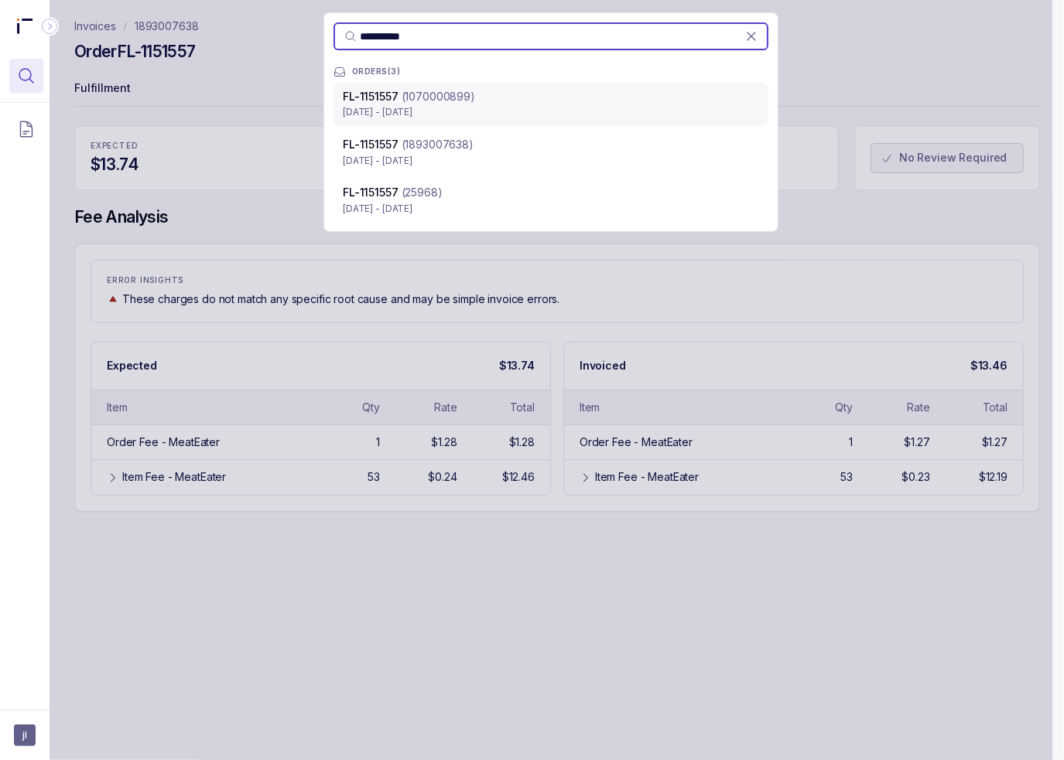
type input "**********"
click at [427, 109] on p "[DATE] - [DATE]" at bounding box center [551, 111] width 416 height 15
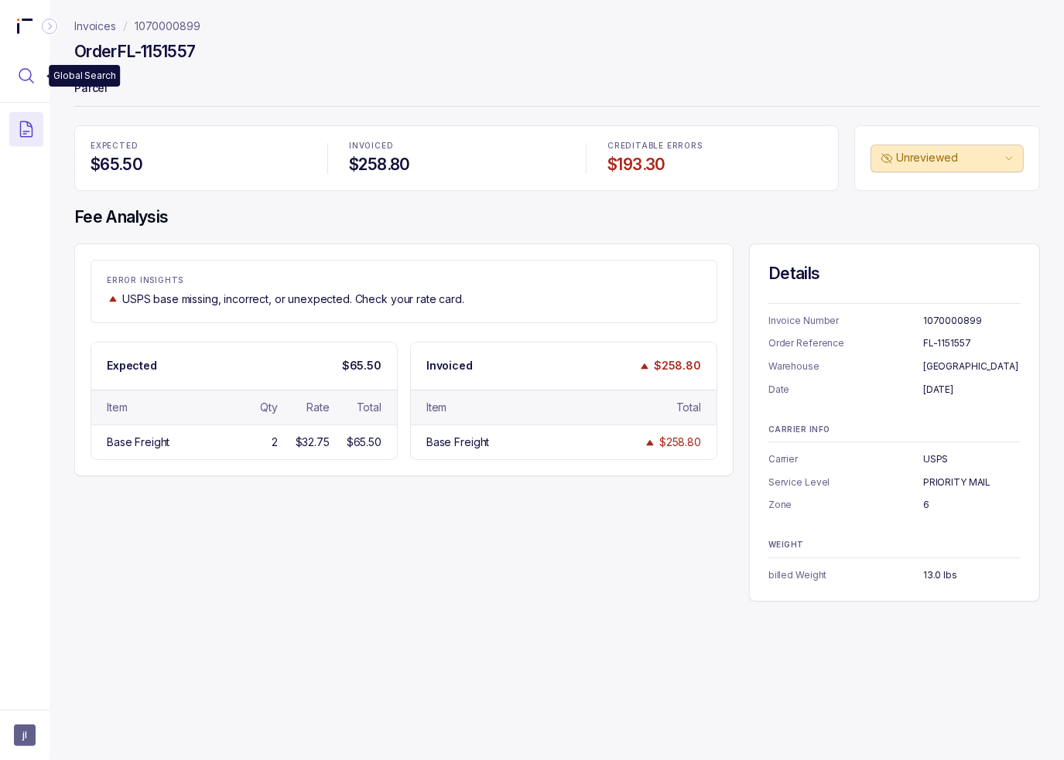
click at [26, 87] on button "Menu Icon Button MagnifyingGlassIcon" at bounding box center [26, 76] width 34 height 34
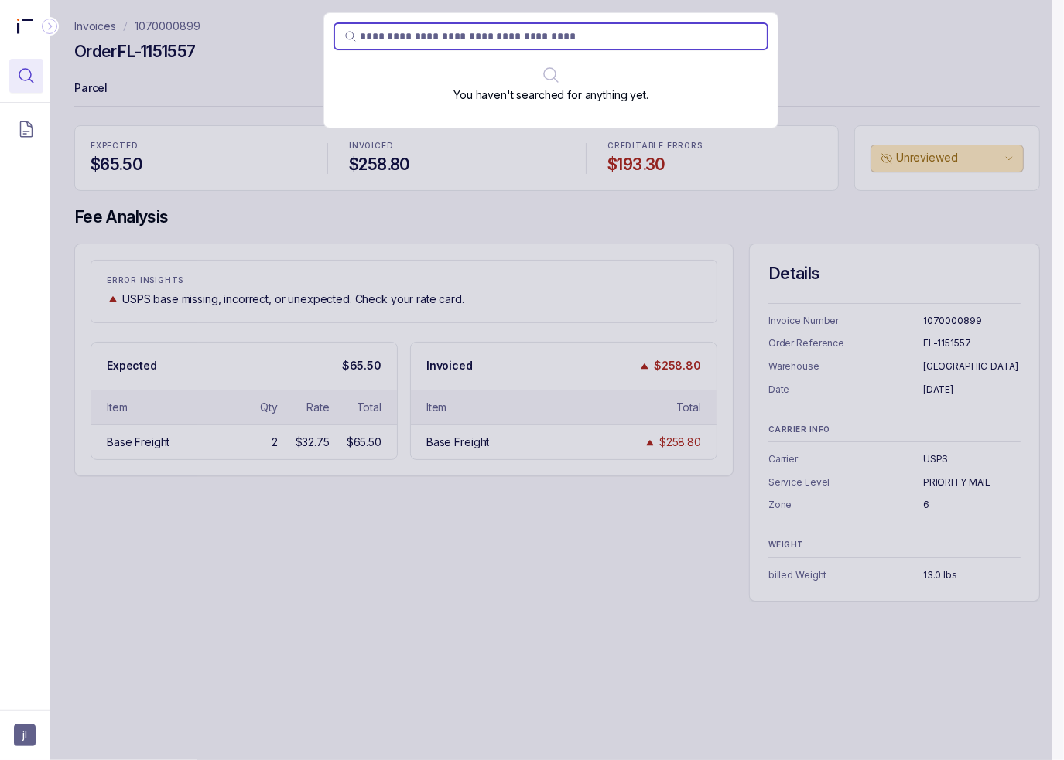
click at [243, 323] on div "You haven't searched for anything yet." at bounding box center [551, 380] width 1003 height 760
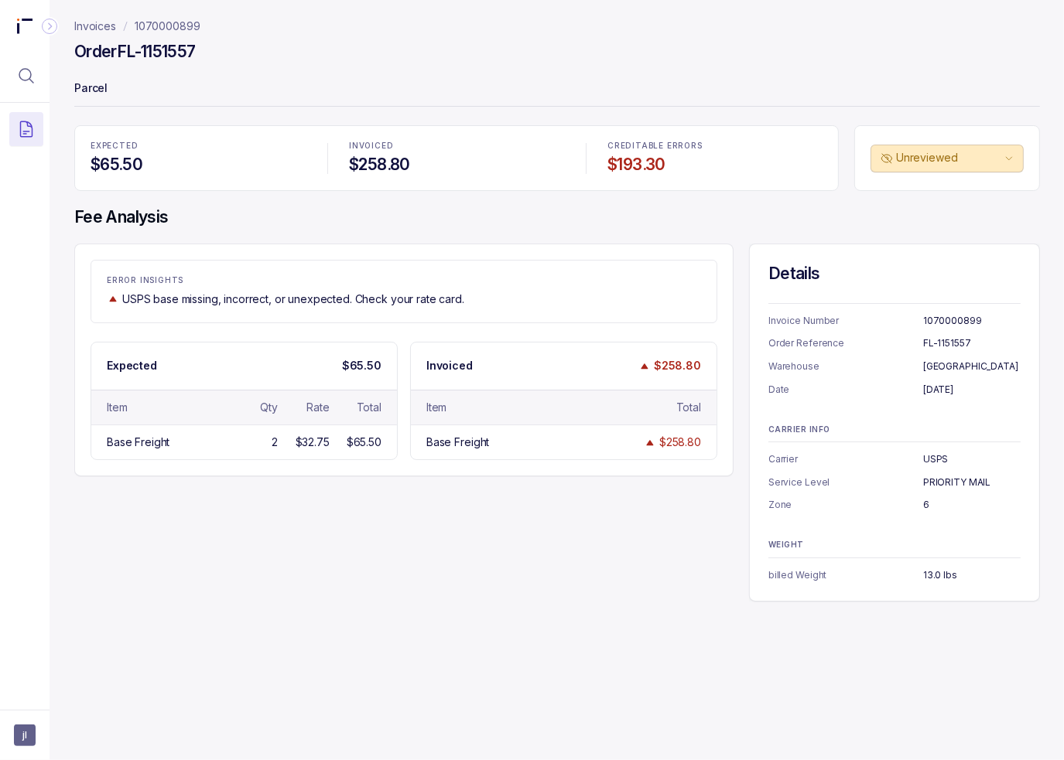
click at [263, 526] on div "ERROR INSIGHTS USPS base missing, incorrect, or unexpected. Check your rate car…" at bounding box center [556, 423] width 965 height 358
click at [254, 543] on div "ERROR INSIGHTS USPS base missing, incorrect, or unexpected. Check your rate car…" at bounding box center [556, 423] width 965 height 358
click at [721, 525] on div "ERROR INSIGHTS USPS base missing, incorrect, or unexpected. Check your rate car…" at bounding box center [556, 423] width 965 height 358
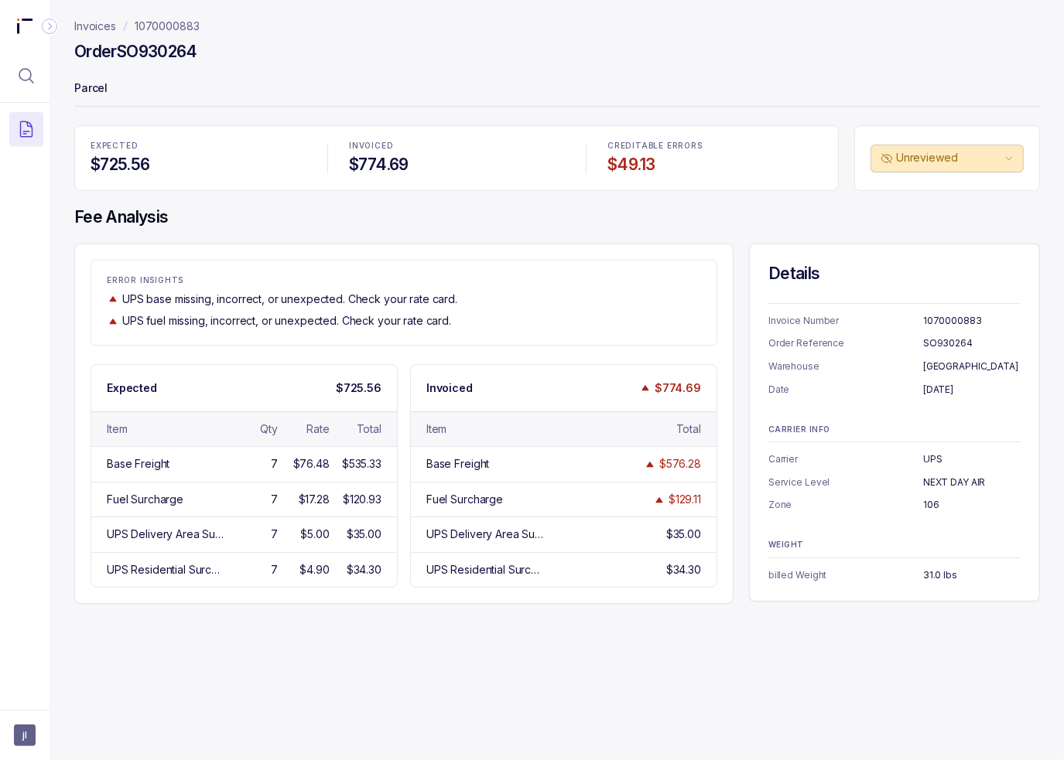
click at [171, 49] on h4 "Order SO930264" at bounding box center [135, 52] width 123 height 22
copy h4 "SO930264"
click at [35, 81] on icon "Menu Icon Button MagnifyingGlassIcon" at bounding box center [26, 76] width 19 height 19
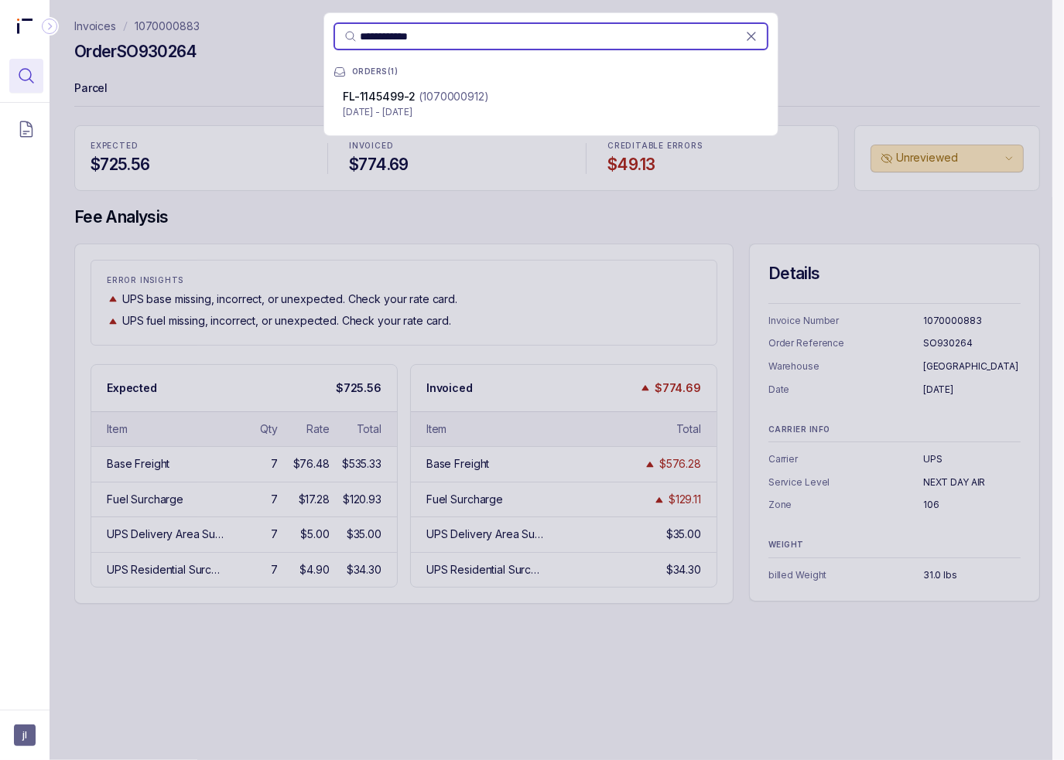
type input "**********"
click at [427, 98] on p "(1070000912)" at bounding box center [454, 96] width 70 height 15
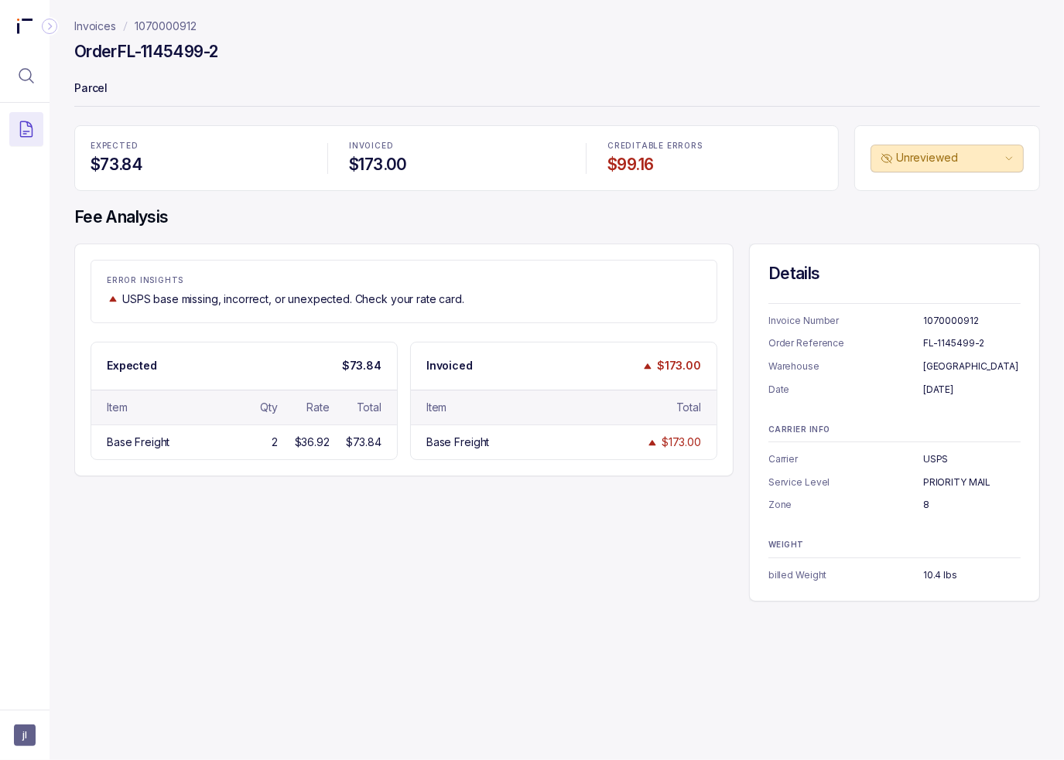
click at [427, 195] on div "EXPECTED $73.84 INVOICED $173.00 CREDITABLE ERRORS $99.16 Unreviewed Fee Analys…" at bounding box center [556, 363] width 965 height 477
click at [257, 583] on div "ERROR INSIGHTS USPS base missing, incorrect, or unexpected. Check your rate car…" at bounding box center [556, 423] width 965 height 358
click at [276, 547] on div "ERROR INSIGHTS USPS base missing, incorrect, or unexpected. Check your rate car…" at bounding box center [556, 423] width 965 height 358
click at [121, 643] on div "Invoices 1070000912 Order FL-1145499-2 Parcel EXPECTED $73.84 INVOICED $173.00 …" at bounding box center [551, 380] width 1003 height 760
click at [263, 482] on div "ERROR INSIGHTS USPS base missing, incorrect, or unexpected. Check your rate car…" at bounding box center [556, 423] width 965 height 358
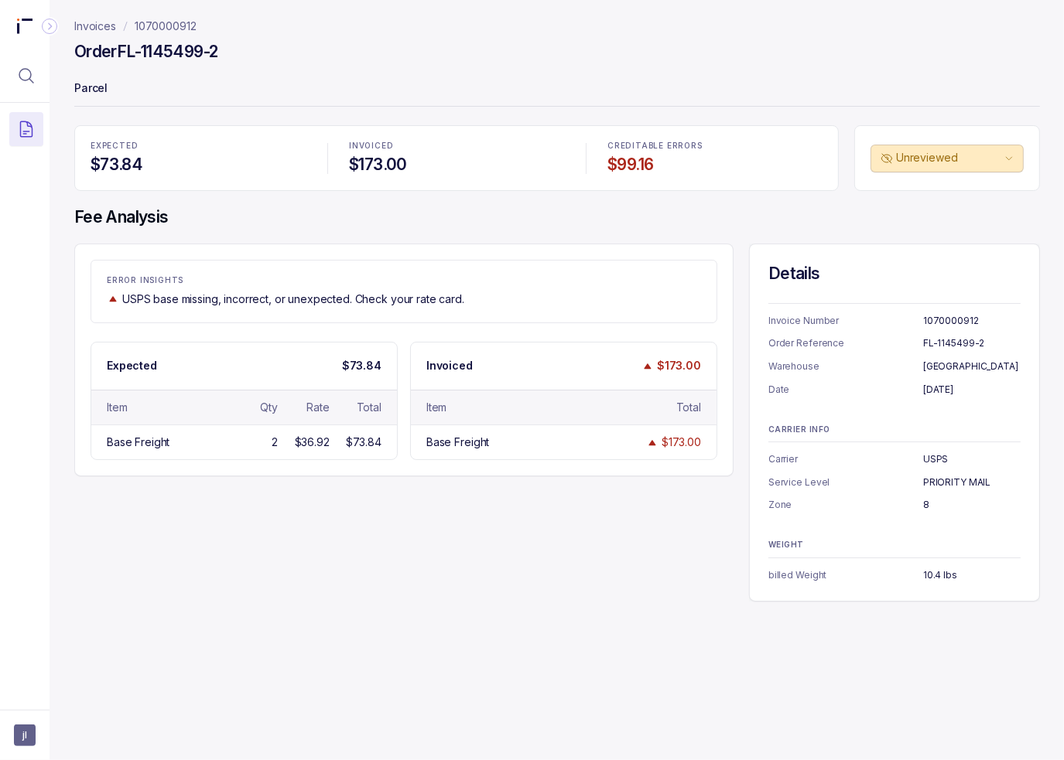
click at [240, 477] on div "ERROR INSIGHTS USPS base missing, incorrect, or unexpected. Check your rate car…" at bounding box center [556, 423] width 965 height 358
click at [34, 86] on button "Menu Icon Button MagnifyingGlassIcon" at bounding box center [26, 76] width 34 height 34
click at [41, 86] on button "Menu Icon Button MagnifyingGlassIcon" at bounding box center [26, 76] width 34 height 34
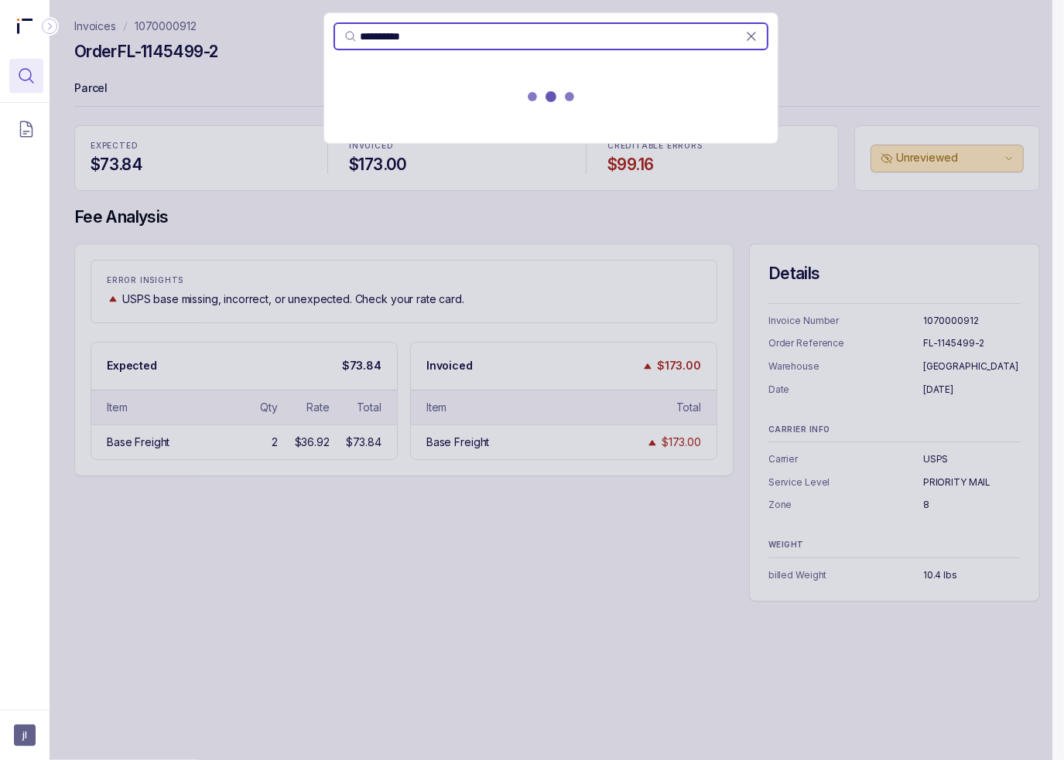
type input "**********"
click at [402, 108] on div at bounding box center [550, 100] width 453 height 68
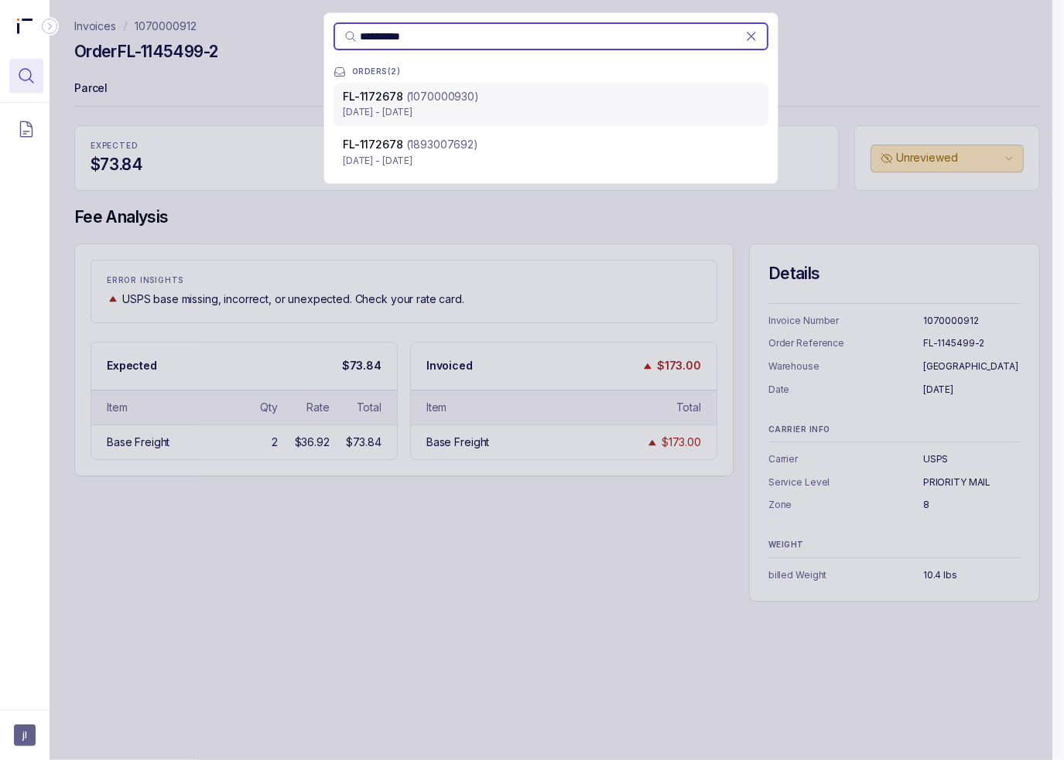
click at [402, 107] on p "[DATE] - [DATE]" at bounding box center [551, 111] width 416 height 15
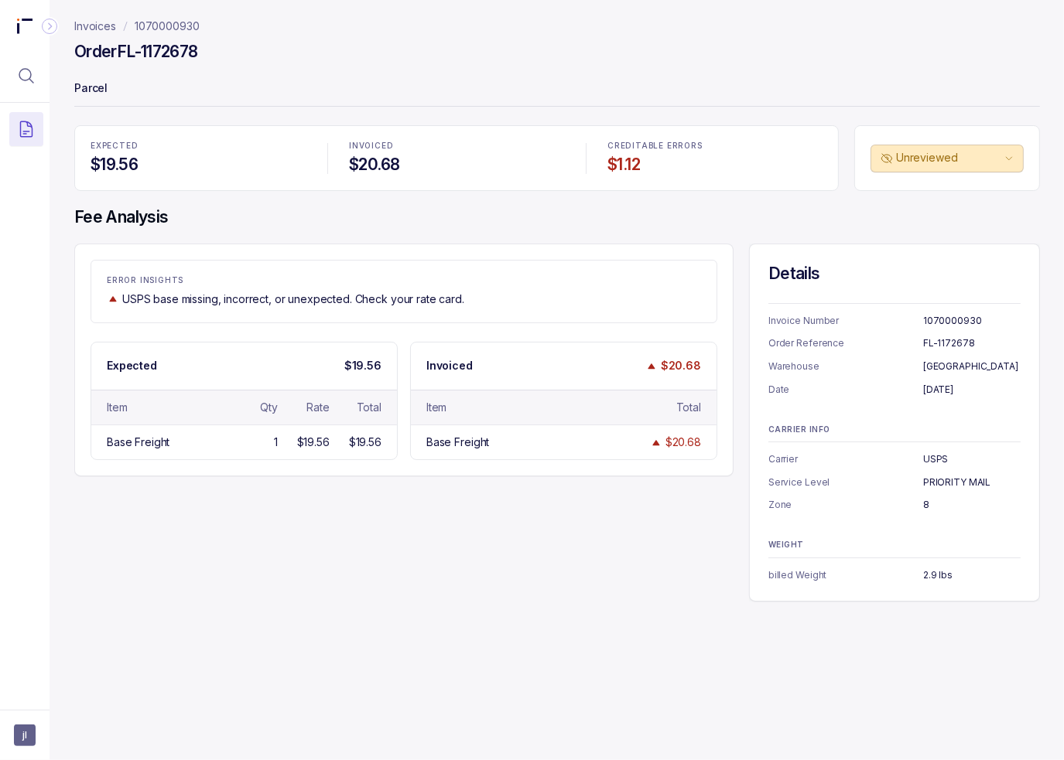
click at [434, 531] on div "ERROR INSIGHTS USPS base missing, incorrect, or unexpected. Check your rate car…" at bounding box center [556, 423] width 965 height 358
drag, startPoint x: 29, startPoint y: 72, endPoint x: 56, endPoint y: 80, distance: 28.4
click at [29, 72] on icon "Menu Icon Button MagnifyingGlassIcon" at bounding box center [26, 76] width 19 height 19
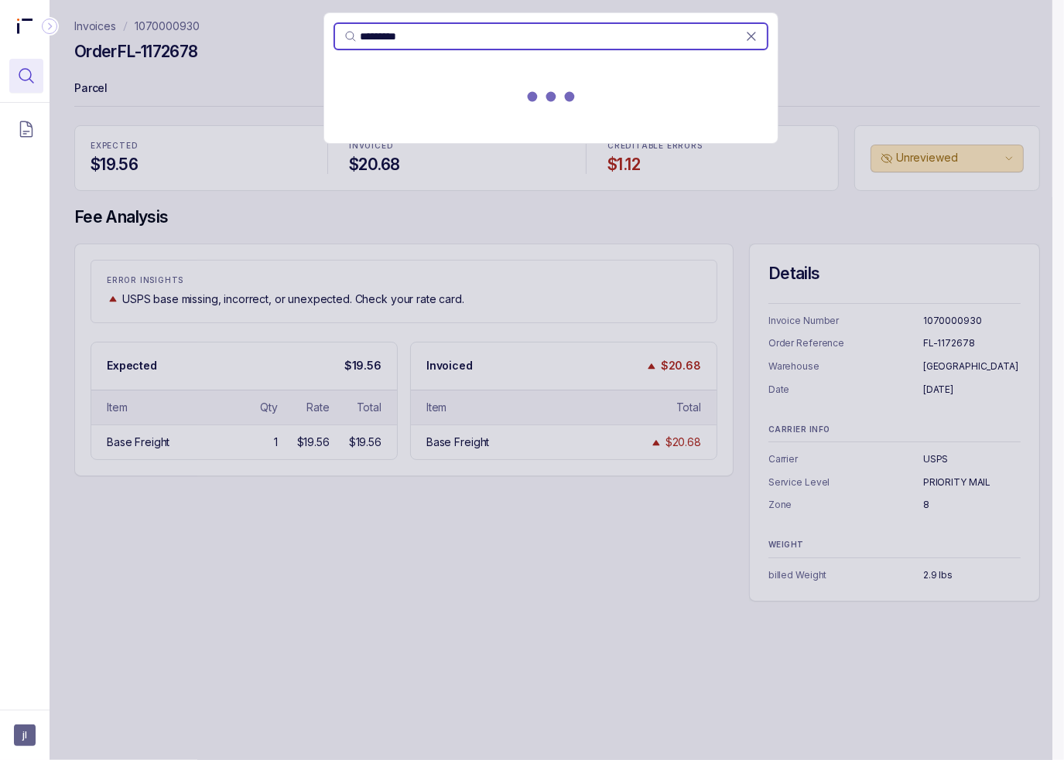
type input "*********"
click at [374, 101] on div at bounding box center [550, 100] width 453 height 68
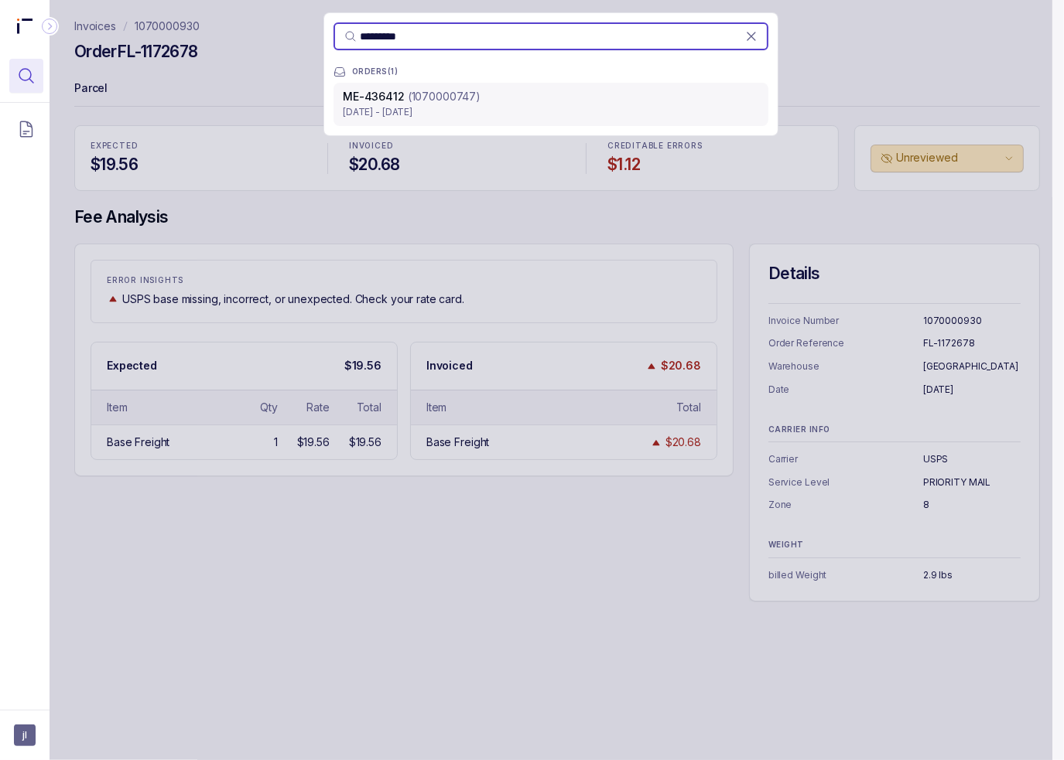
click at [434, 102] on p "(1070000747)" at bounding box center [444, 96] width 73 height 15
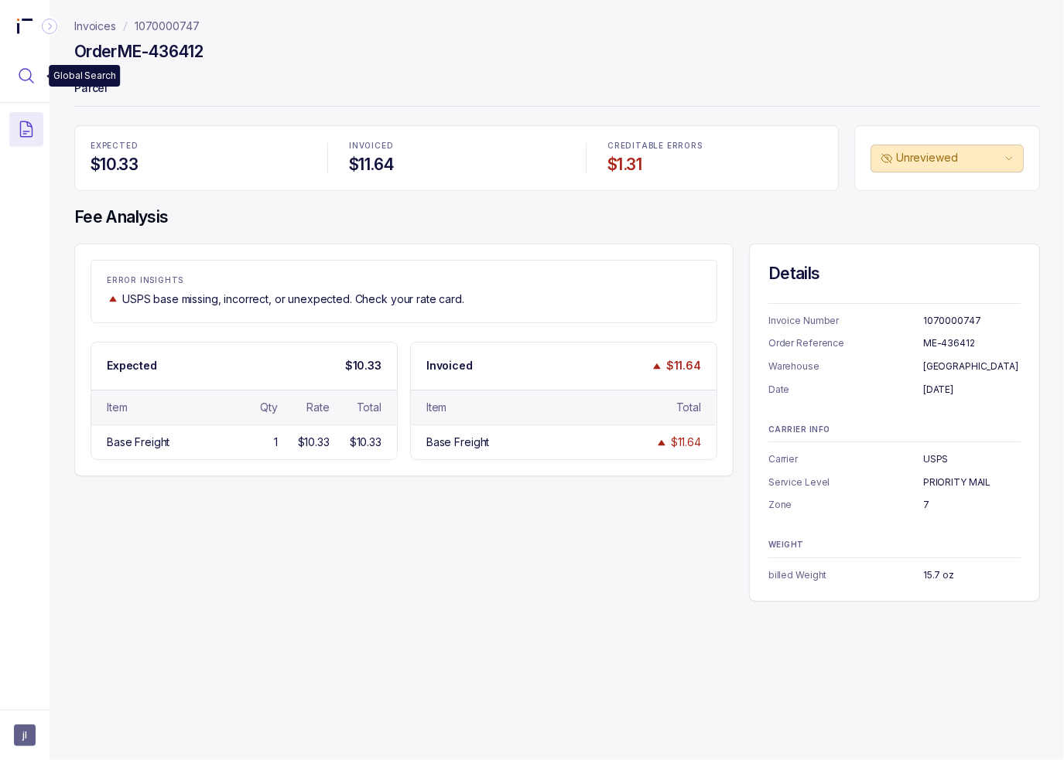
click at [19, 60] on button "Menu Icon Button MagnifyingGlassIcon" at bounding box center [26, 76] width 34 height 34
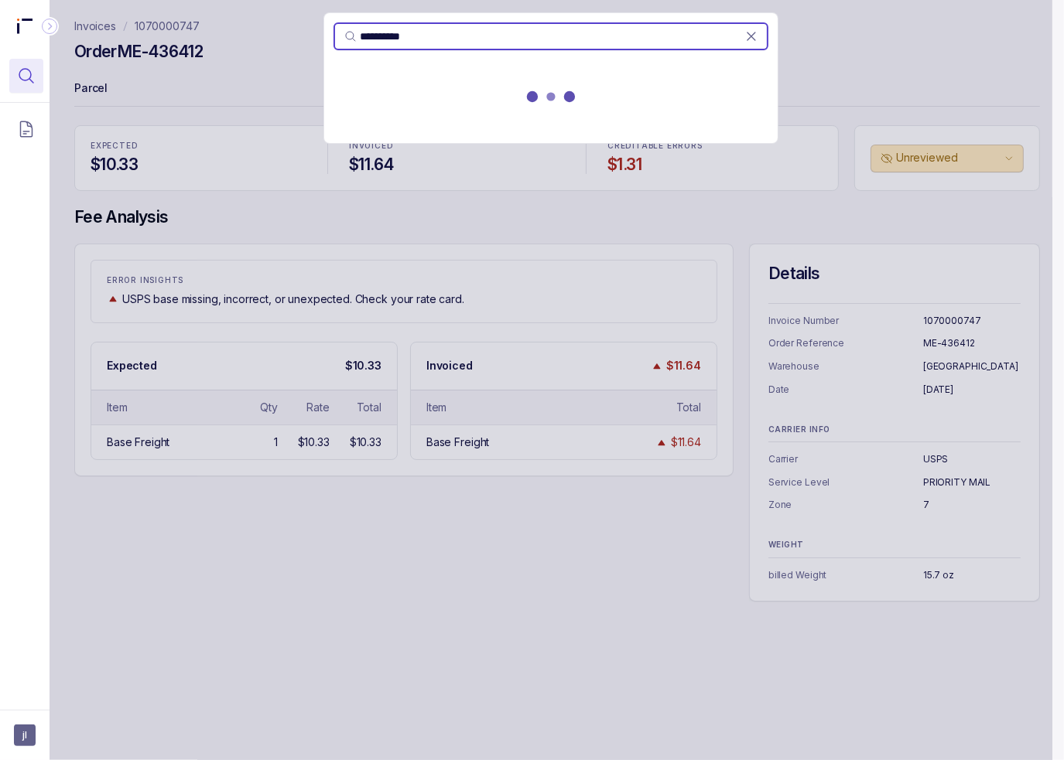
type input "**********"
click at [395, 93] on div at bounding box center [550, 100] width 453 height 68
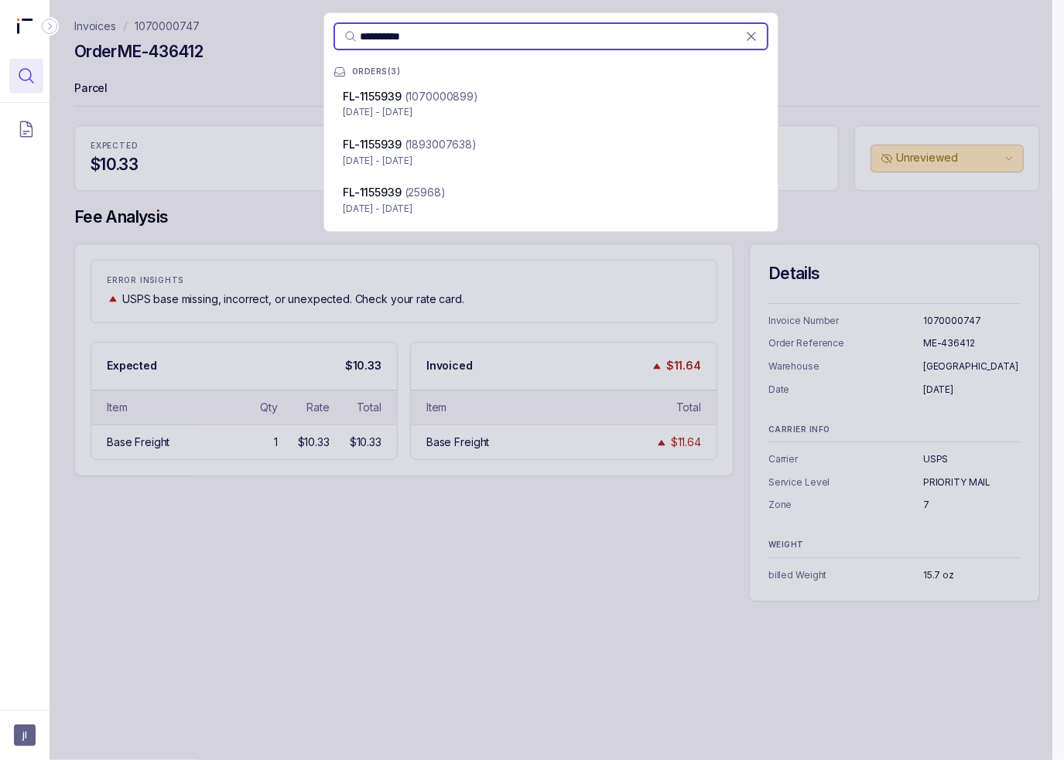
click at [395, 93] on span "FL-1155939" at bounding box center [372, 96] width 59 height 13
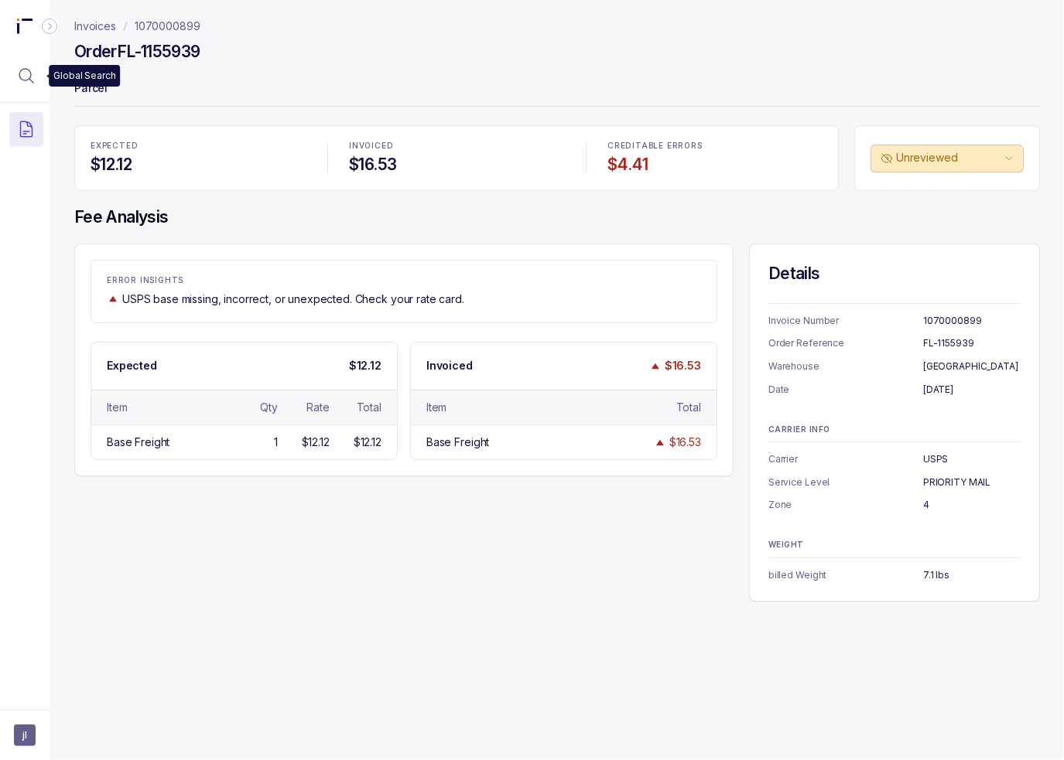
click at [25, 74] on icon "Menu Icon Button MagnifyingGlassIcon" at bounding box center [26, 76] width 19 height 19
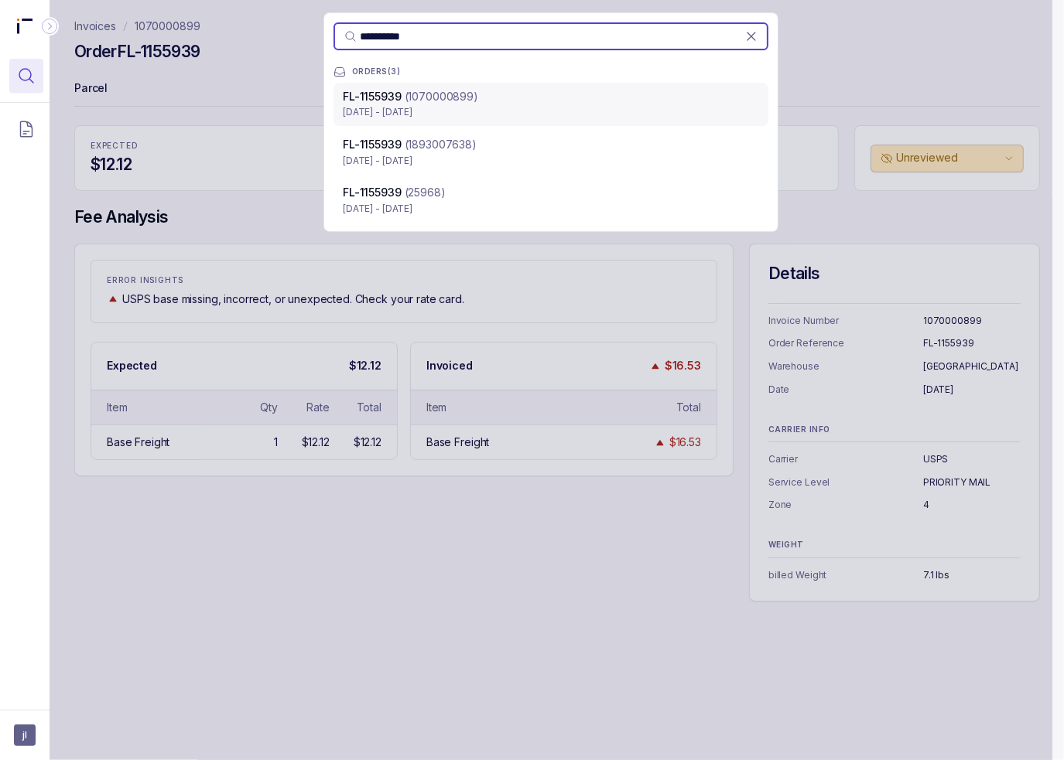
type input "**********"
click at [461, 108] on p "[DATE] - [DATE]" at bounding box center [551, 111] width 416 height 15
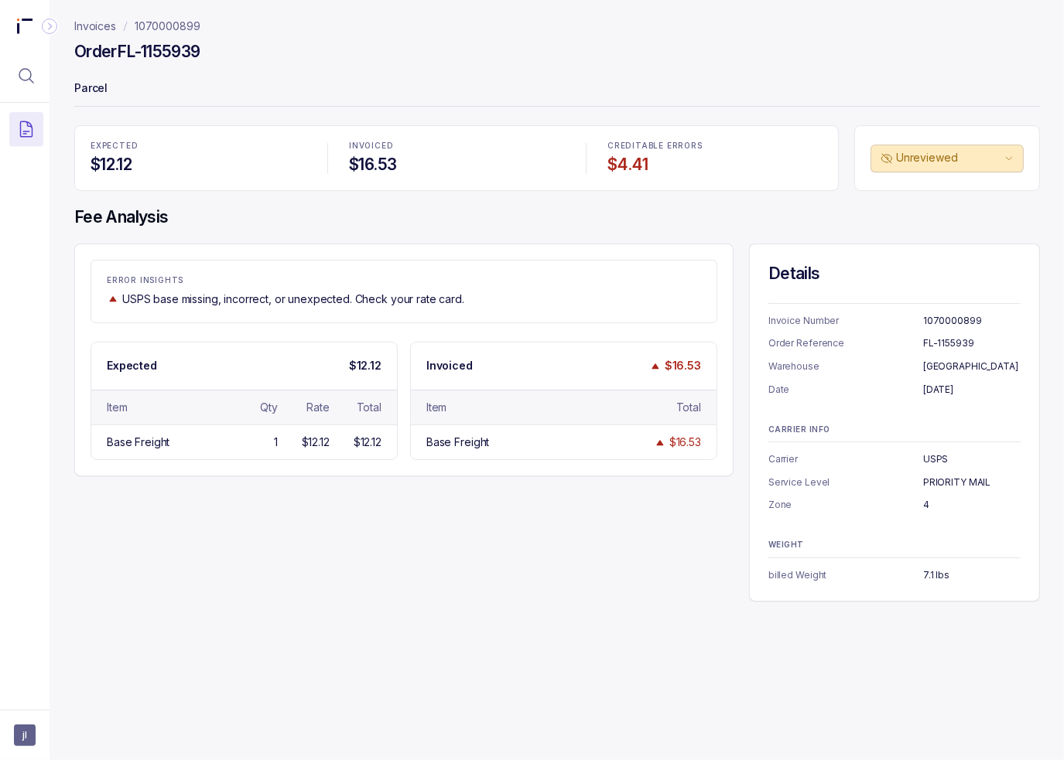
drag, startPoint x: 239, startPoint y: 540, endPoint x: 225, endPoint y: 544, distance: 14.5
click at [239, 540] on div "ERROR INSIGHTS USPS base missing, incorrect, or unexpected. Check your rate car…" at bounding box center [556, 423] width 965 height 358
drag, startPoint x: 12, startPoint y: 76, endPoint x: 38, endPoint y: 84, distance: 27.6
click at [12, 76] on button "Menu Icon Button MagnifyingGlassIcon" at bounding box center [26, 76] width 34 height 34
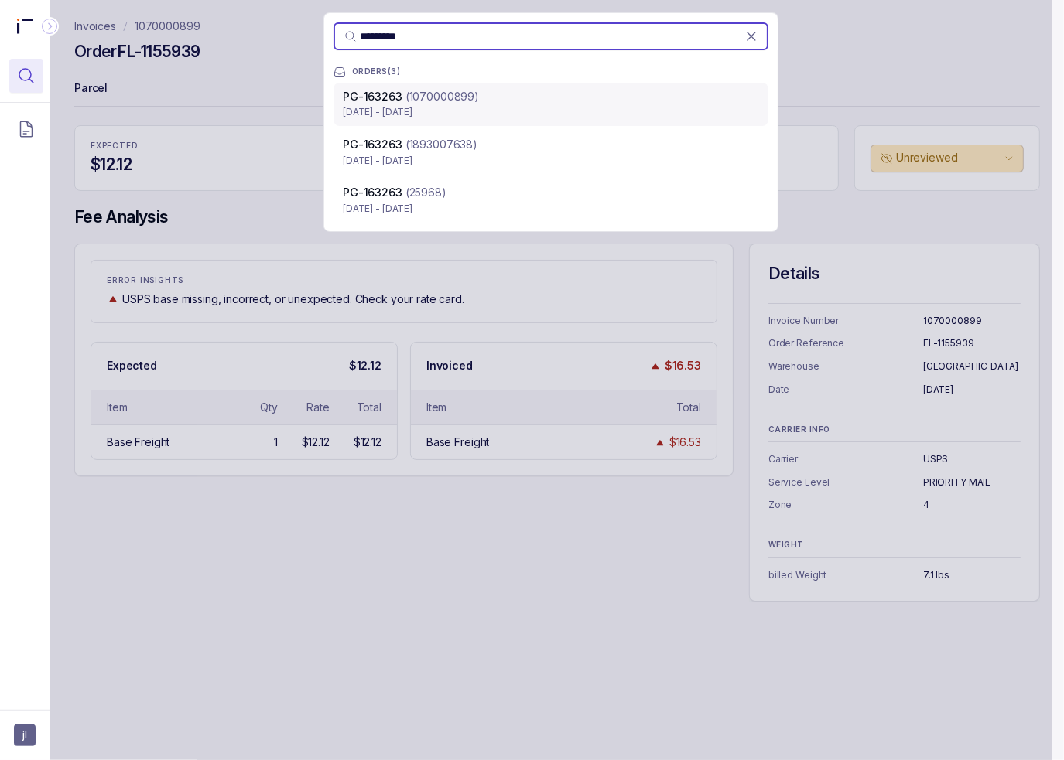
type input "*********"
click at [576, 97] on div "PG-163263 (1070000899)" at bounding box center [551, 96] width 416 height 15
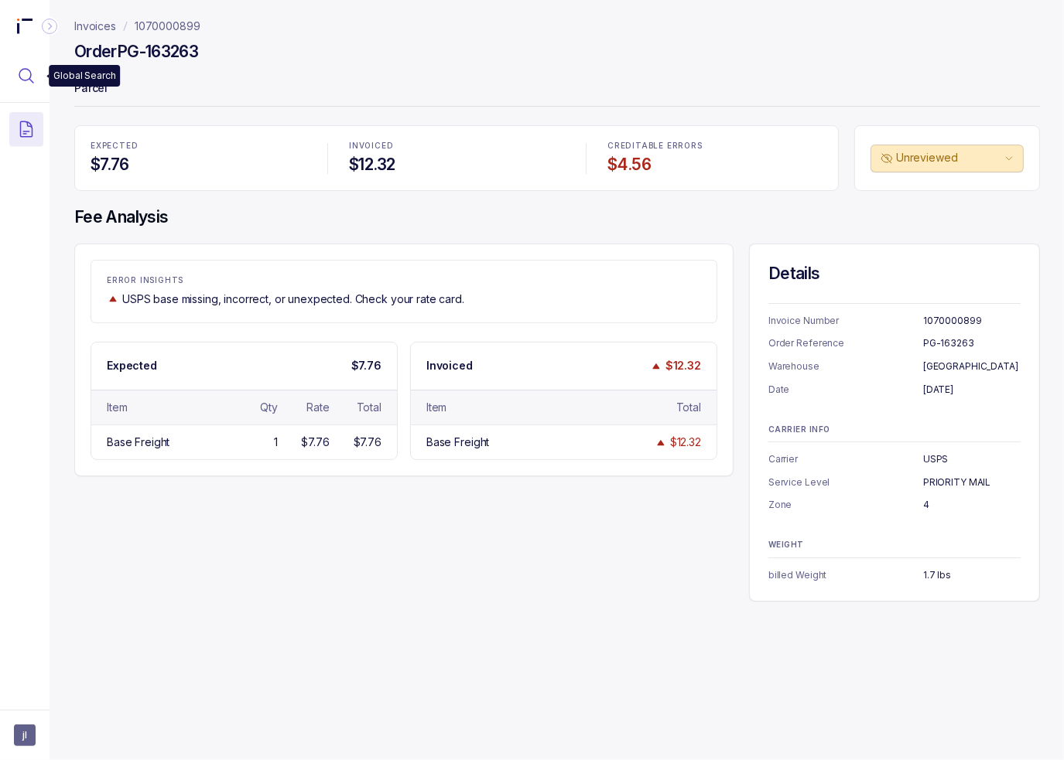
click at [26, 77] on icon "Menu Icon Button MagnifyingGlassIcon" at bounding box center [26, 76] width 19 height 19
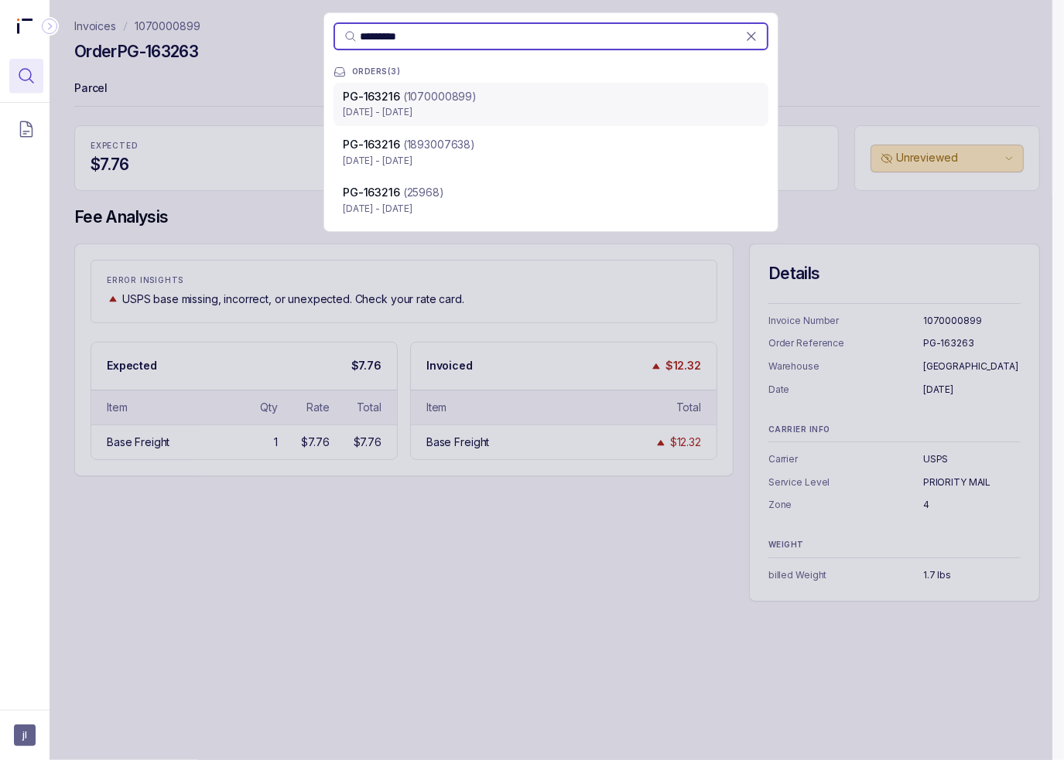
type input "*********"
click at [439, 106] on p "[DATE] - [DATE]" at bounding box center [551, 111] width 416 height 15
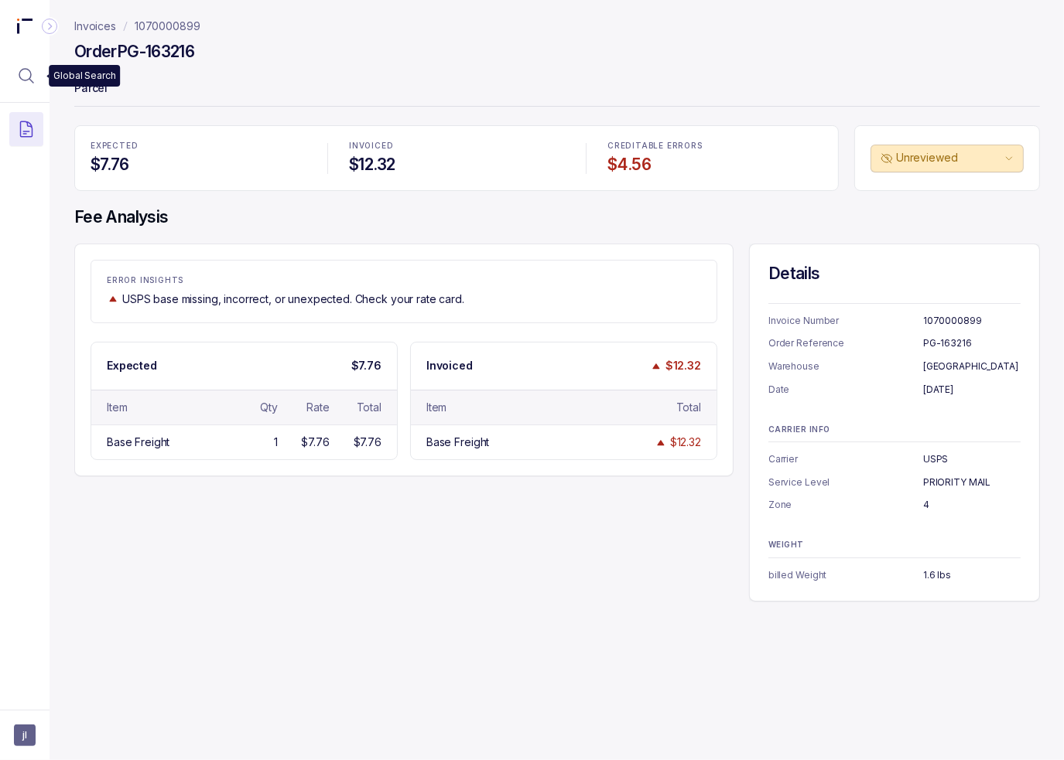
drag, startPoint x: 34, startPoint y: 80, endPoint x: 44, endPoint y: 80, distance: 10.1
click at [34, 80] on icon "Menu Icon Button MagnifyingGlassIcon" at bounding box center [26, 76] width 19 height 19
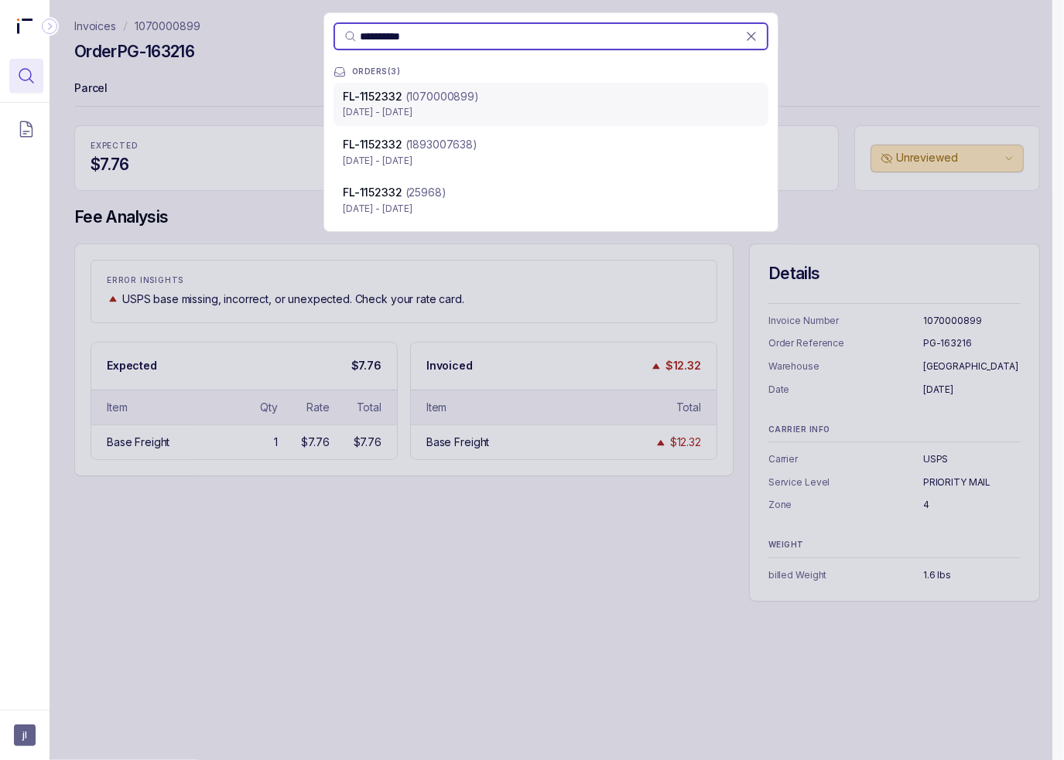
type input "**********"
click at [538, 110] on p "[DATE] - [DATE]" at bounding box center [551, 111] width 416 height 15
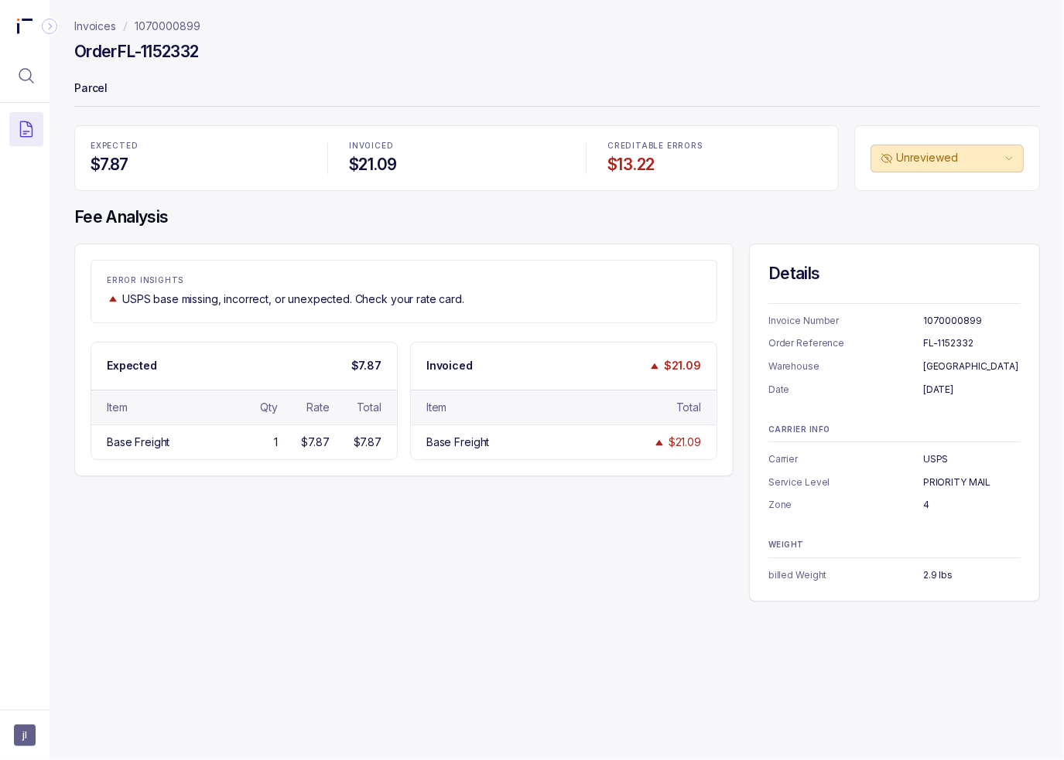
click at [314, 216] on h4 "Fee Analysis" at bounding box center [556, 218] width 965 height 22
click at [241, 303] on p "USPS base missing, incorrect, or unexpected. Check your rate card." at bounding box center [293, 299] width 342 height 15
click at [31, 83] on icon "Menu Icon Button MagnifyingGlassIcon" at bounding box center [26, 76] width 19 height 19
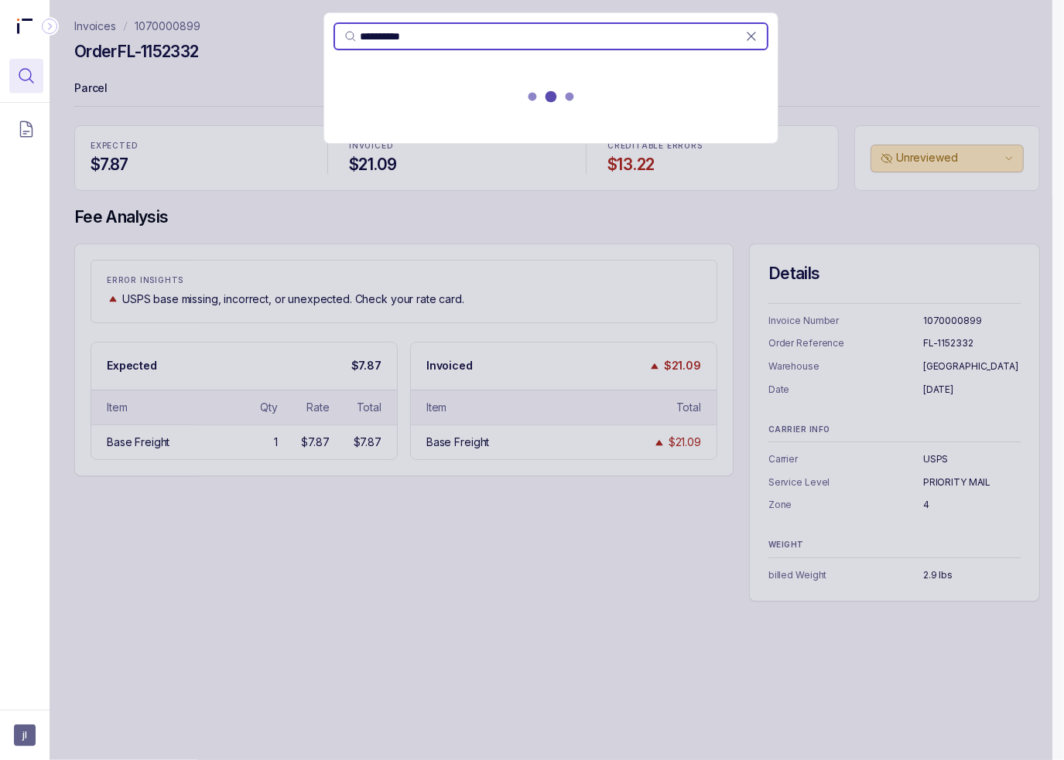
type input "**********"
click at [400, 114] on div at bounding box center [550, 100] width 453 height 68
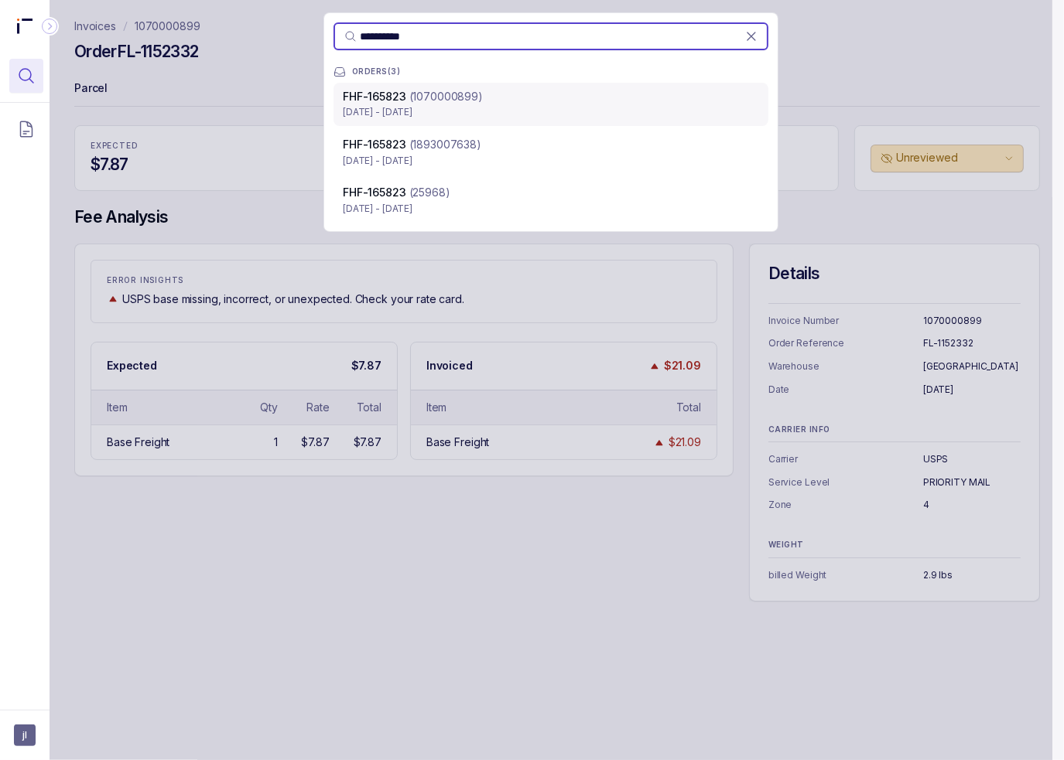
click at [378, 120] on div "FHF-165823 (1070000899) [DATE] - [DATE]" at bounding box center [550, 104] width 435 height 43
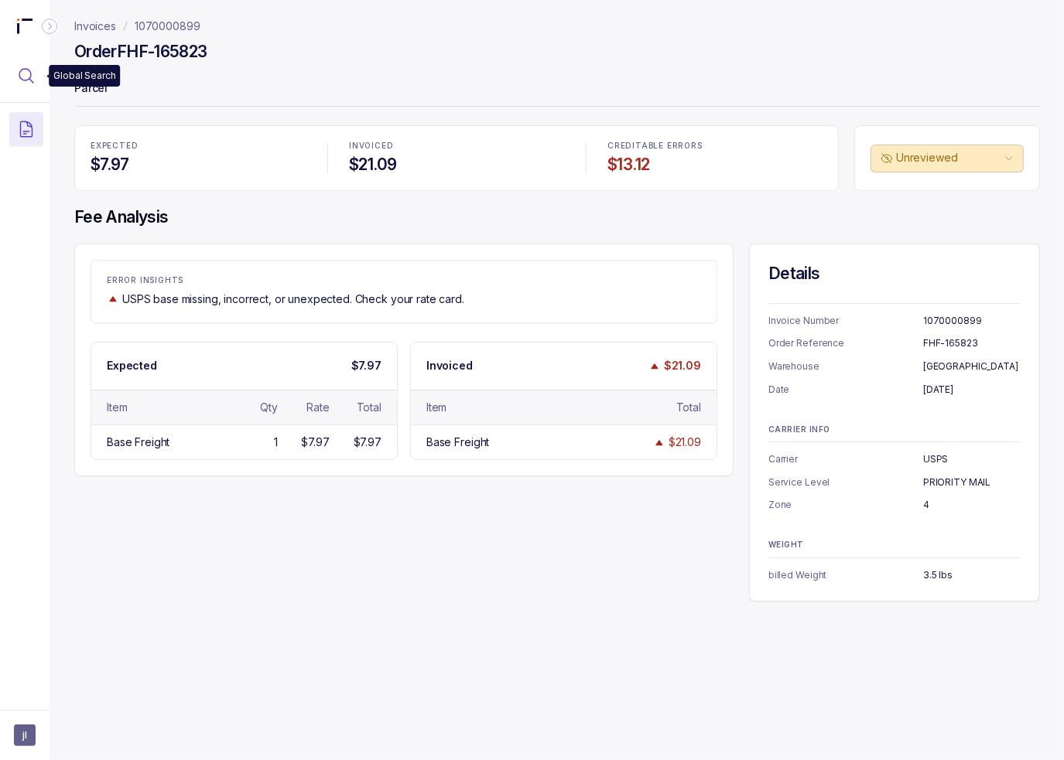
click at [26, 73] on icon "Menu Icon Button MagnifyingGlassIcon" at bounding box center [26, 76] width 19 height 19
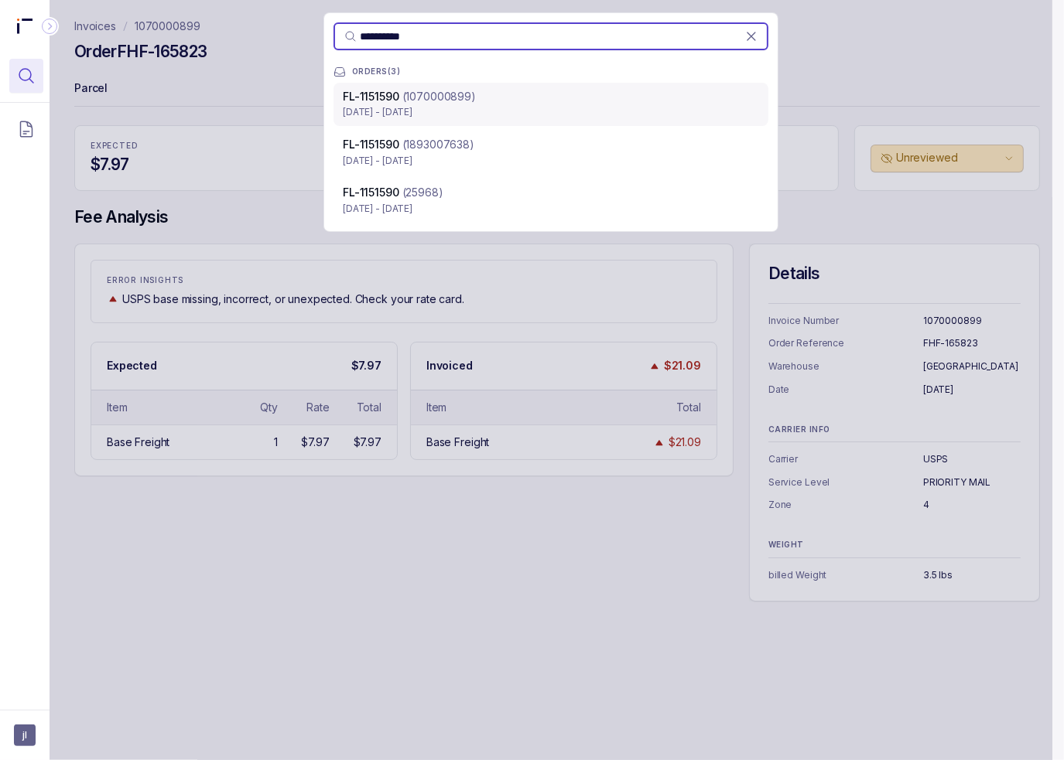
type input "**********"
click at [443, 116] on p "[DATE] - [DATE]" at bounding box center [551, 111] width 416 height 15
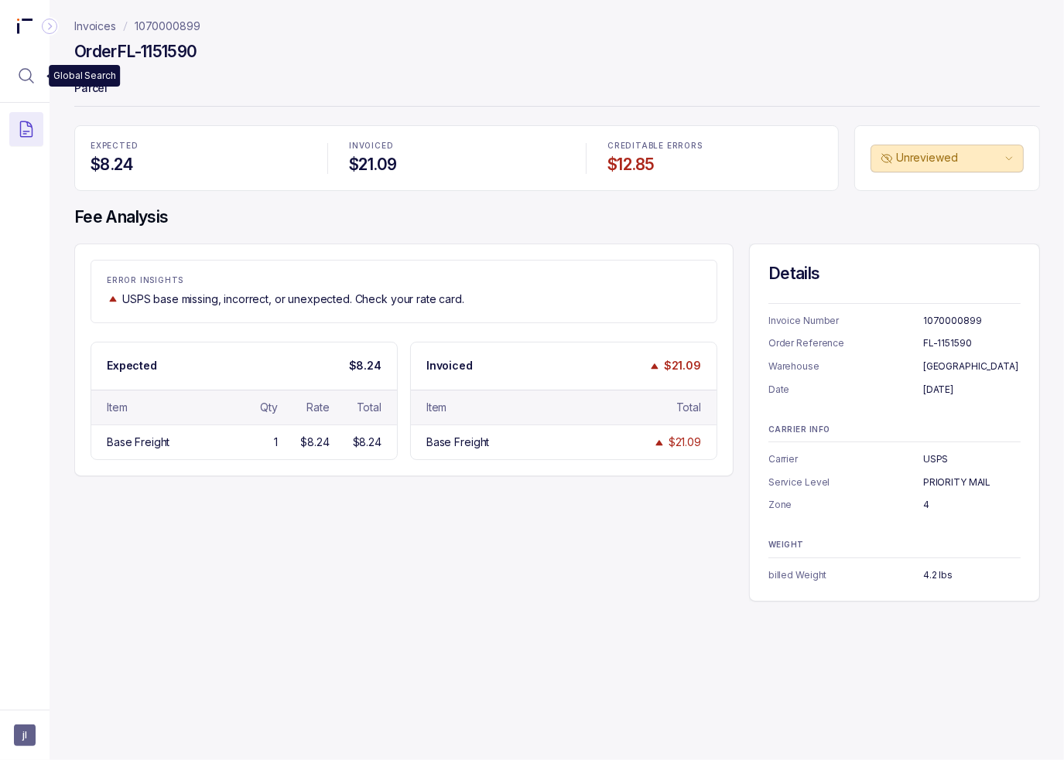
drag, startPoint x: 18, startPoint y: 80, endPoint x: 45, endPoint y: 80, distance: 27.1
click at [18, 80] on icon "Menu Icon Button MagnifyingGlassIcon" at bounding box center [26, 76] width 19 height 19
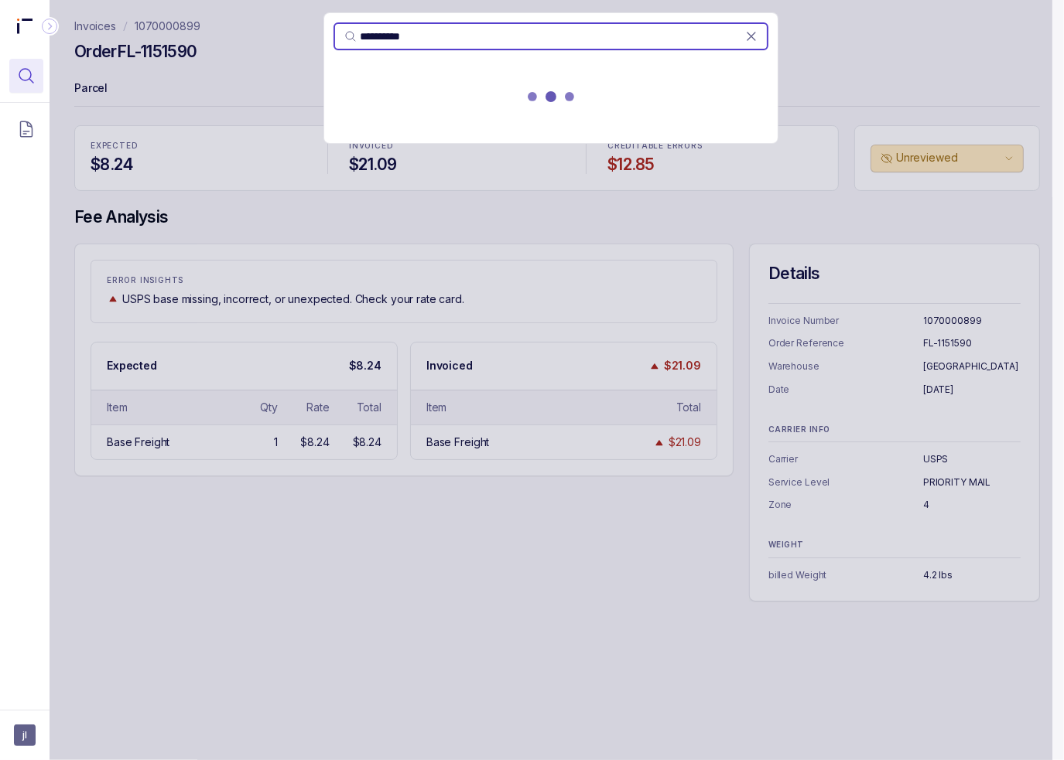
type input "**********"
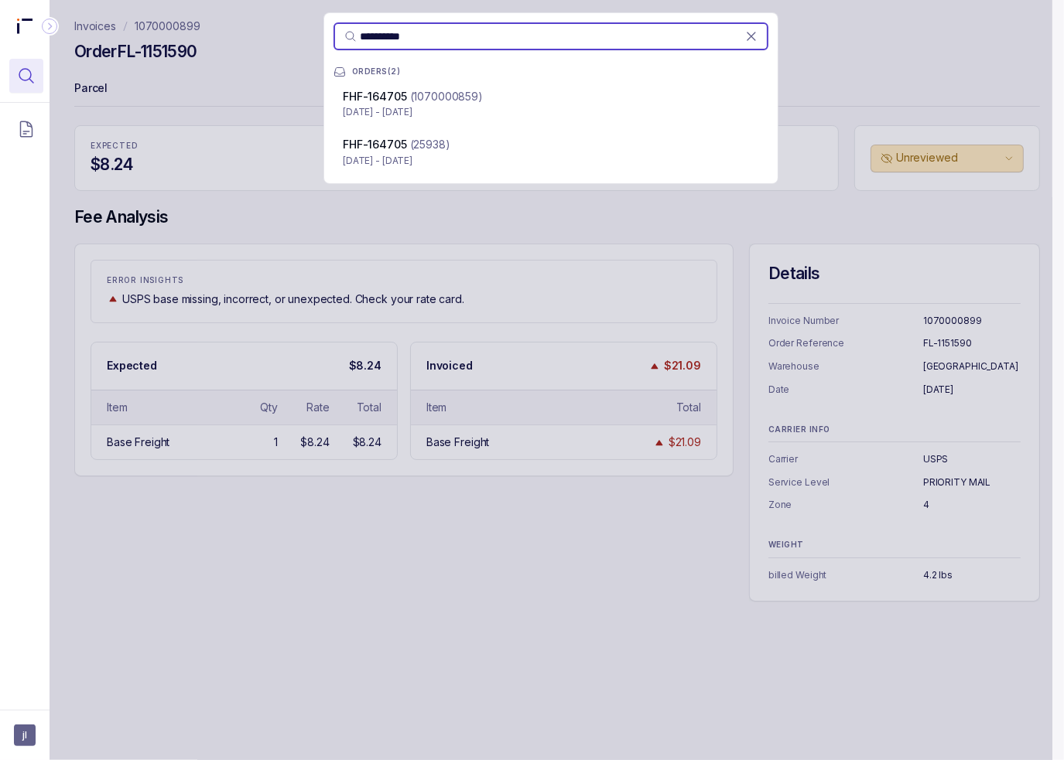
click at [461, 111] on p "[DATE] - [DATE]" at bounding box center [551, 111] width 416 height 15
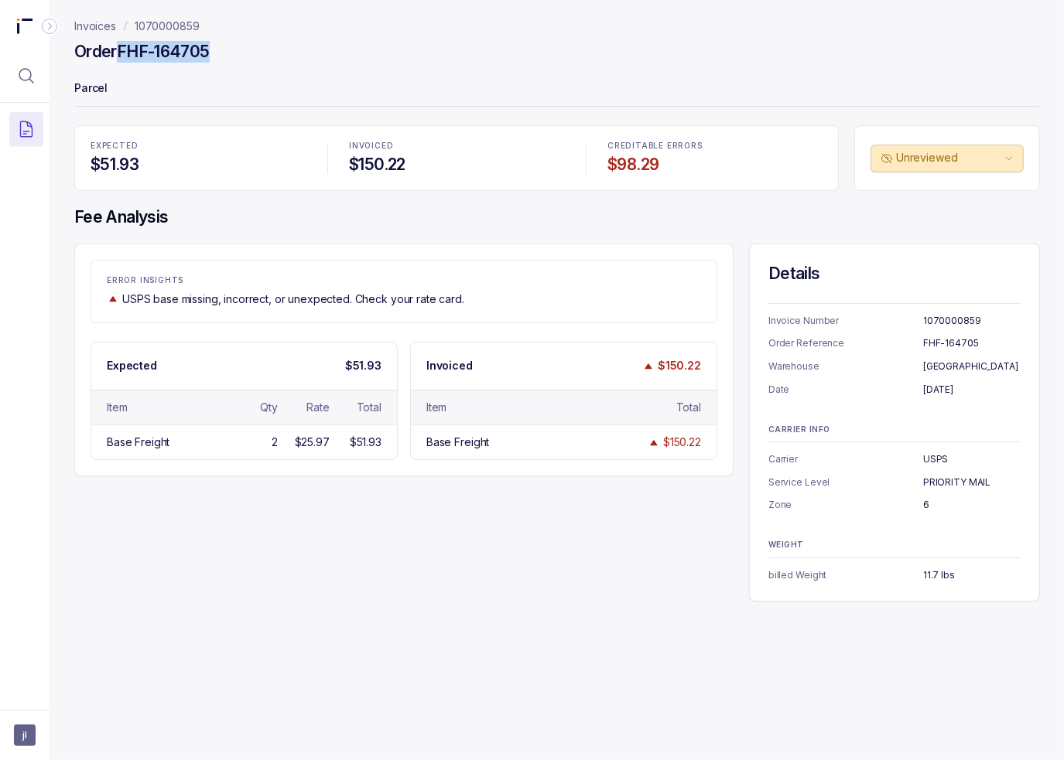
drag, startPoint x: 160, startPoint y: 63, endPoint x: 119, endPoint y: 55, distance: 41.7
click at [119, 55] on div "Order FHF-164705" at bounding box center [556, 54] width 965 height 28
click at [40, 83] on button "Menu Icon Button MagnifyingGlassIcon" at bounding box center [26, 76] width 34 height 34
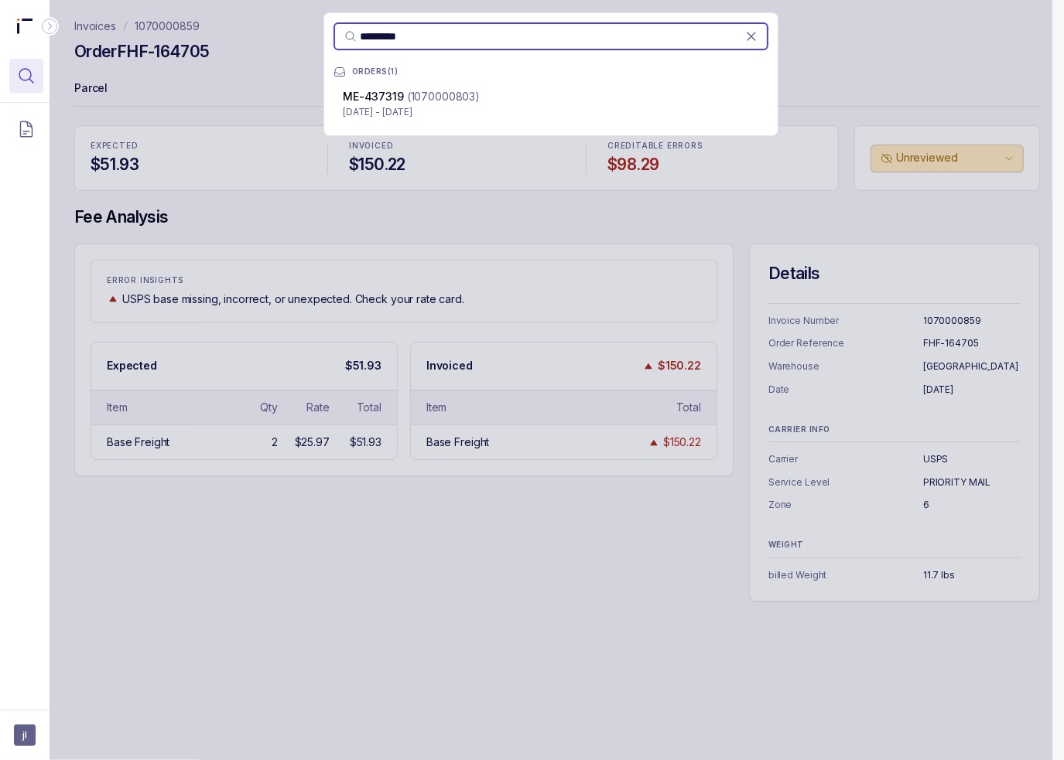
type input "*********"
click at [396, 90] on span "ME-437319" at bounding box center [373, 96] width 61 height 13
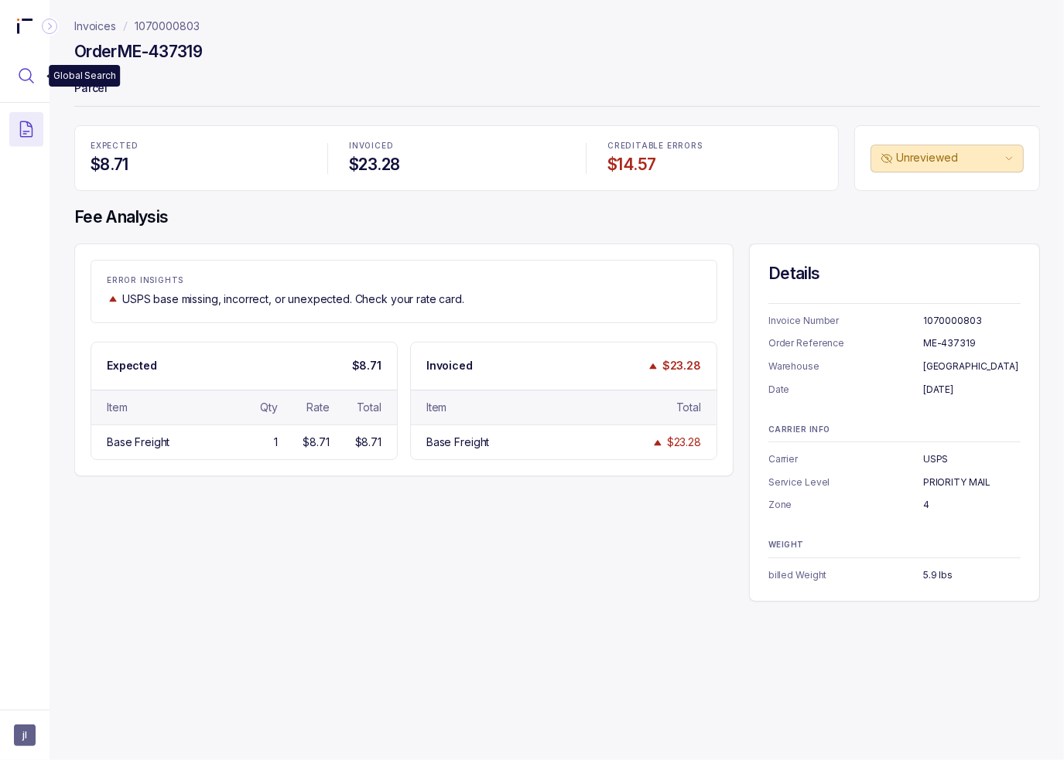
click at [35, 70] on icon "Menu Icon Button MagnifyingGlassIcon" at bounding box center [26, 76] width 19 height 19
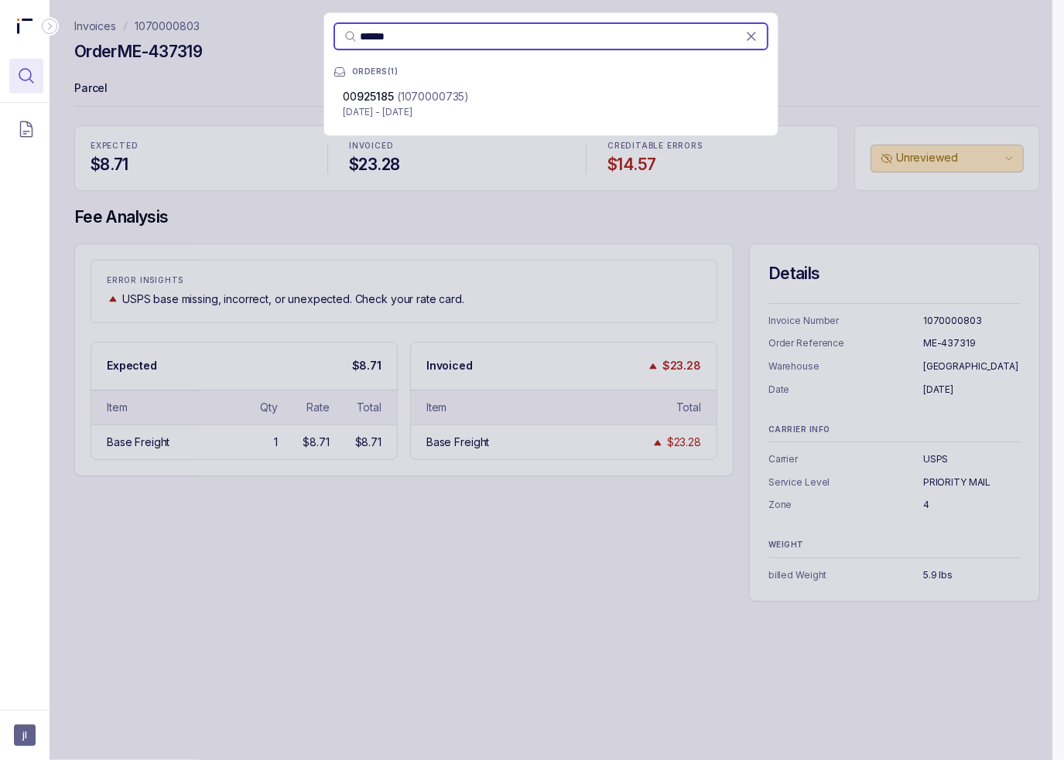
type input "******"
click at [455, 117] on p "[DATE] - [DATE]" at bounding box center [551, 111] width 416 height 15
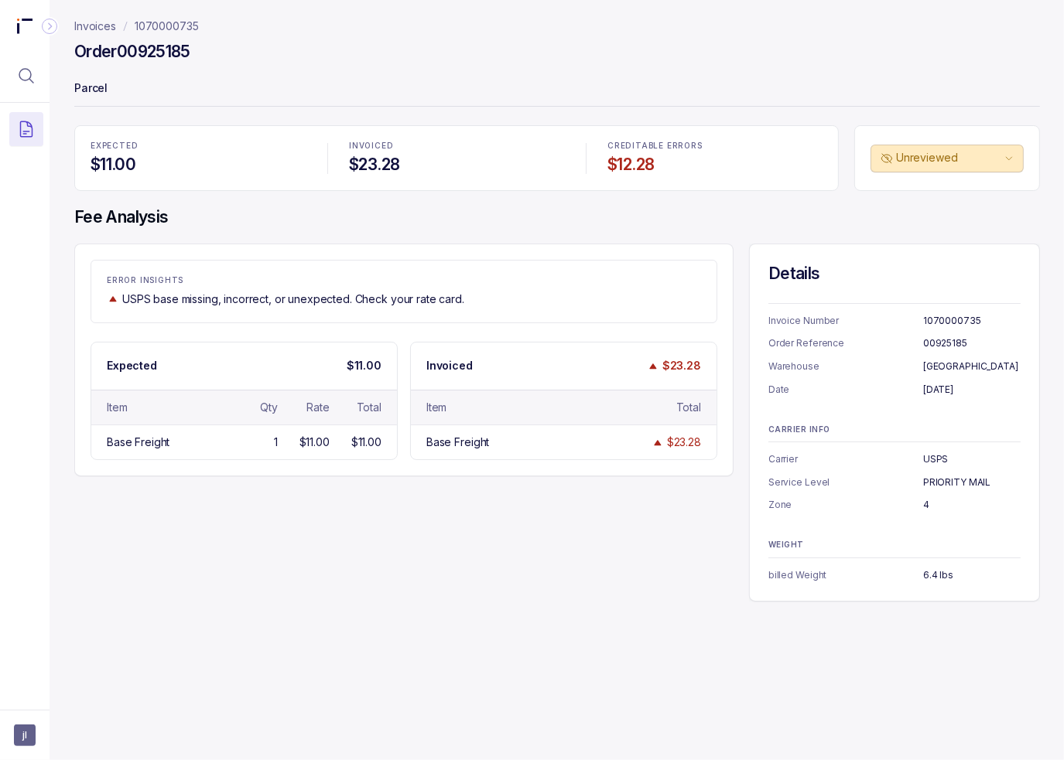
drag, startPoint x: 987, startPoint y: 254, endPoint x: 948, endPoint y: 251, distance: 39.6
click at [987, 253] on div "Details Invoice Number 1070000735 Order Reference 00925185 [GEOGRAPHIC_DATA] Da…" at bounding box center [894, 423] width 291 height 358
drag, startPoint x: 986, startPoint y: 207, endPoint x: 620, endPoint y: 166, distance: 368.2
click at [985, 207] on h4 "Fee Analysis" at bounding box center [556, 218] width 965 height 22
click at [28, 78] on icon "Menu Icon Button MagnifyingGlassIcon" at bounding box center [26, 76] width 19 height 19
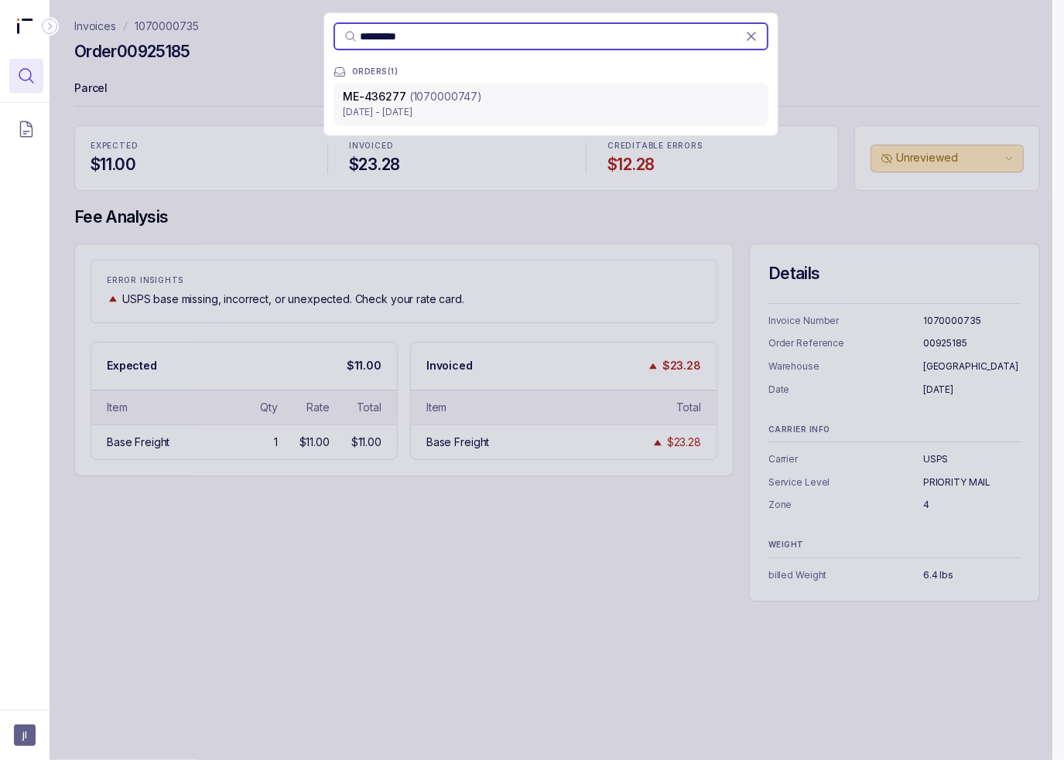
type input "*********"
click at [379, 104] on p "[DATE] - [DATE]" at bounding box center [551, 111] width 416 height 15
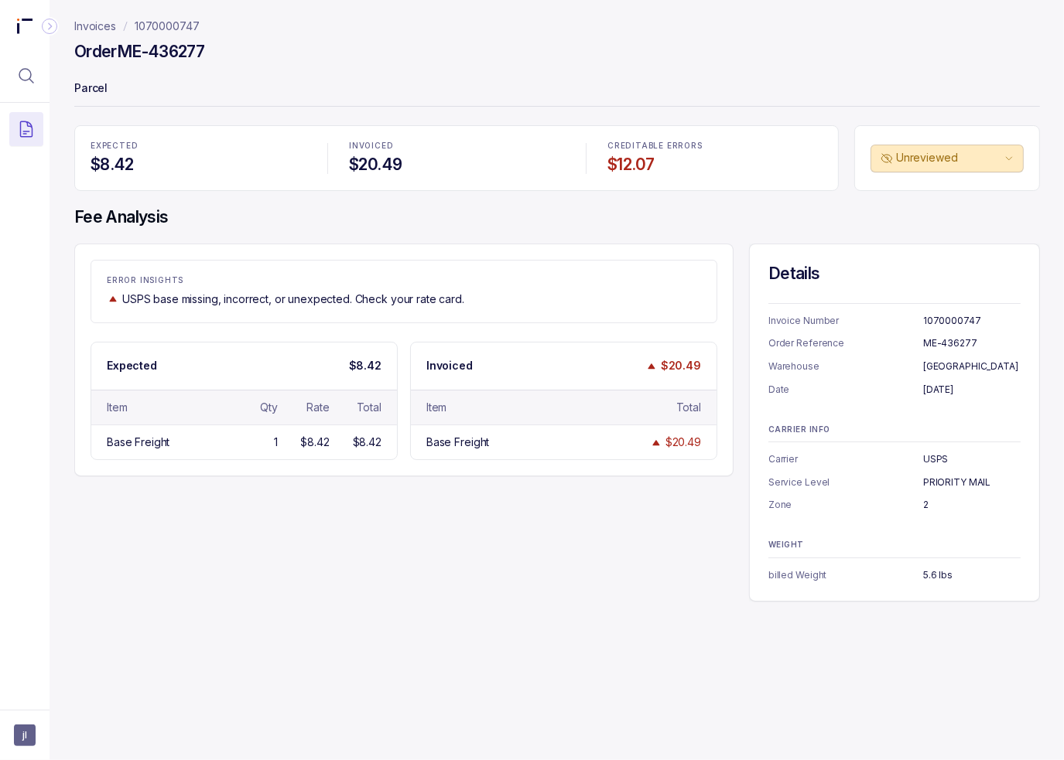
click at [494, 101] on p "Parcel" at bounding box center [556, 89] width 965 height 31
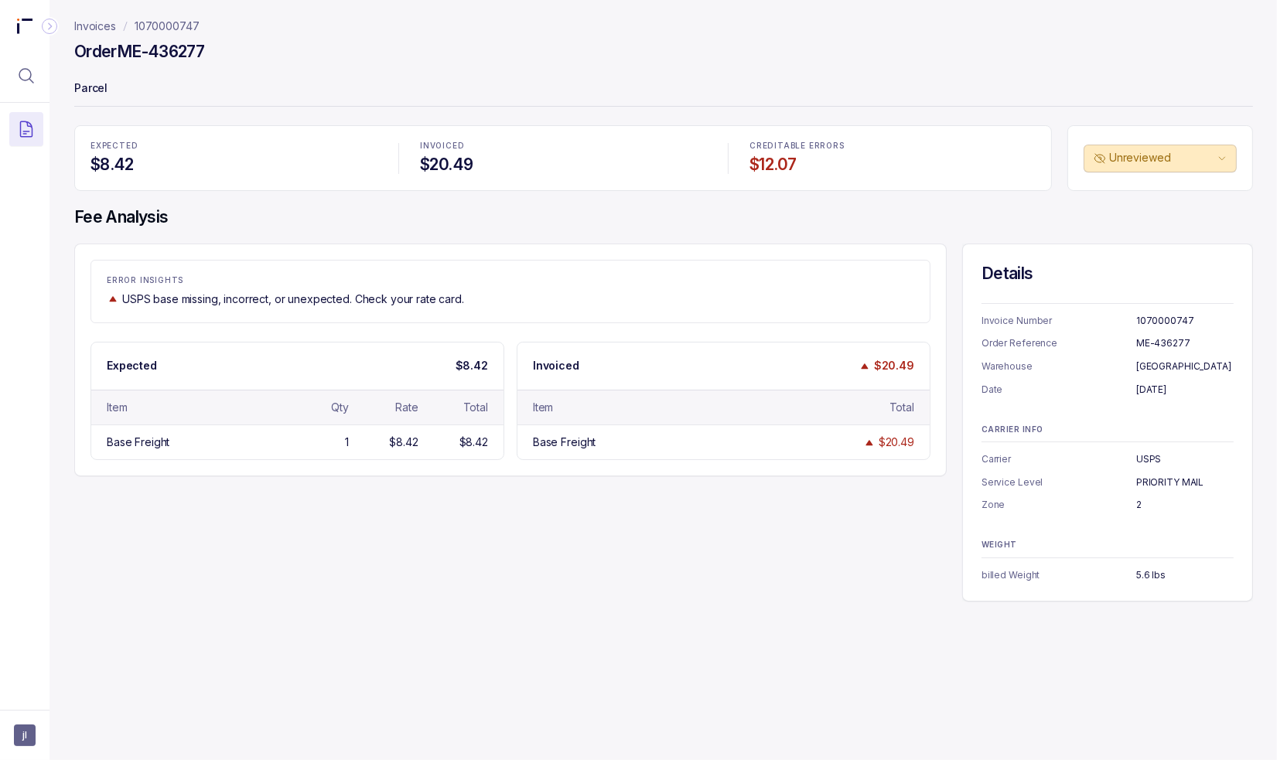
click at [227, 590] on div "ERROR INSIGHTS USPS base missing, incorrect, or unexpected. Check your rate car…" at bounding box center [663, 423] width 1179 height 358
